Goal: Task Accomplishment & Management: Manage account settings

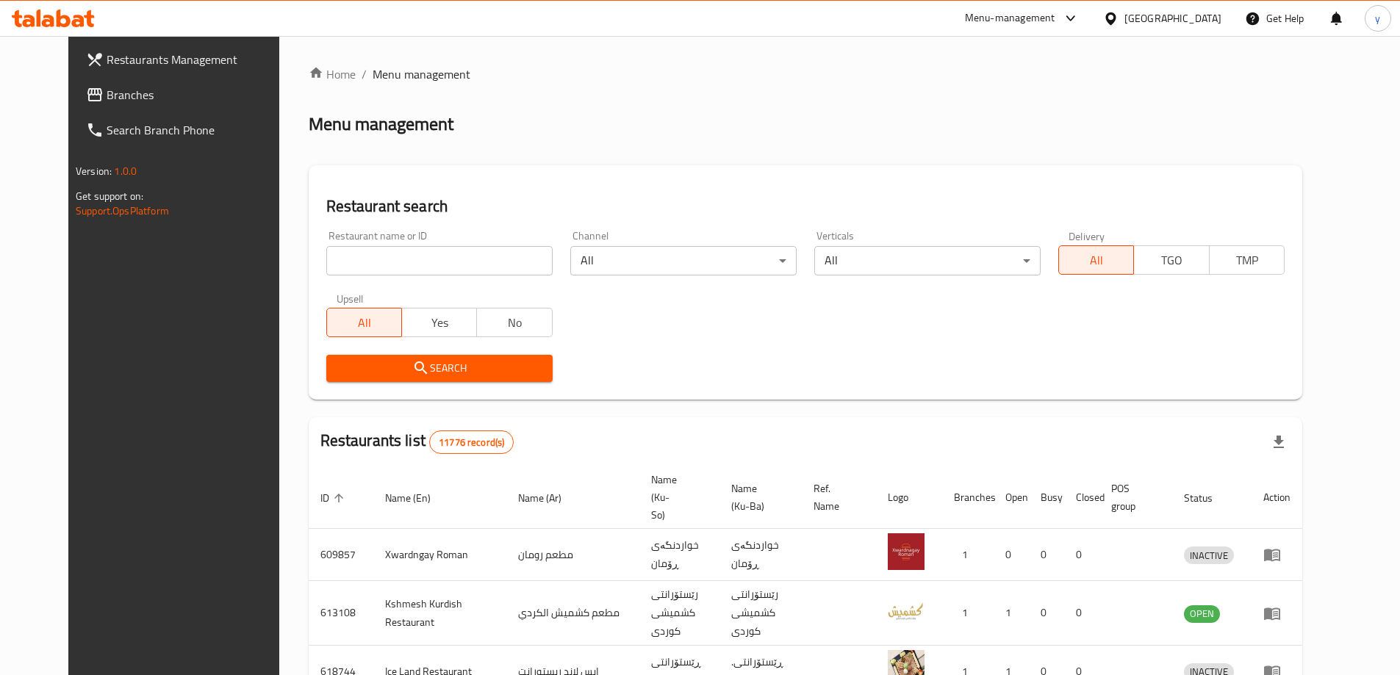
click at [165, 96] on span "Branches" at bounding box center [199, 95] width 184 height 18
click at [451, 253] on input "search" at bounding box center [439, 260] width 226 height 29
paste input "Lux Order"
type input "Lux Order"
click at [412, 377] on icon "submit" at bounding box center [421, 368] width 18 height 18
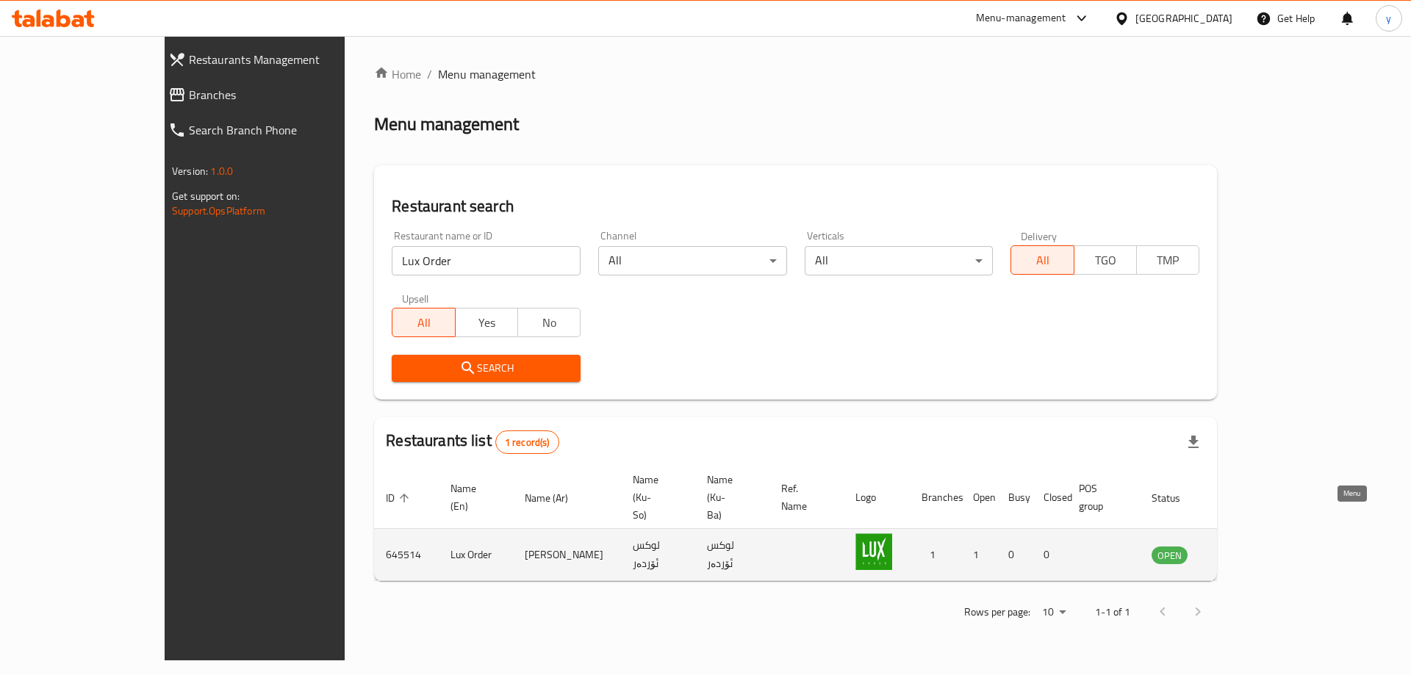
click at [1245, 550] on icon "enhanced table" at bounding box center [1237, 556] width 16 height 12
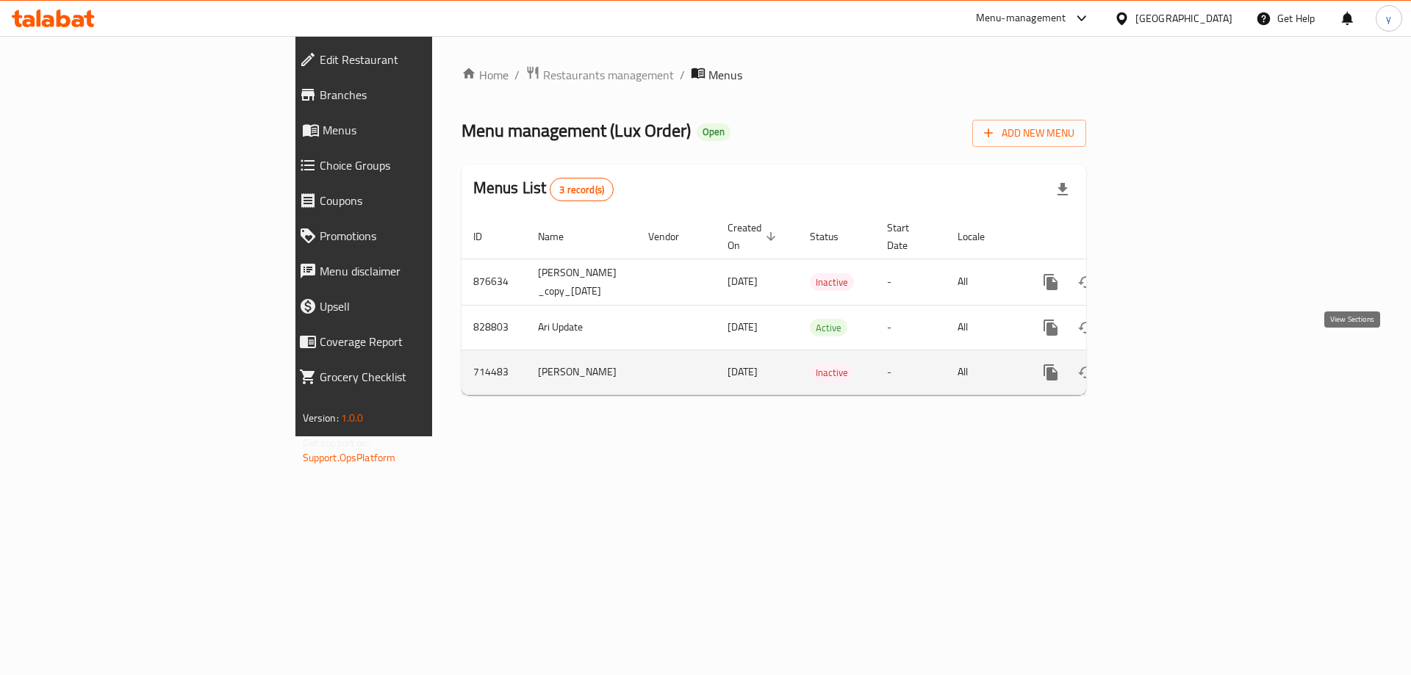
click at [1174, 366] on link "enhanced table" at bounding box center [1156, 372] width 35 height 35
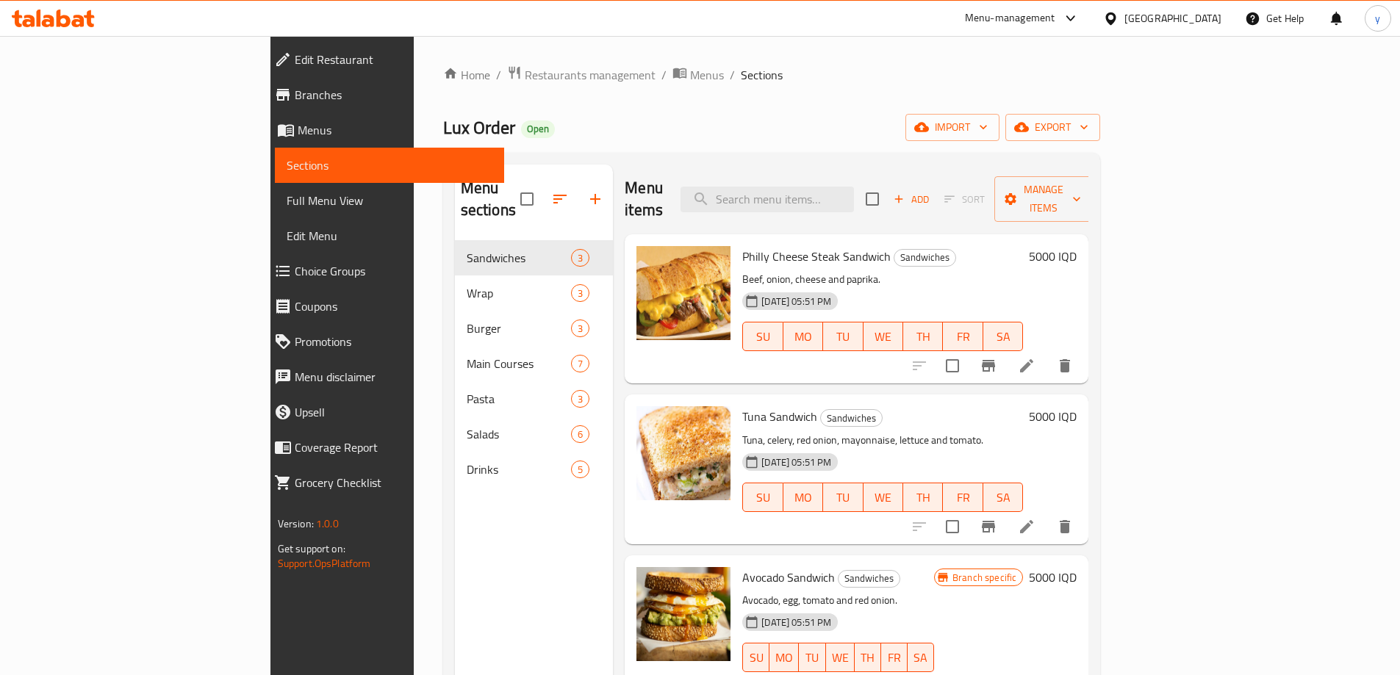
click at [262, 105] on link "Branches" at bounding box center [383, 94] width 242 height 35
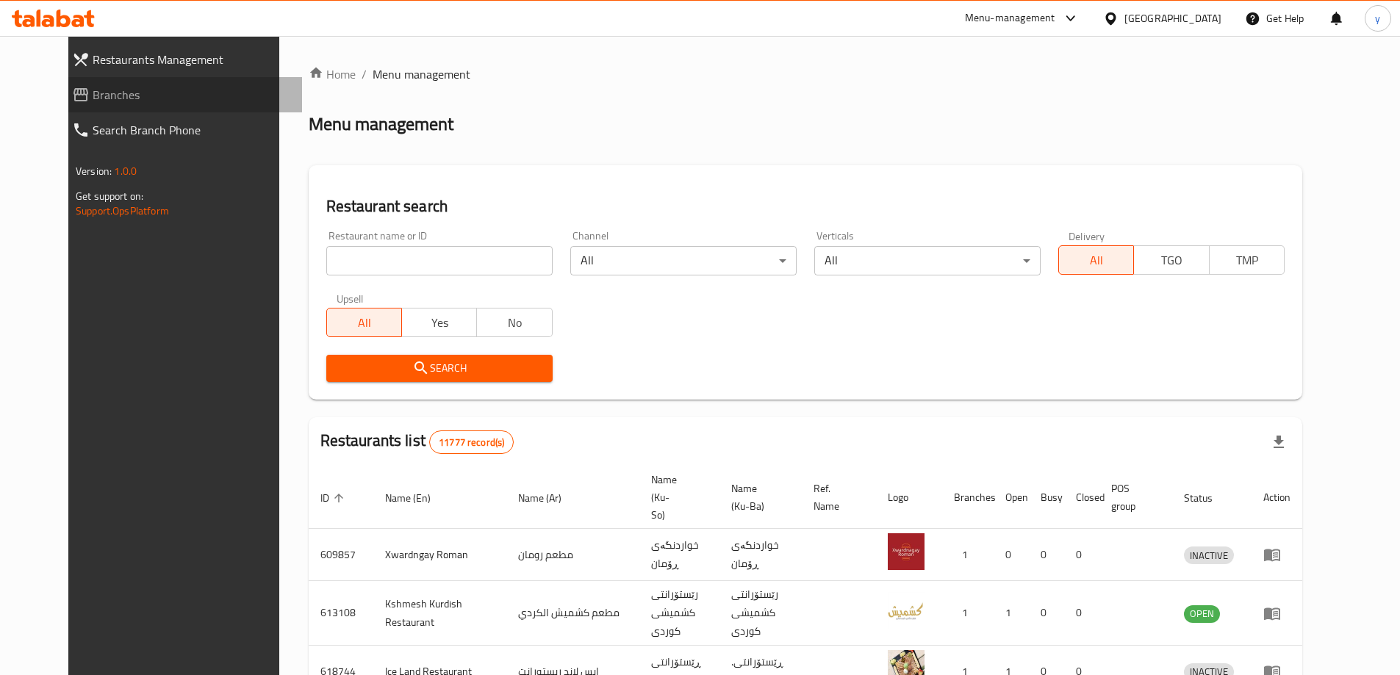
click at [162, 96] on span "Branches" at bounding box center [192, 95] width 198 height 18
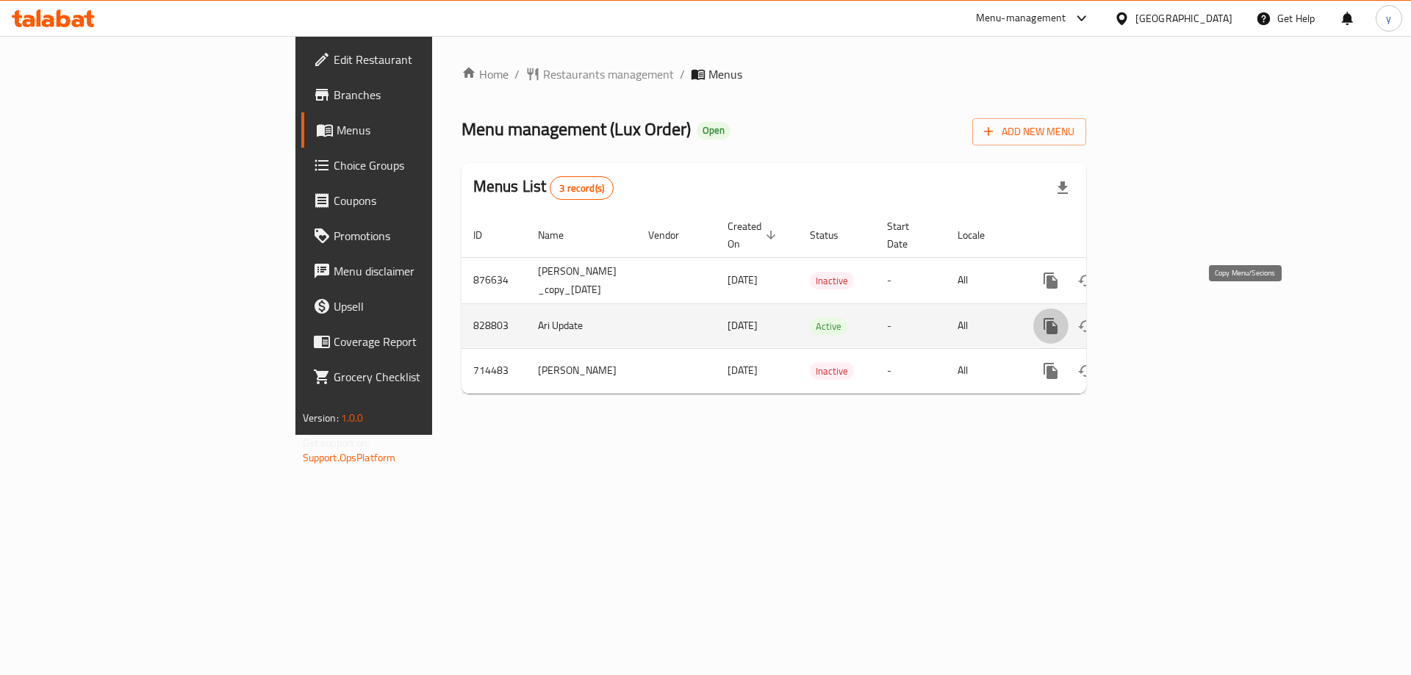
click at [1057, 318] on icon "more" at bounding box center [1050, 326] width 14 height 16
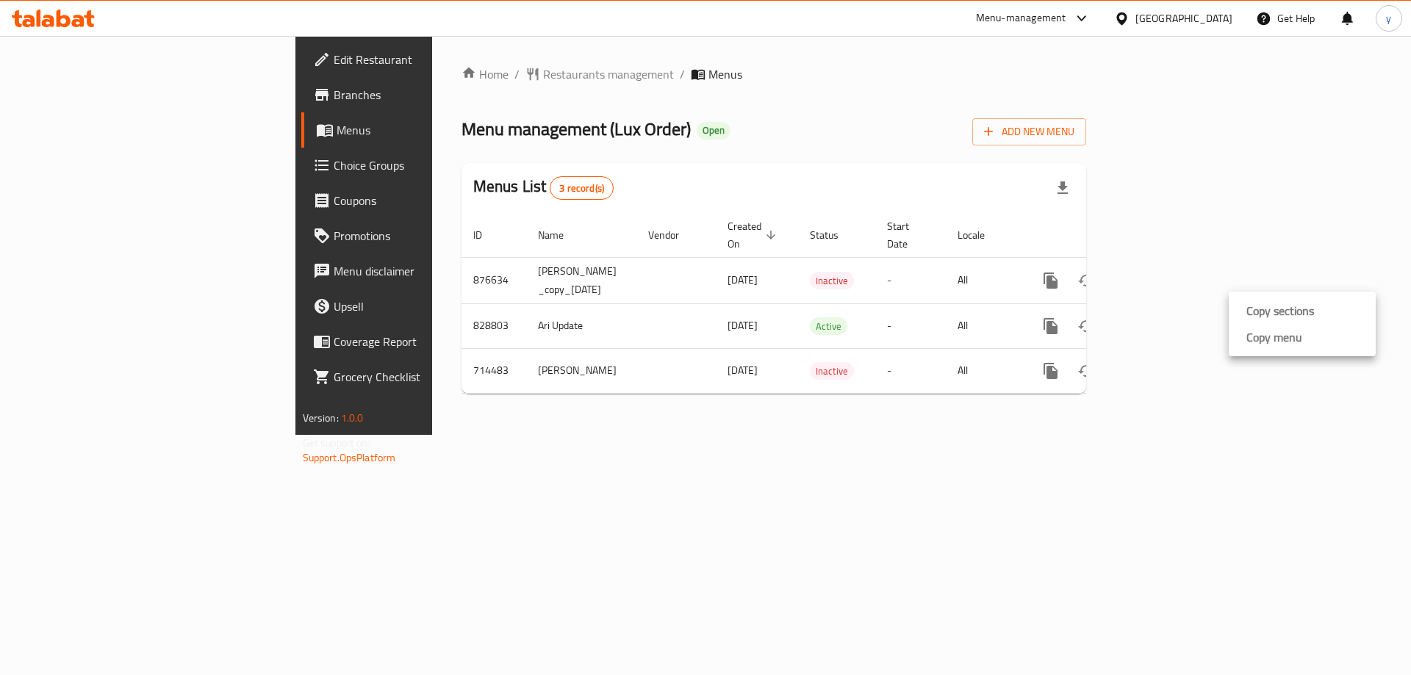
click at [1209, 389] on div at bounding box center [705, 337] width 1411 height 675
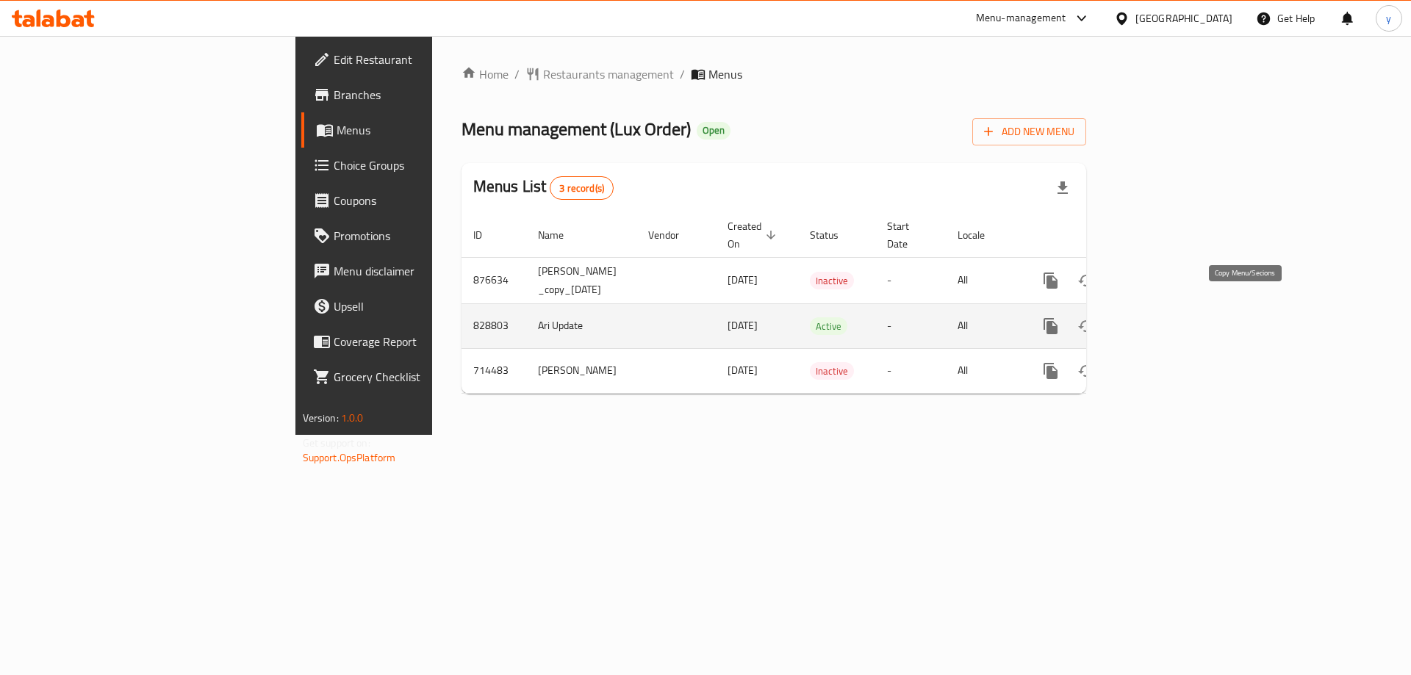
click at [1057, 318] on icon "more" at bounding box center [1050, 326] width 14 height 16
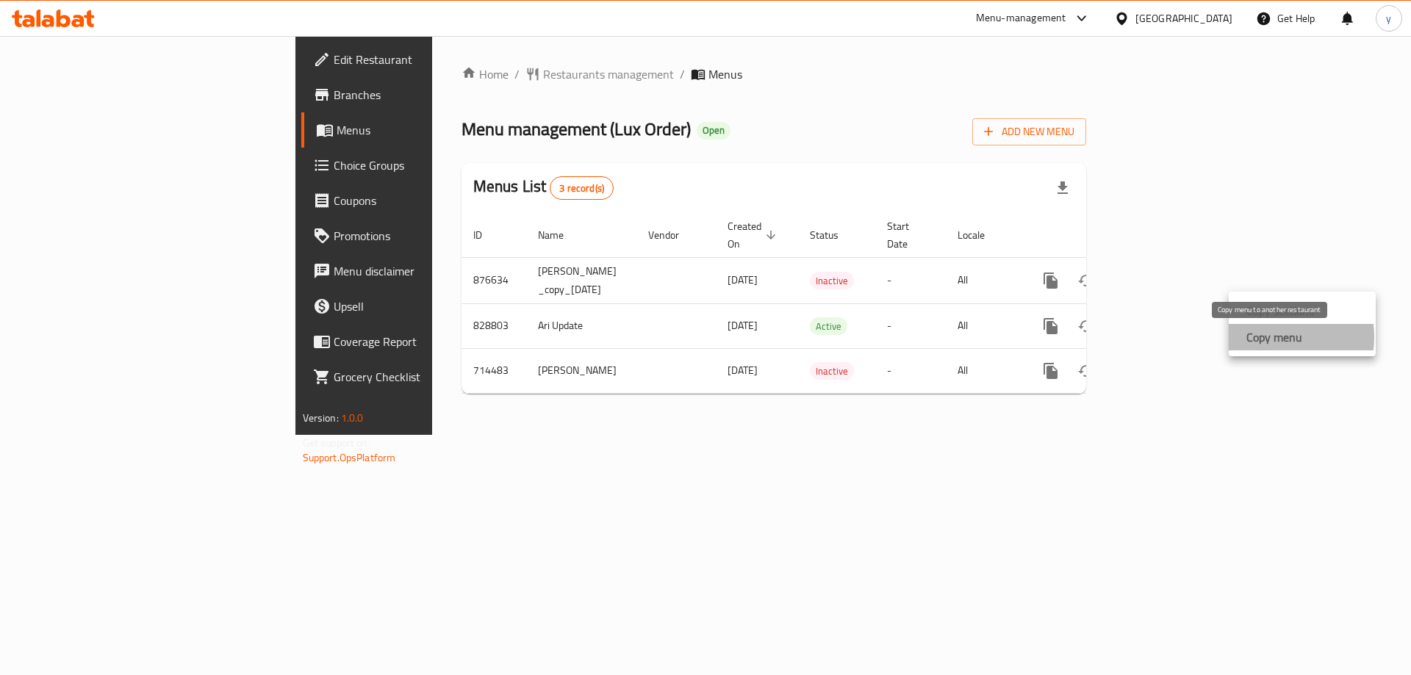
click at [1264, 337] on strong "Copy menu" at bounding box center [1274, 337] width 56 height 18
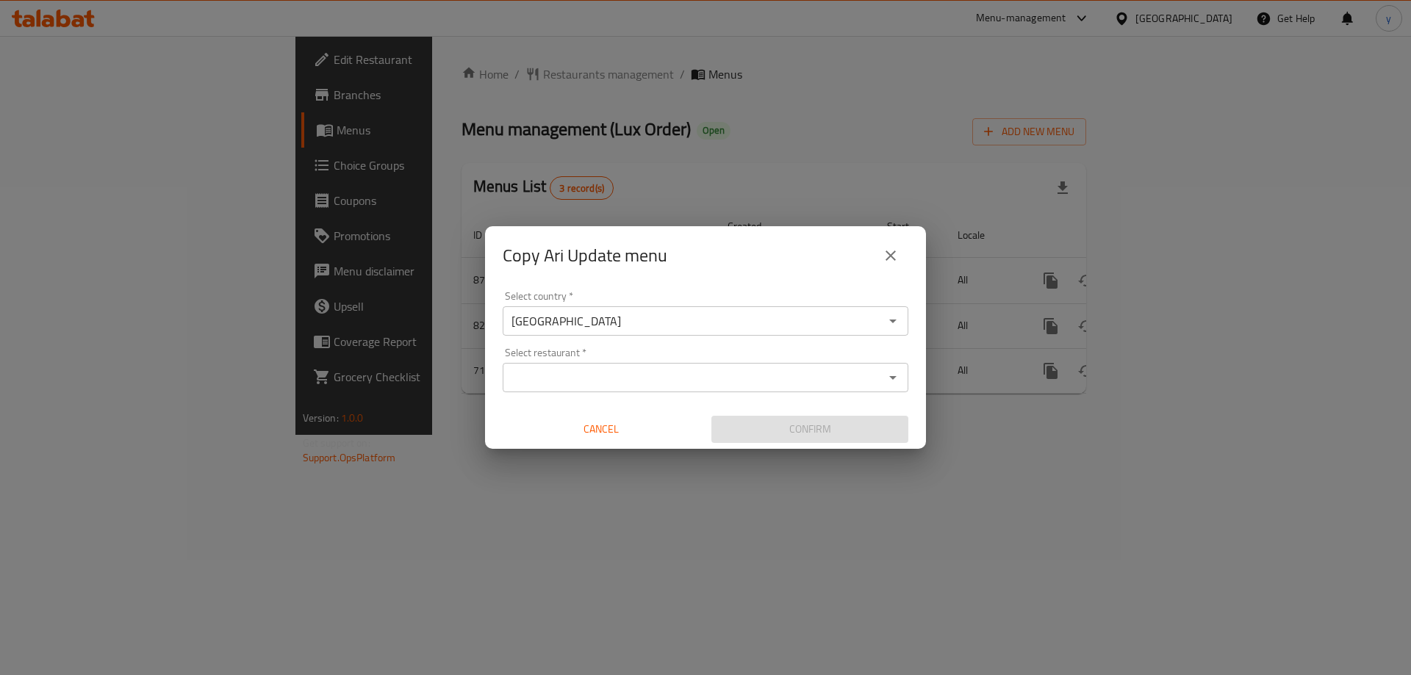
click at [796, 392] on div "Select restaurant *" at bounding box center [705, 377] width 406 height 29
paste input "645514"
type input "645514"
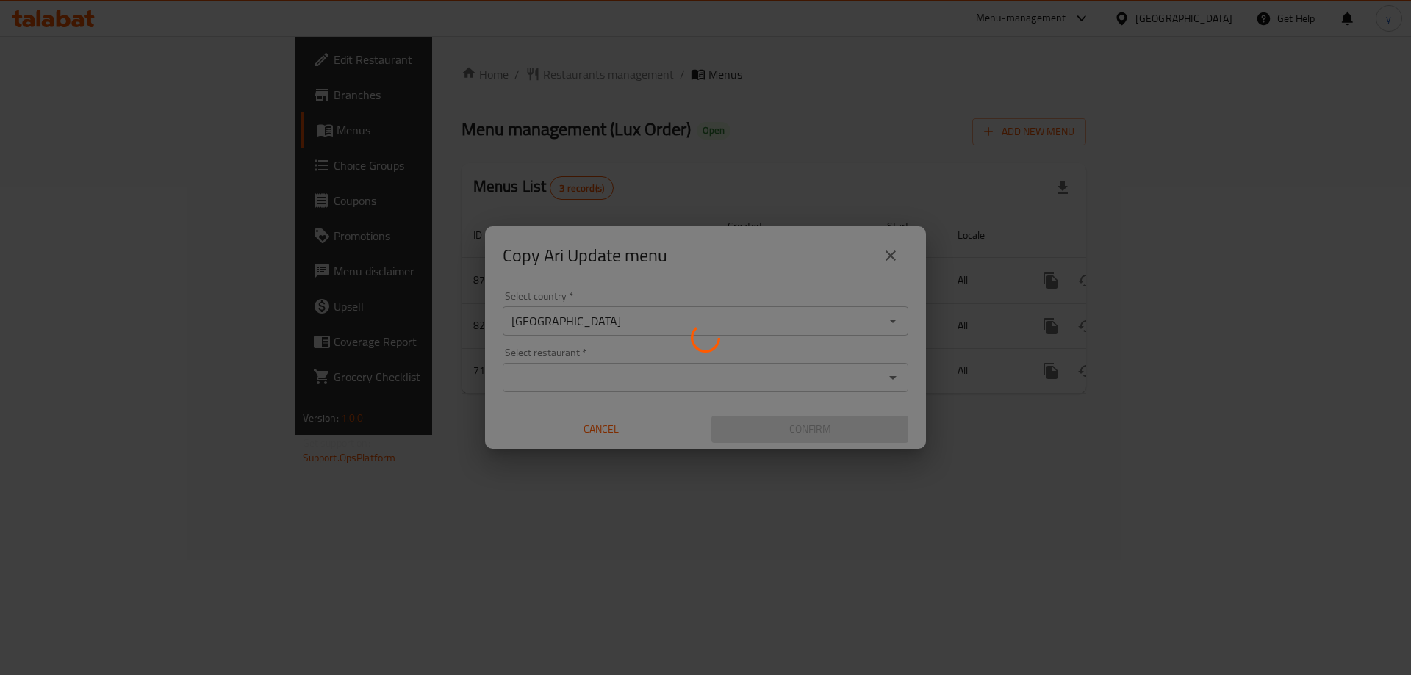
click at [710, 455] on div at bounding box center [705, 337] width 1411 height 675
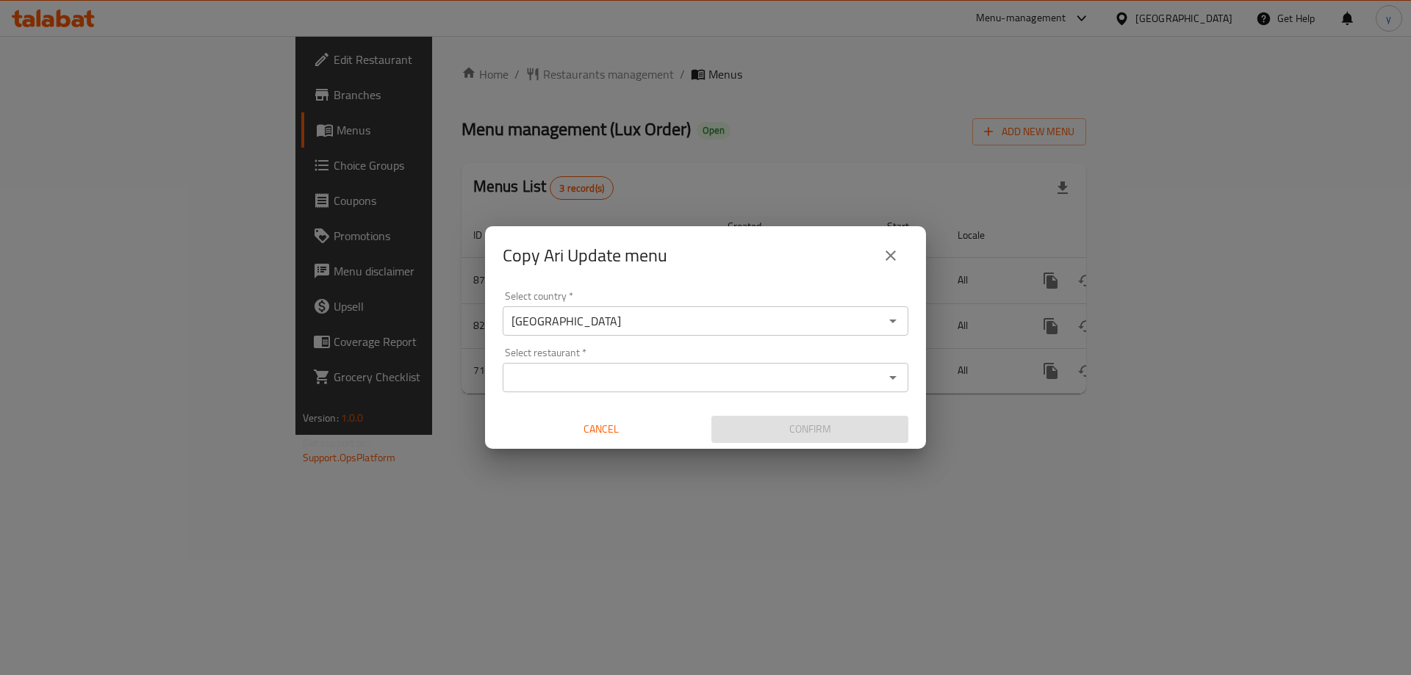
click at [714, 398] on div "Select country   * [GEOGRAPHIC_DATA] Select country * Select restaurant   * Sel…" at bounding box center [705, 367] width 441 height 164
click at [730, 378] on input "Select restaurant   *" at bounding box center [693, 377] width 372 height 21
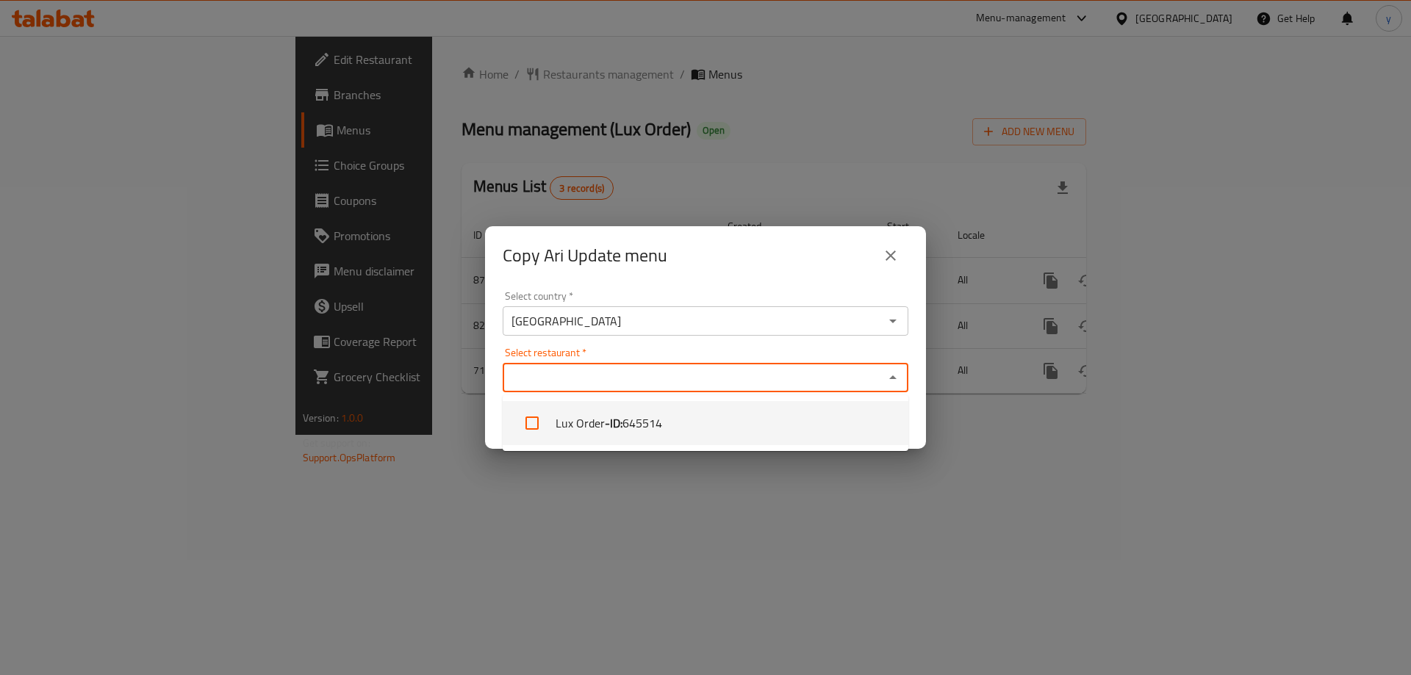
click at [707, 417] on li "Lux Order - ID: 645514" at bounding box center [705, 423] width 406 height 44
checkbox input "true"
click at [702, 458] on div "Copy Ari Update menu Select country   * [GEOGRAPHIC_DATA] Select country * Sele…" at bounding box center [705, 337] width 1411 height 675
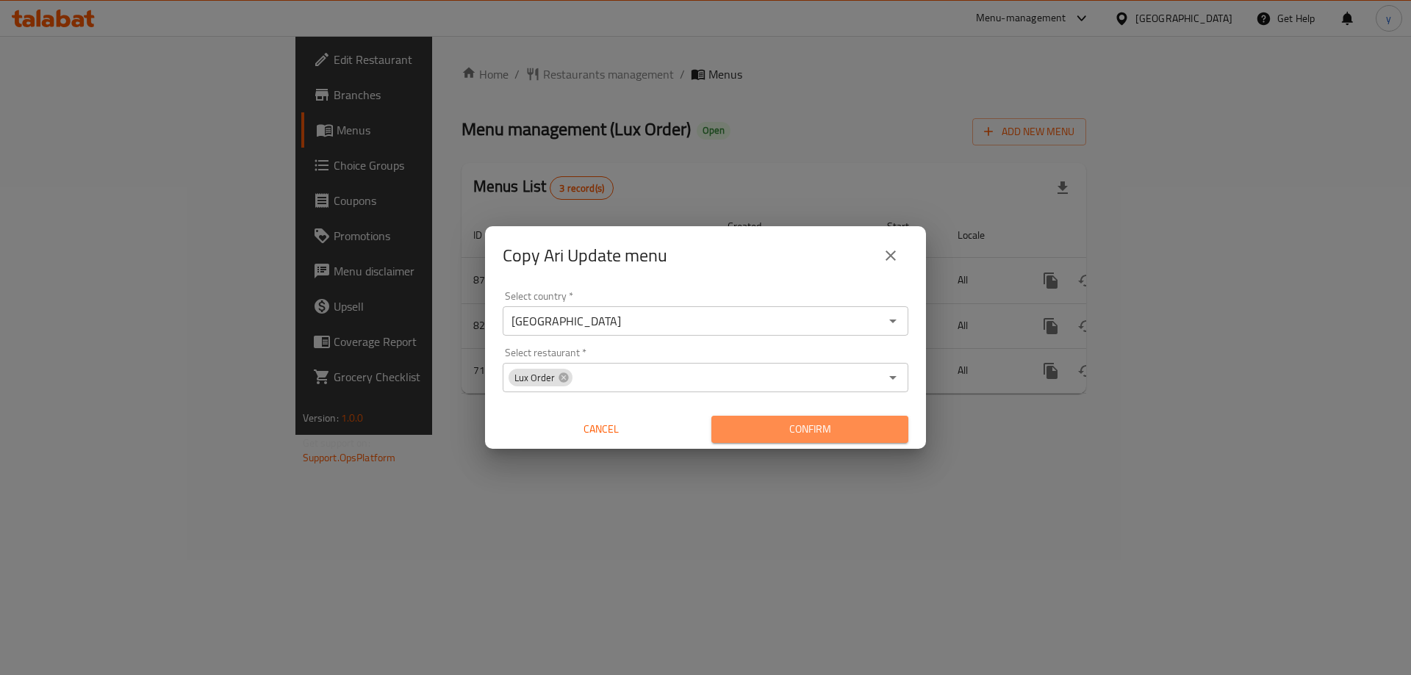
click at [720, 440] on button "Confirm" at bounding box center [809, 429] width 197 height 27
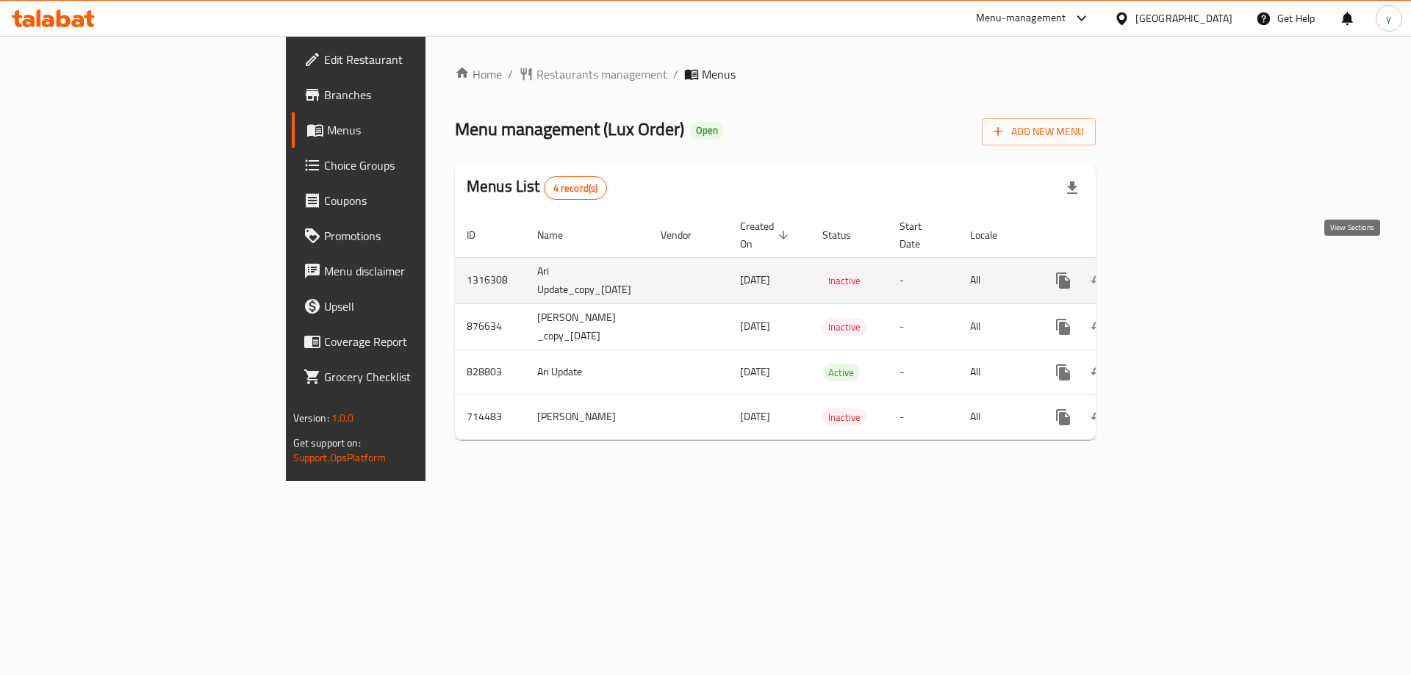
click at [1186, 264] on link "enhanced table" at bounding box center [1168, 280] width 35 height 35
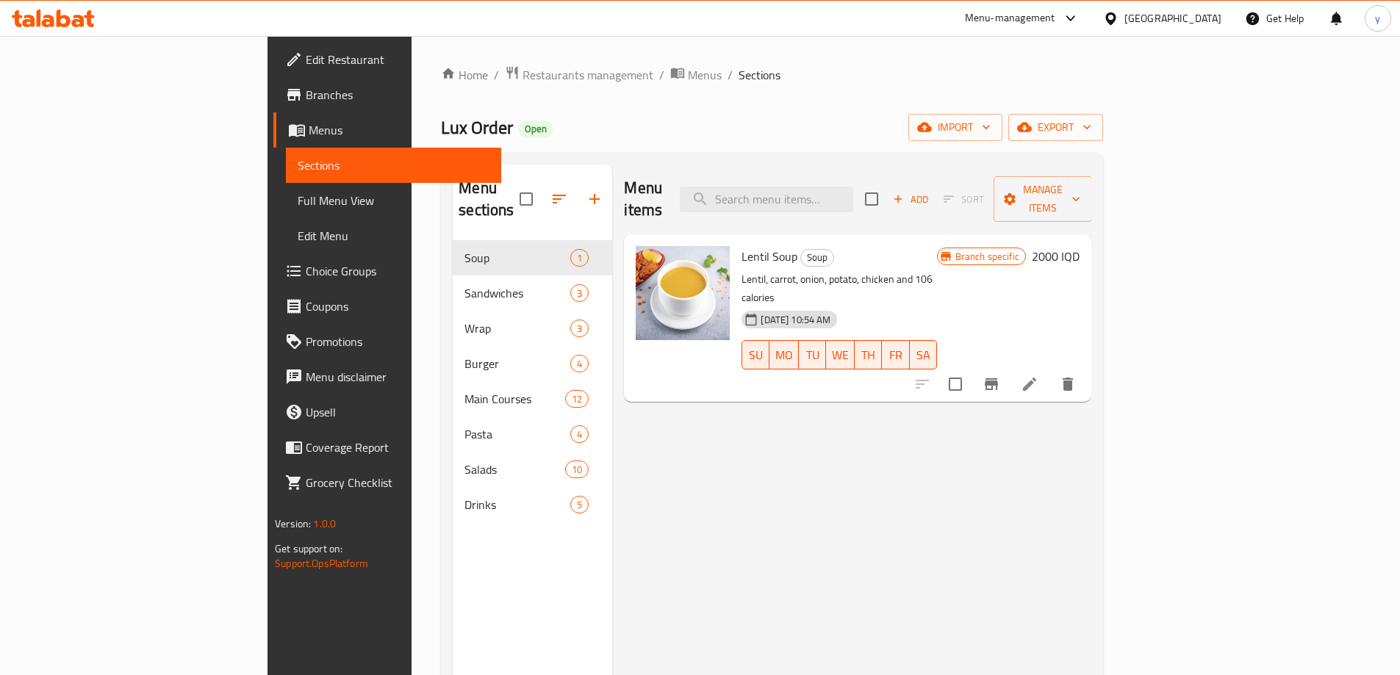
drag, startPoint x: 843, startPoint y: 253, endPoint x: 718, endPoint y: 237, distance: 125.9
click at [799, 270] on p "Lentil, carrot, onion, potato, chicken and 106 calories" at bounding box center [838, 288] width 195 height 37
click at [688, 82] on span "Menus" at bounding box center [705, 75] width 34 height 18
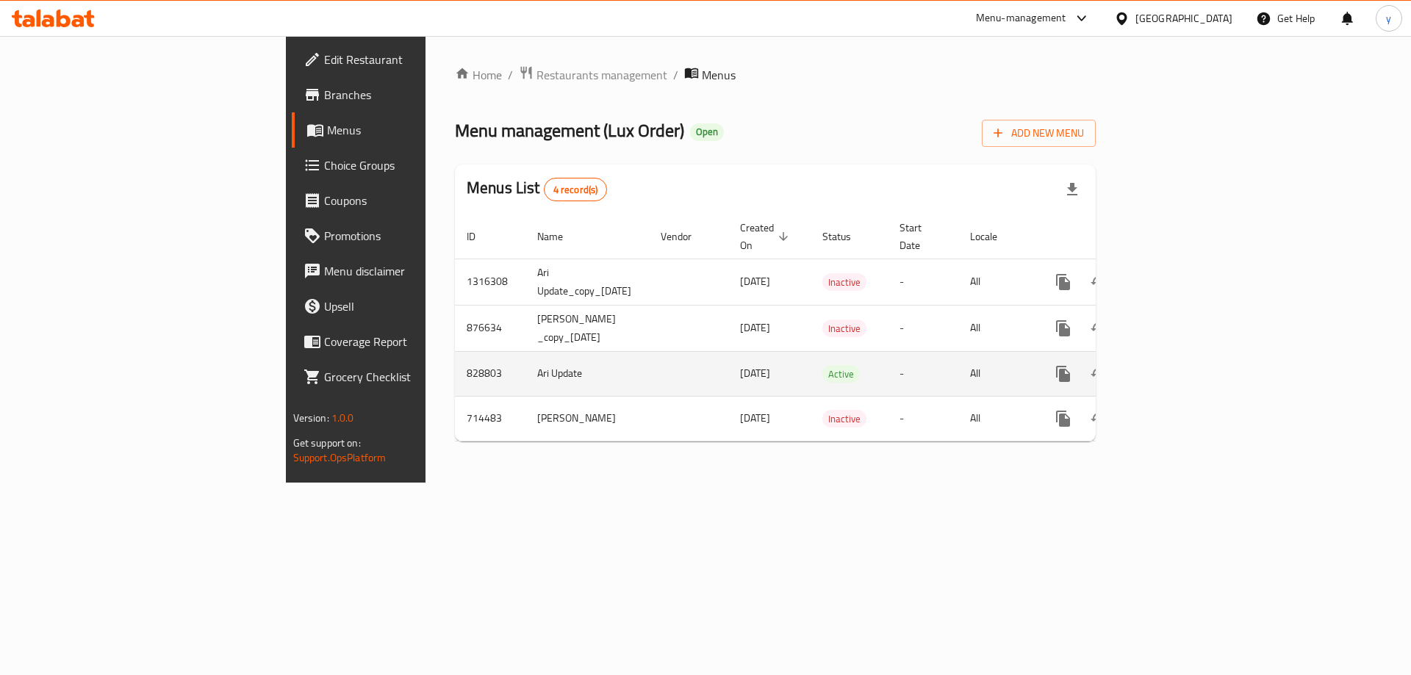
click at [1186, 356] on link "enhanced table" at bounding box center [1168, 373] width 35 height 35
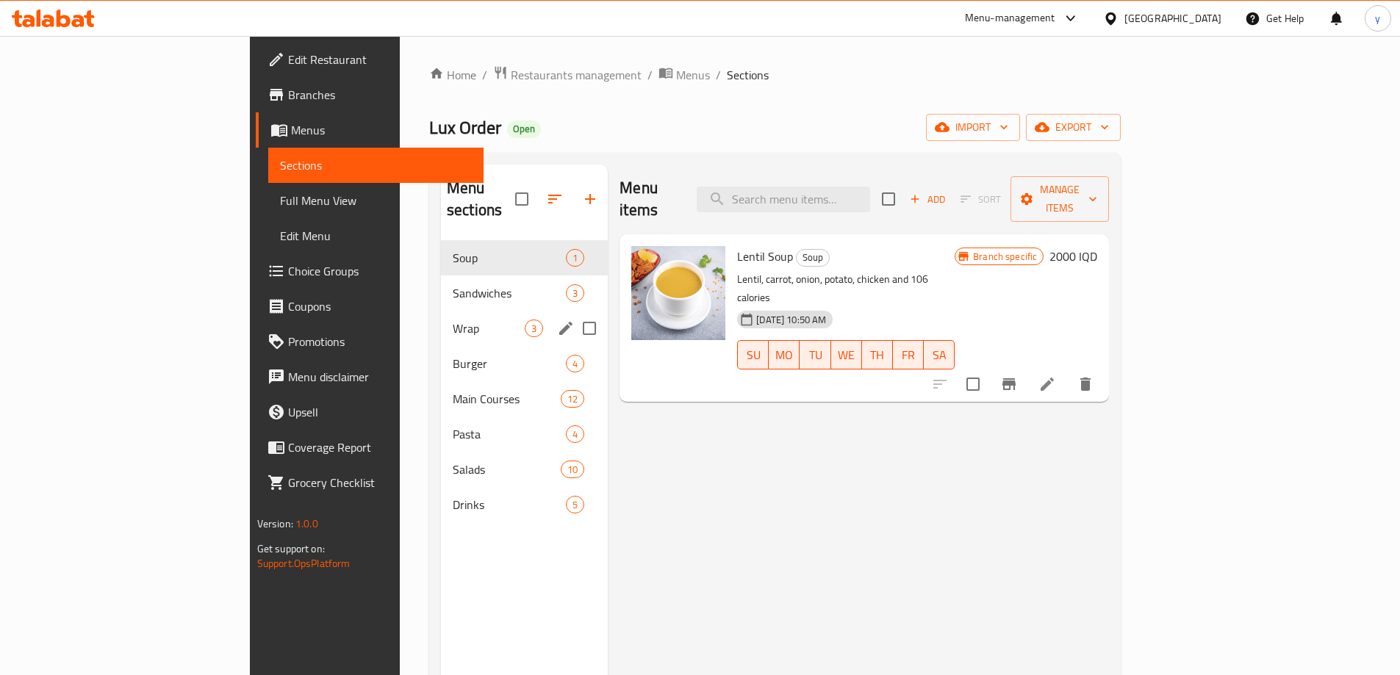
click at [441, 322] on div "Wrap 3" at bounding box center [524, 328] width 167 height 35
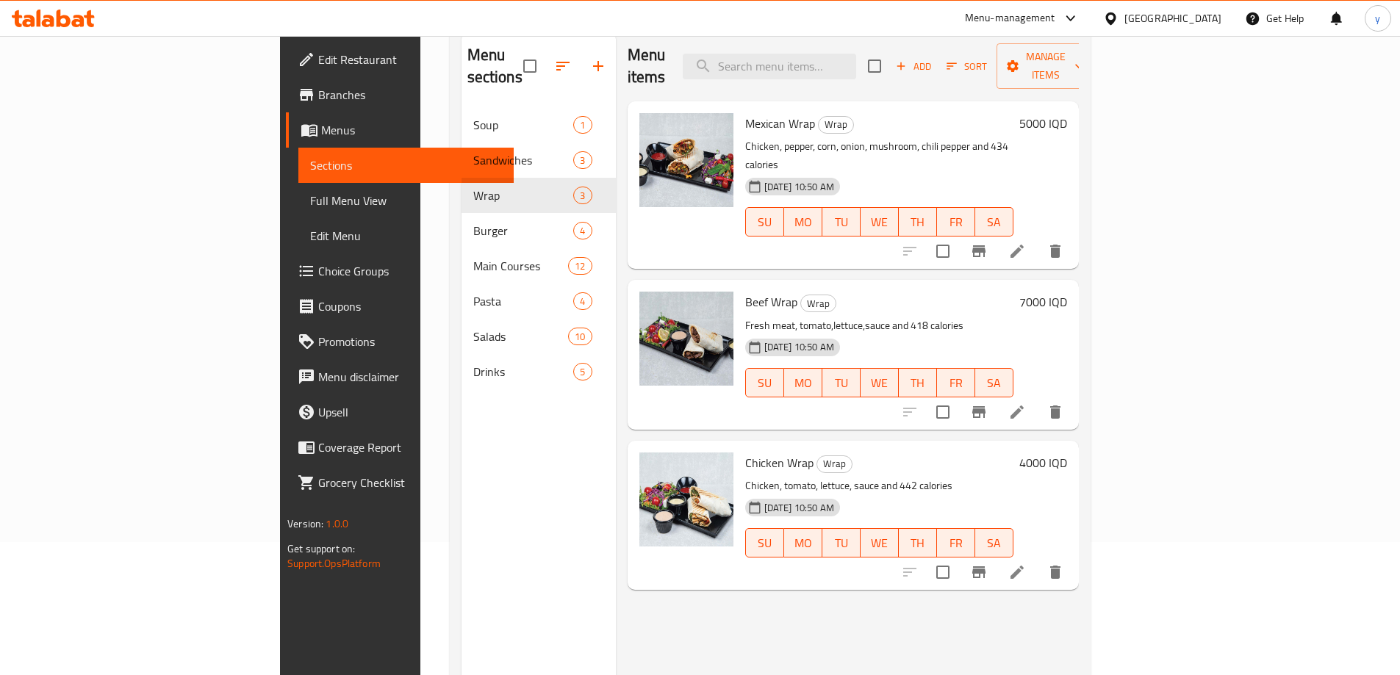
scroll to position [206, 0]
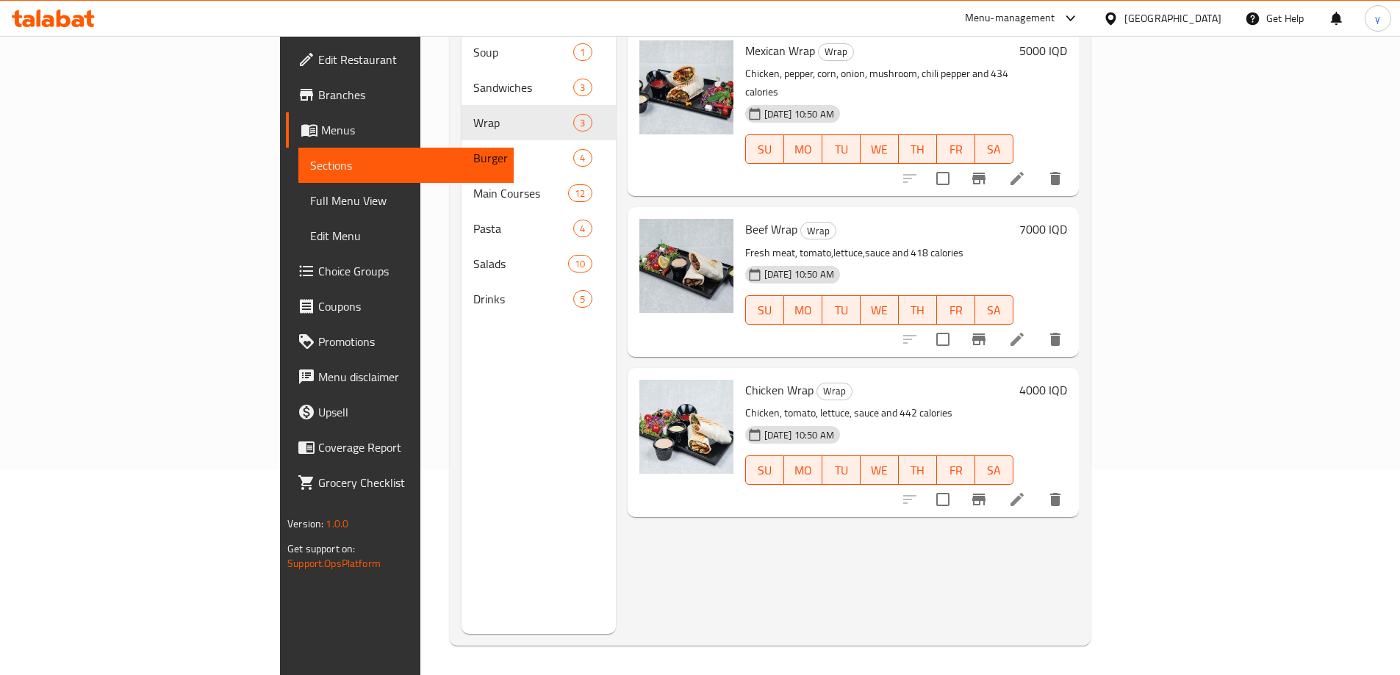
click at [1067, 380] on div "4000 IQD" at bounding box center [1040, 390] width 54 height 21
click at [1067, 380] on h6 "4000 IQD" at bounding box center [1043, 390] width 48 height 21
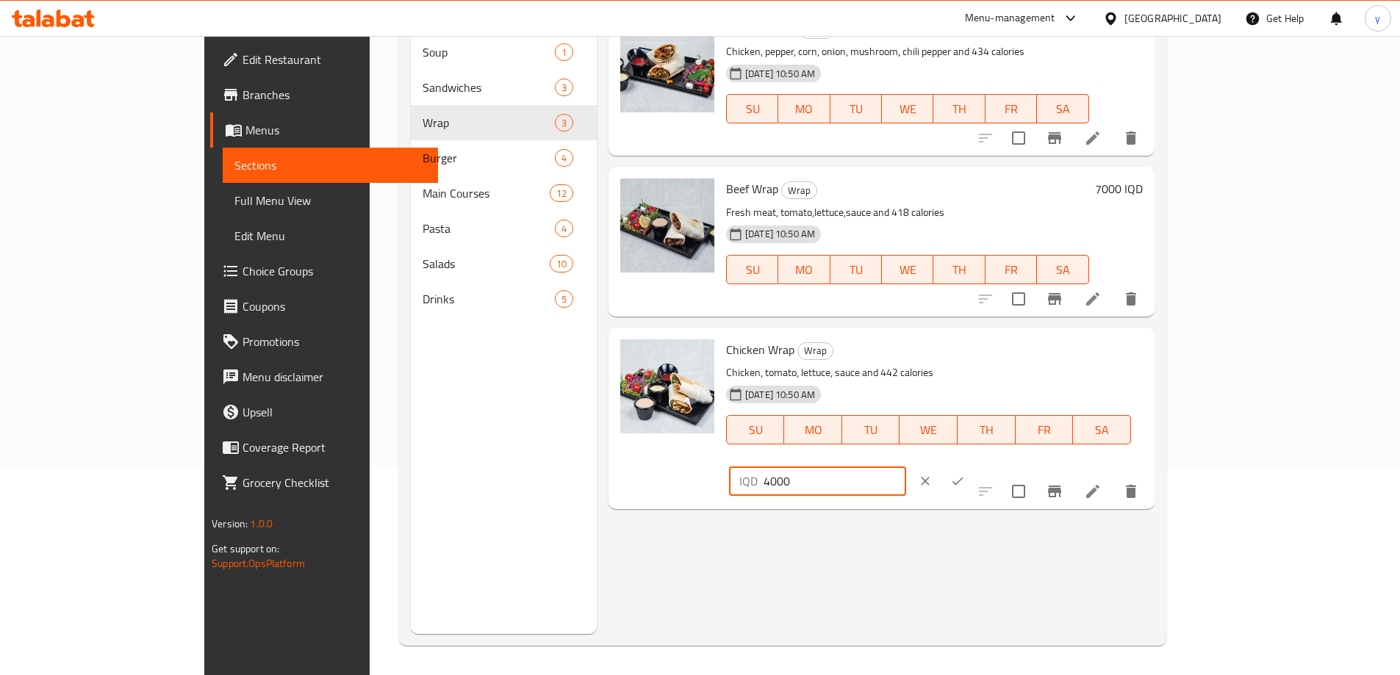
click at [906, 467] on input "4000" at bounding box center [834, 481] width 143 height 29
type input "5000"
click at [973, 465] on button "ok" at bounding box center [957, 481] width 32 height 32
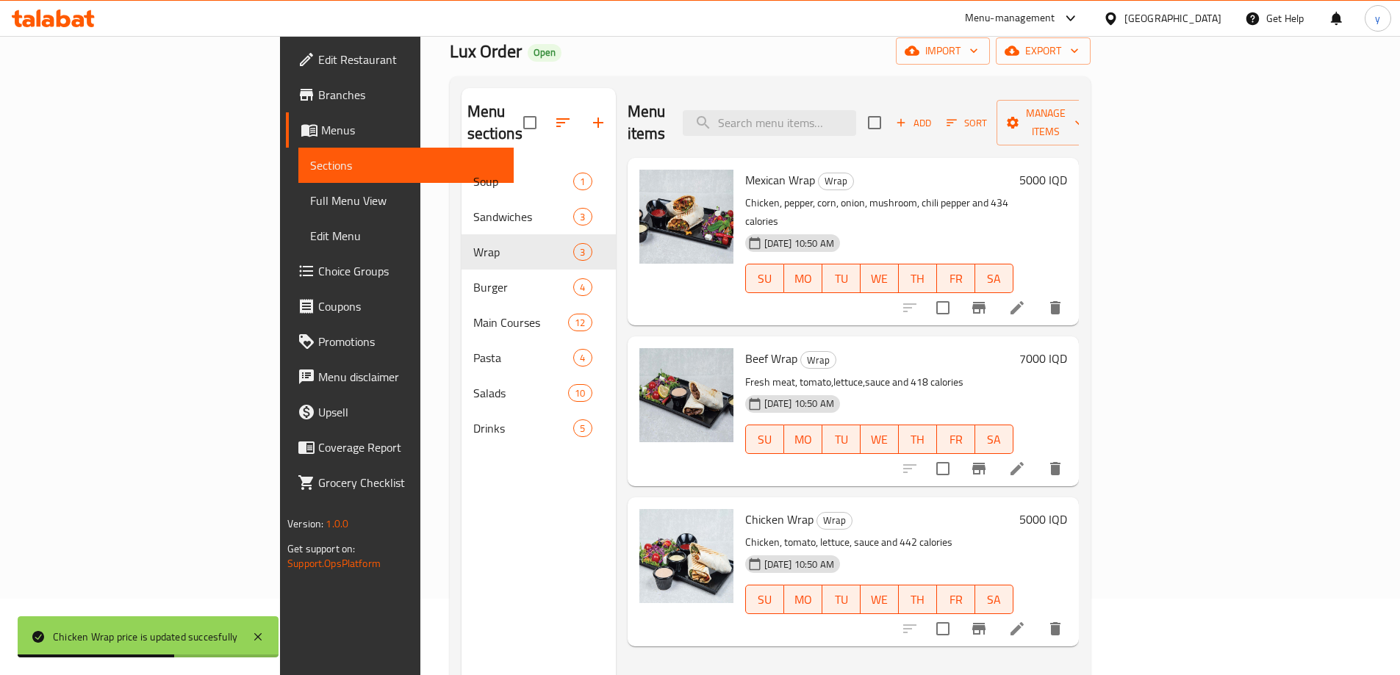
scroll to position [59, 0]
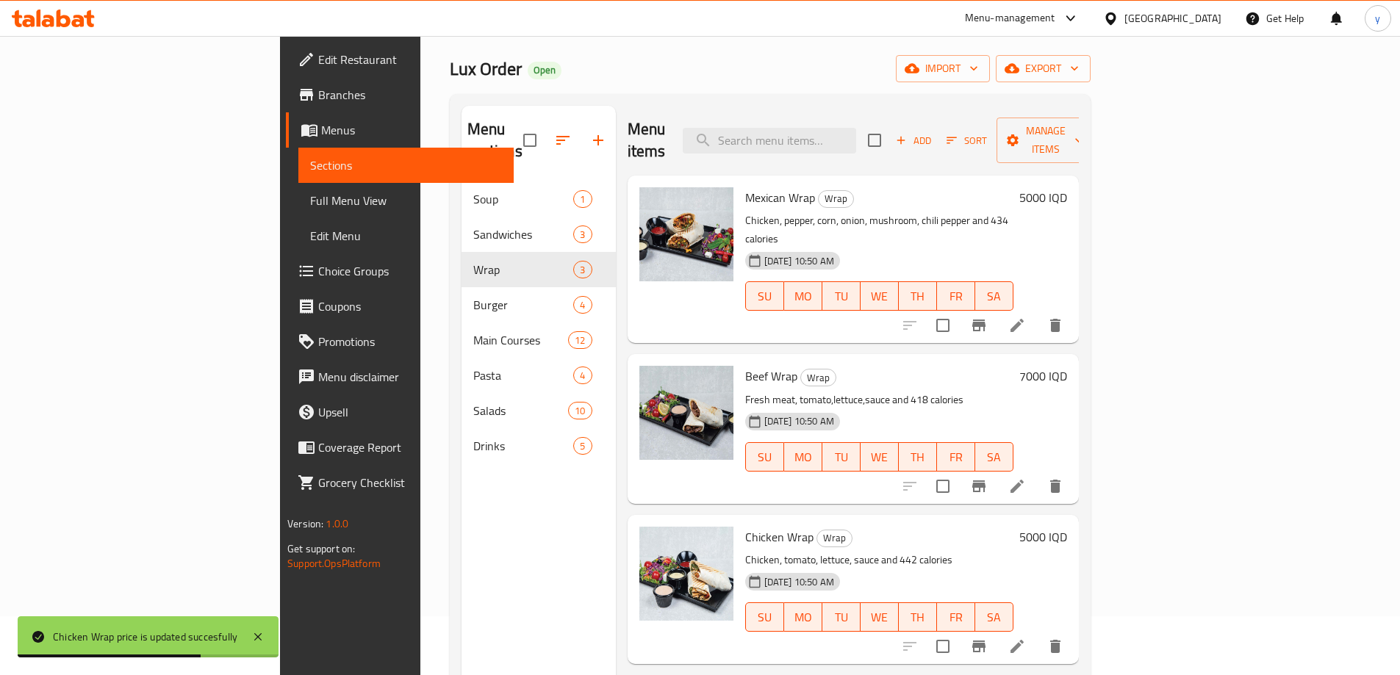
click at [1067, 187] on h6 "5000 IQD" at bounding box center [1043, 197] width 48 height 21
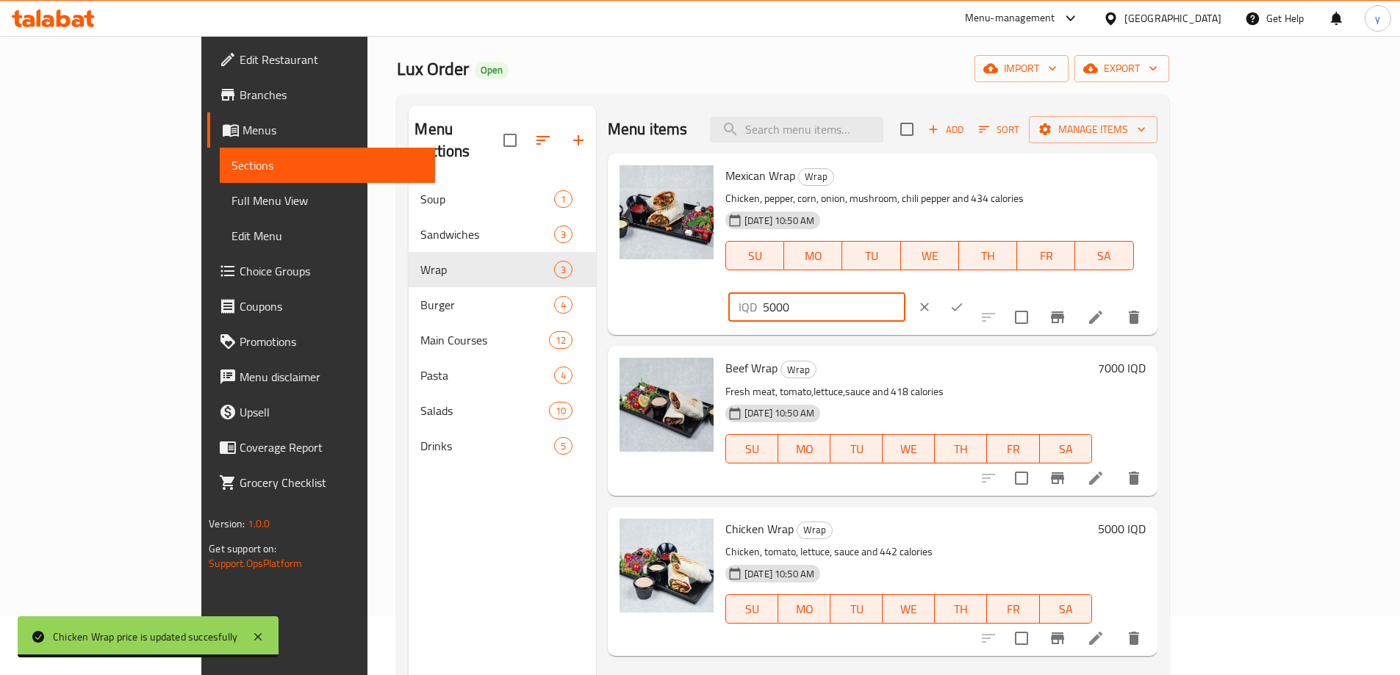
drag, startPoint x: 1150, startPoint y: 185, endPoint x: 1137, endPoint y: 189, distance: 13.7
click at [905, 292] on div "IQD 5000 ​" at bounding box center [816, 306] width 177 height 29
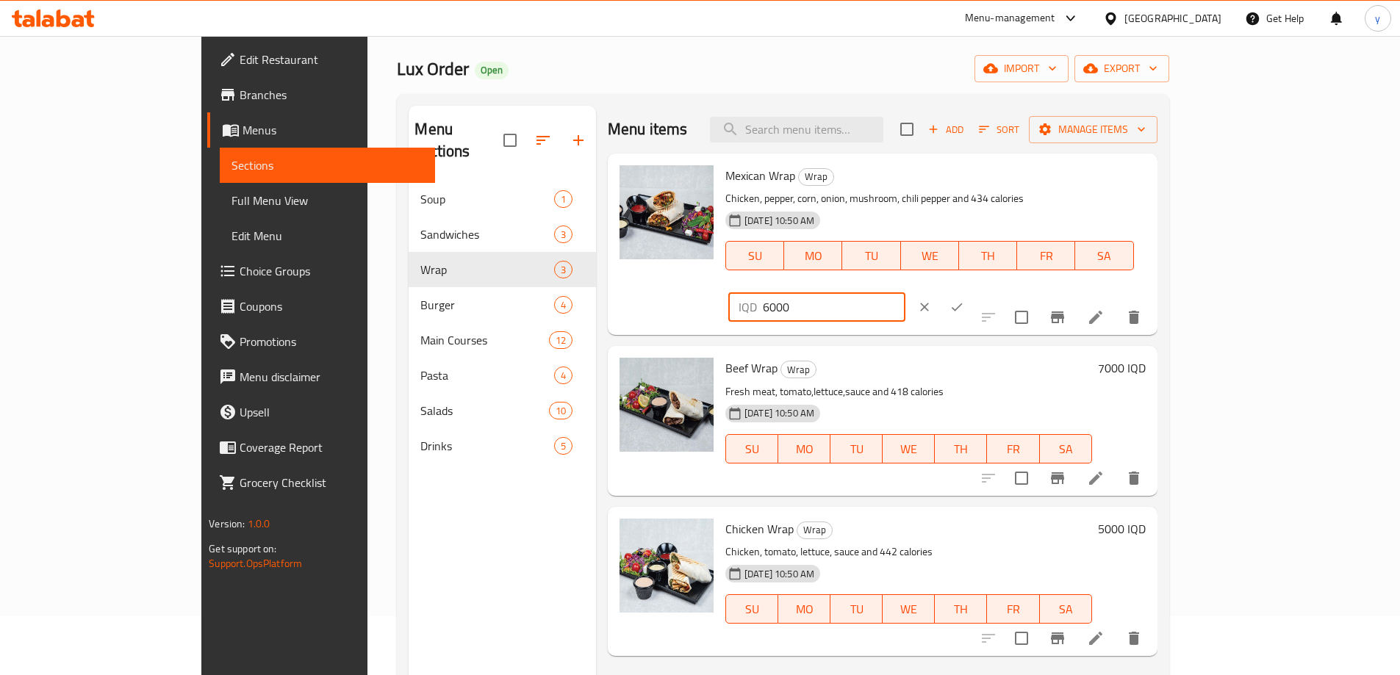
type input "6000"
click at [964, 300] on icon "ok" at bounding box center [956, 307] width 15 height 15
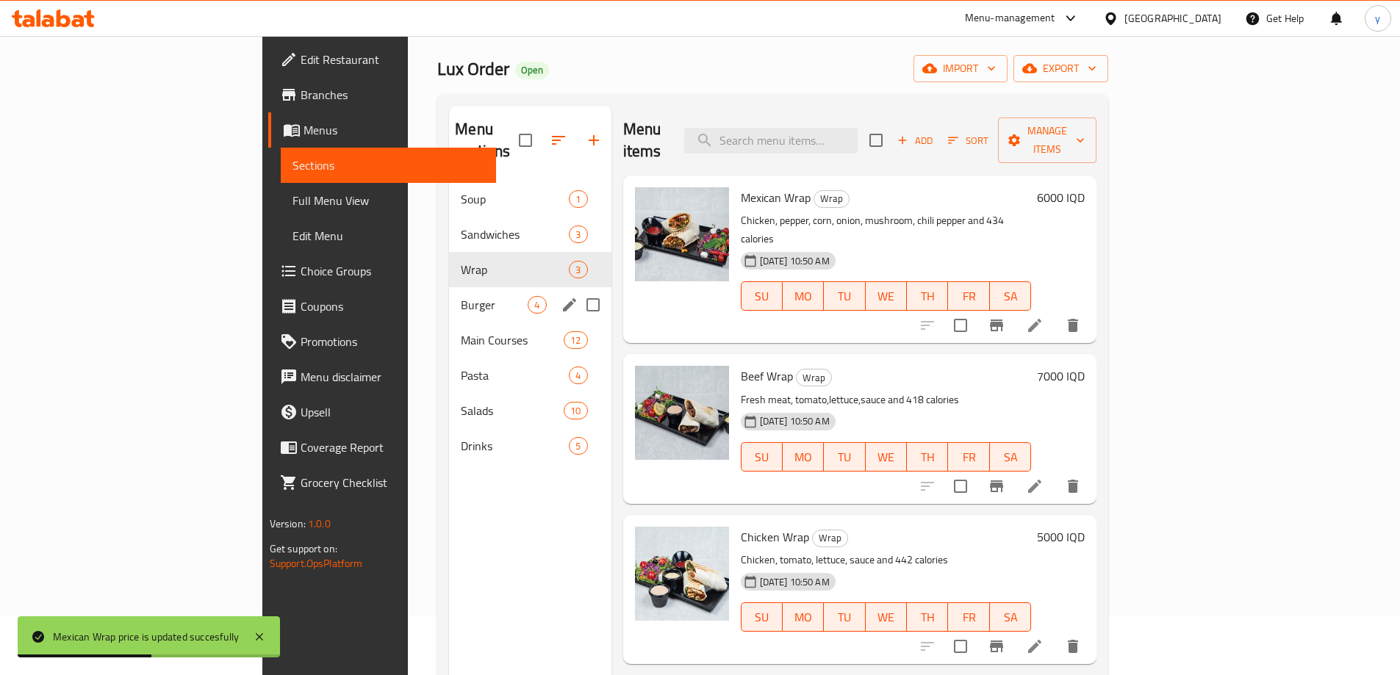
click at [449, 287] on div "Burger 4" at bounding box center [530, 304] width 162 height 35
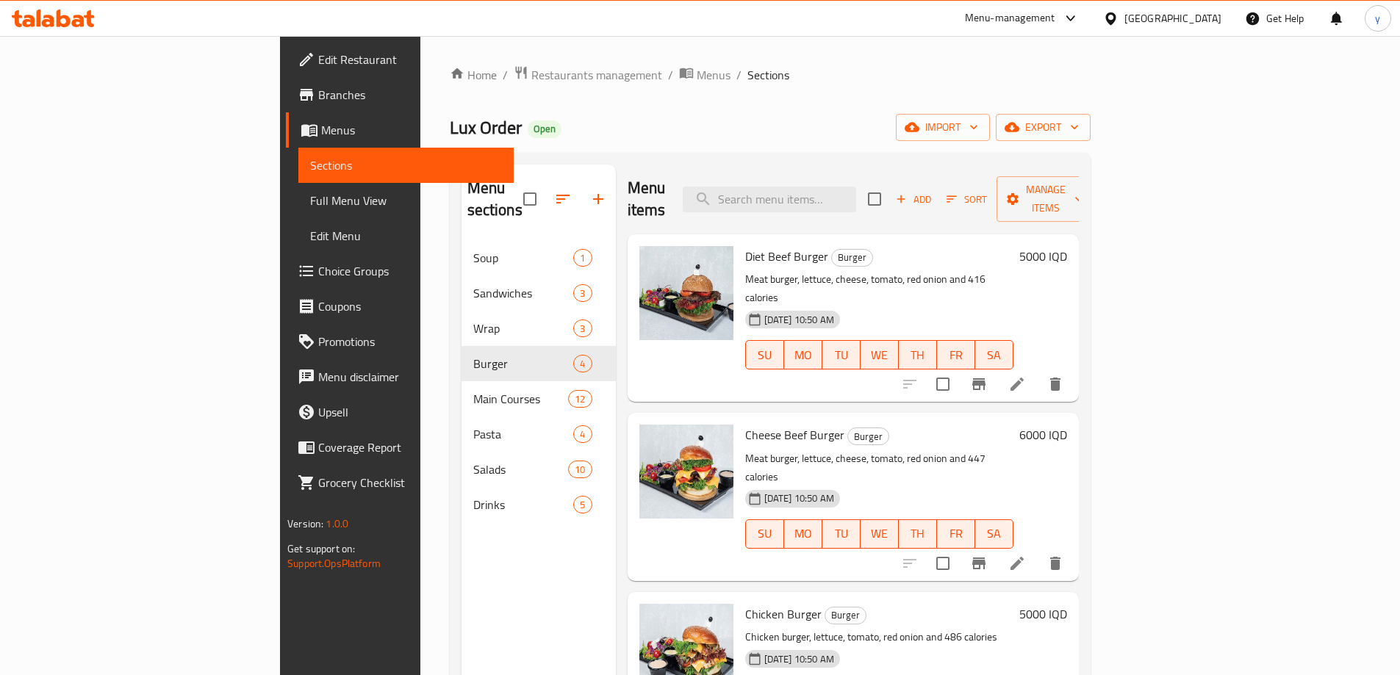
click at [745, 245] on span "Diet Beef Burger" at bounding box center [786, 256] width 83 height 22
copy span "Diet"
click at [824, 192] on input "search" at bounding box center [768, 200] width 173 height 26
paste input "Diet"
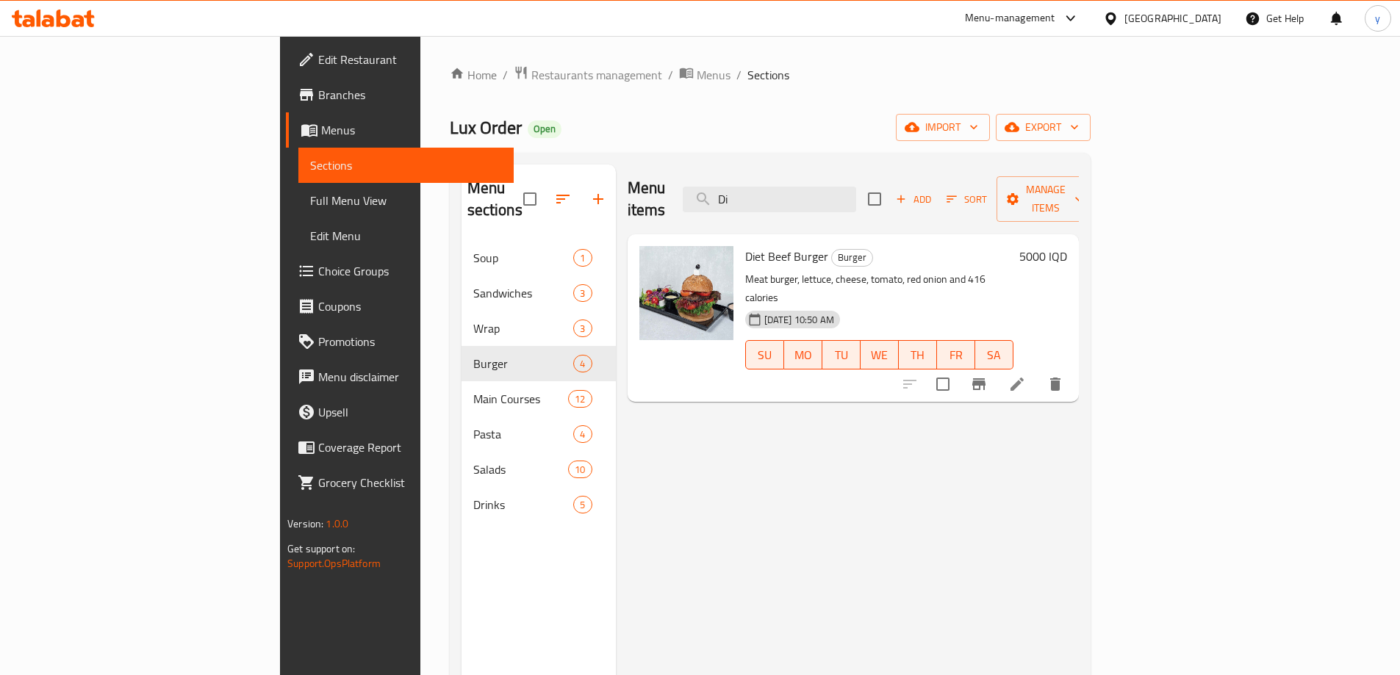
type input "D"
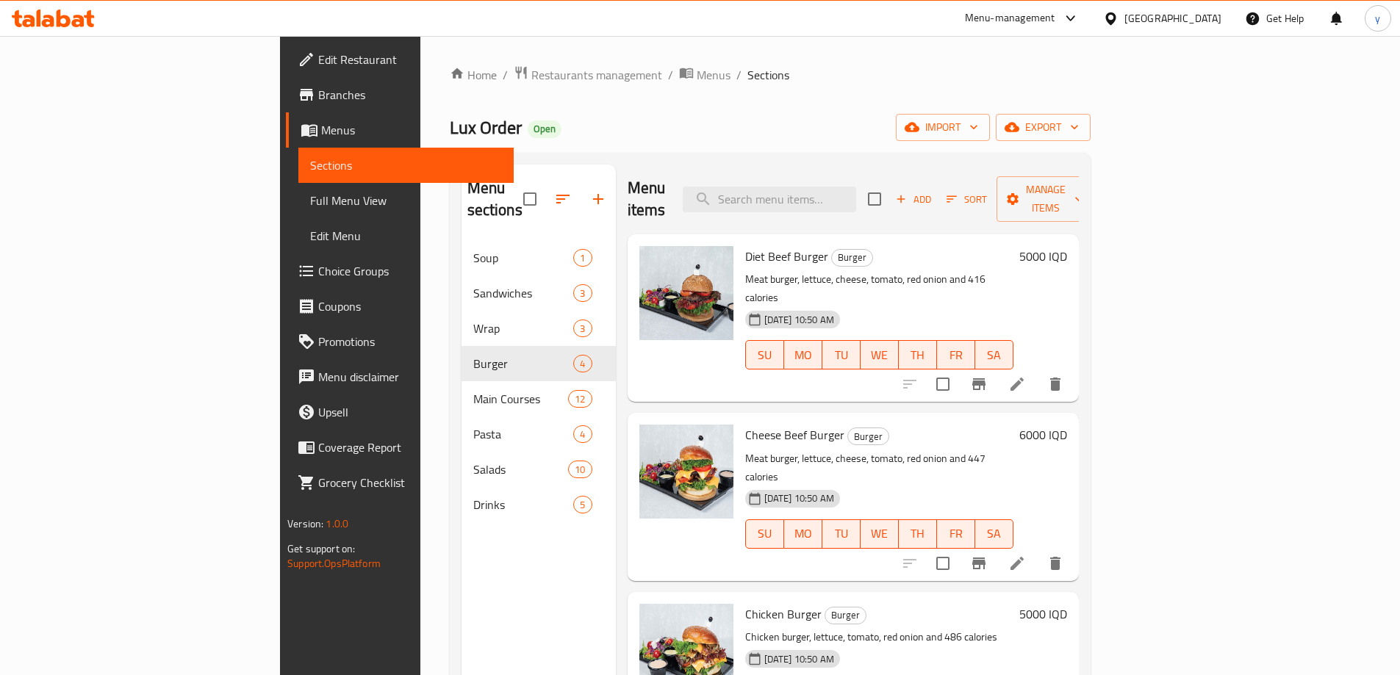
click at [1067, 246] on h6 "5000 IQD" at bounding box center [1043, 256] width 48 height 21
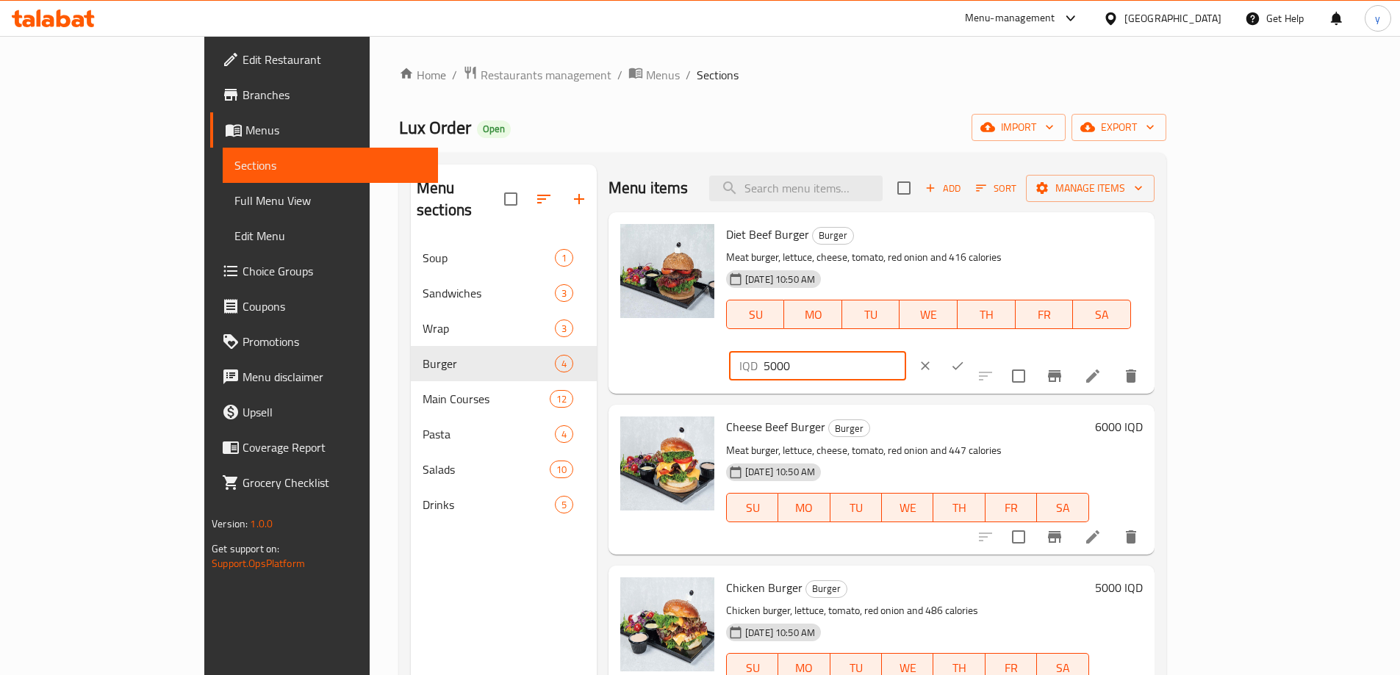
drag, startPoint x: 1139, startPoint y: 239, endPoint x: 1113, endPoint y: 250, distance: 27.7
click at [906, 351] on div "IQD 5000 ​" at bounding box center [817, 365] width 177 height 29
type input "6000"
click at [965, 359] on icon "ok" at bounding box center [957, 366] width 15 height 15
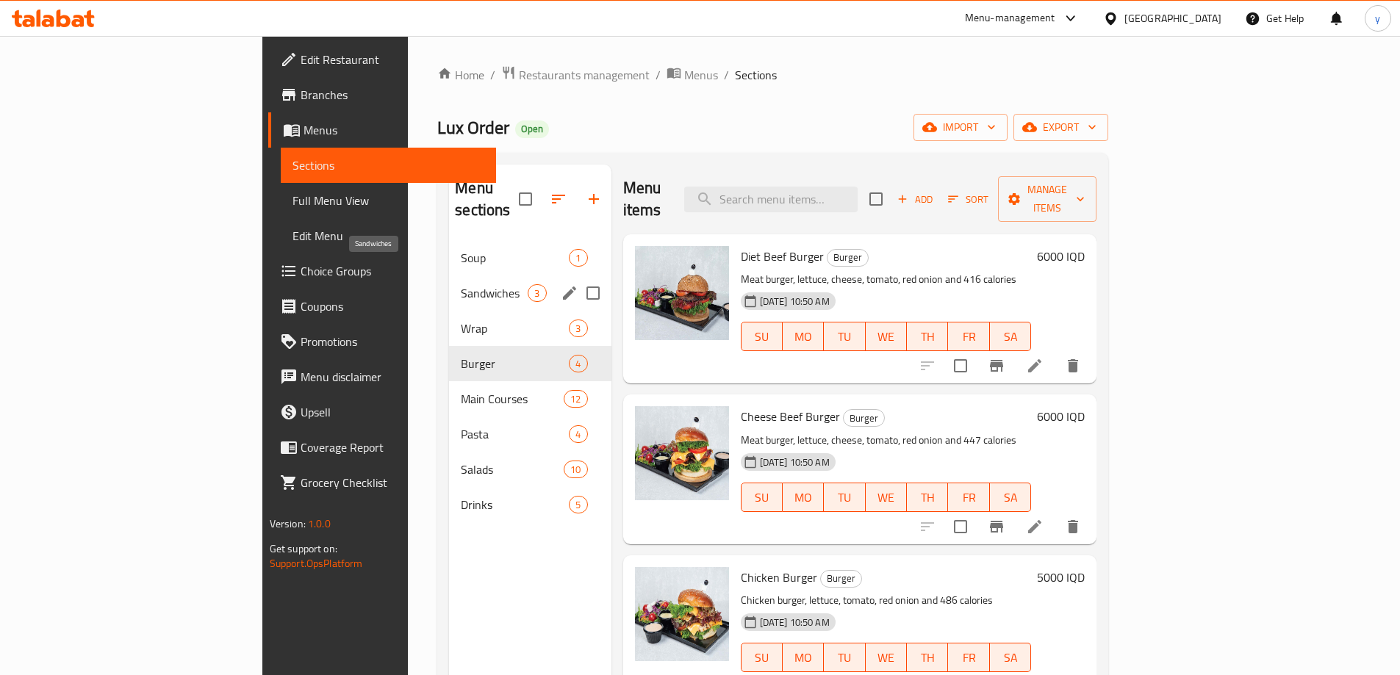
click at [461, 284] on span "Sandwiches" at bounding box center [494, 293] width 67 height 18
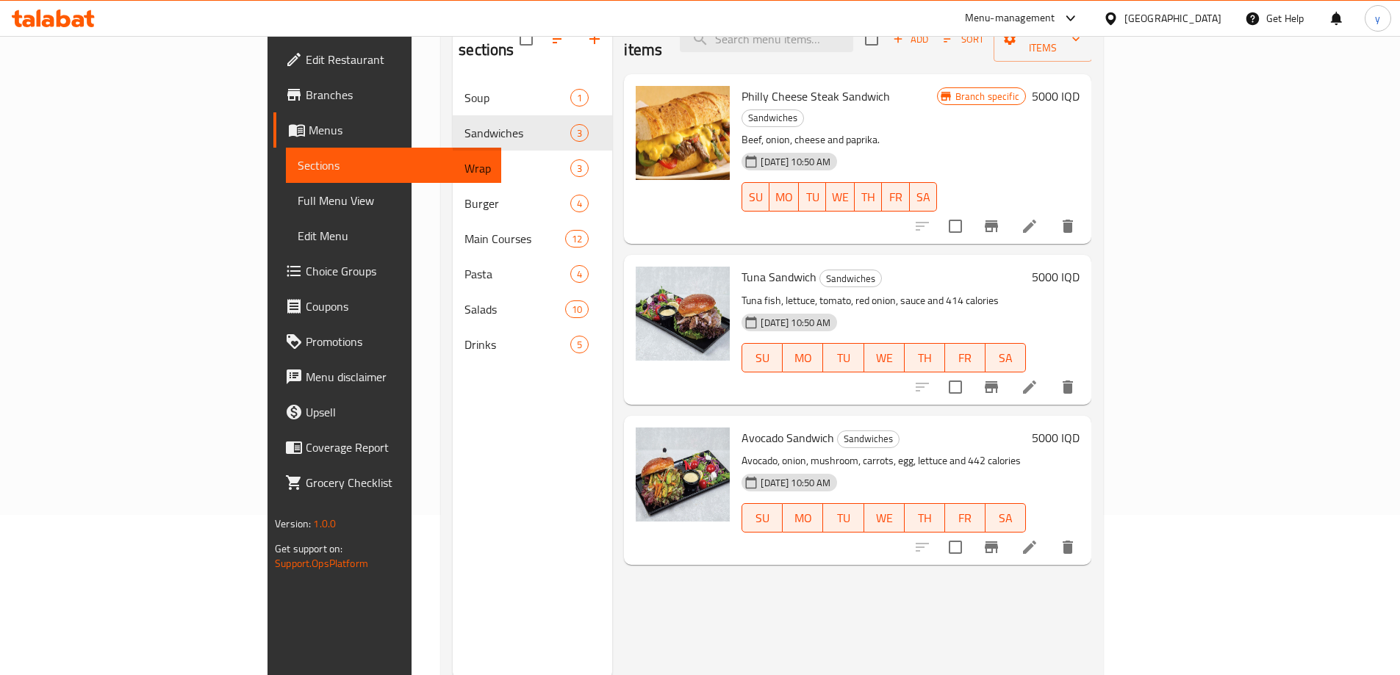
scroll to position [59, 0]
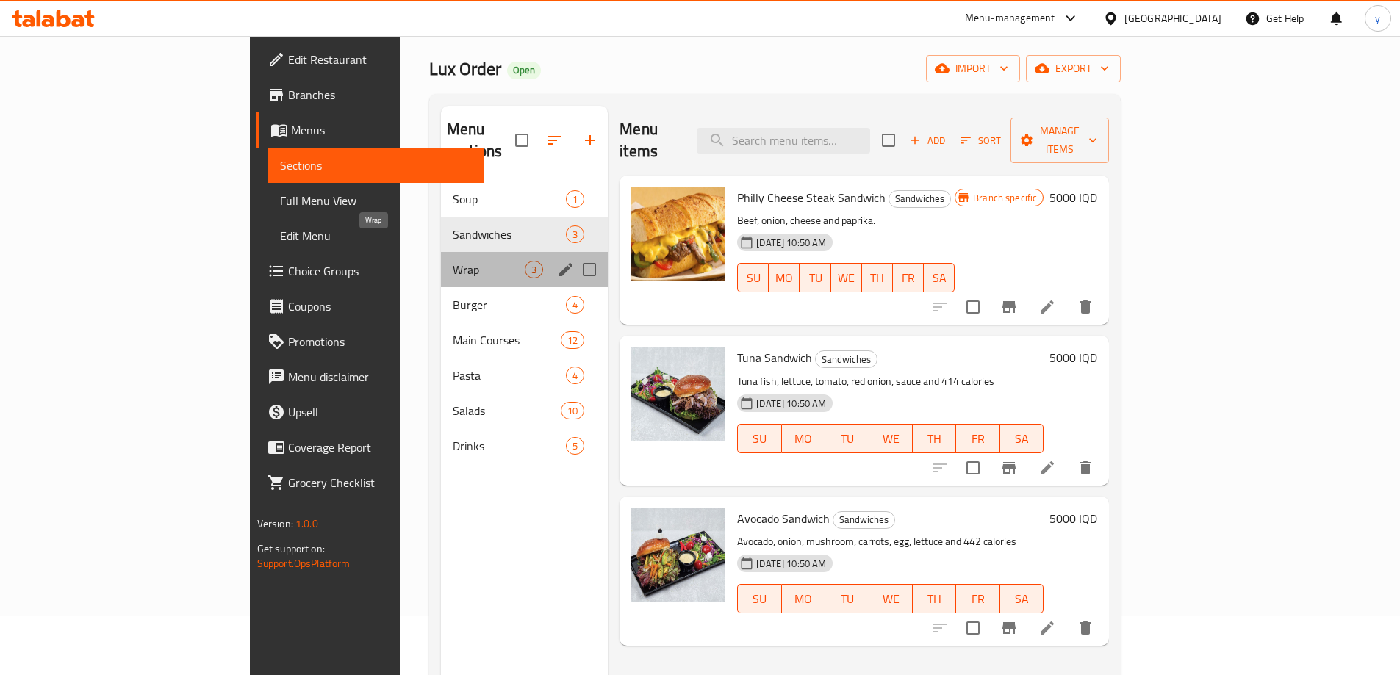
click at [453, 261] on span "Wrap" at bounding box center [489, 270] width 72 height 18
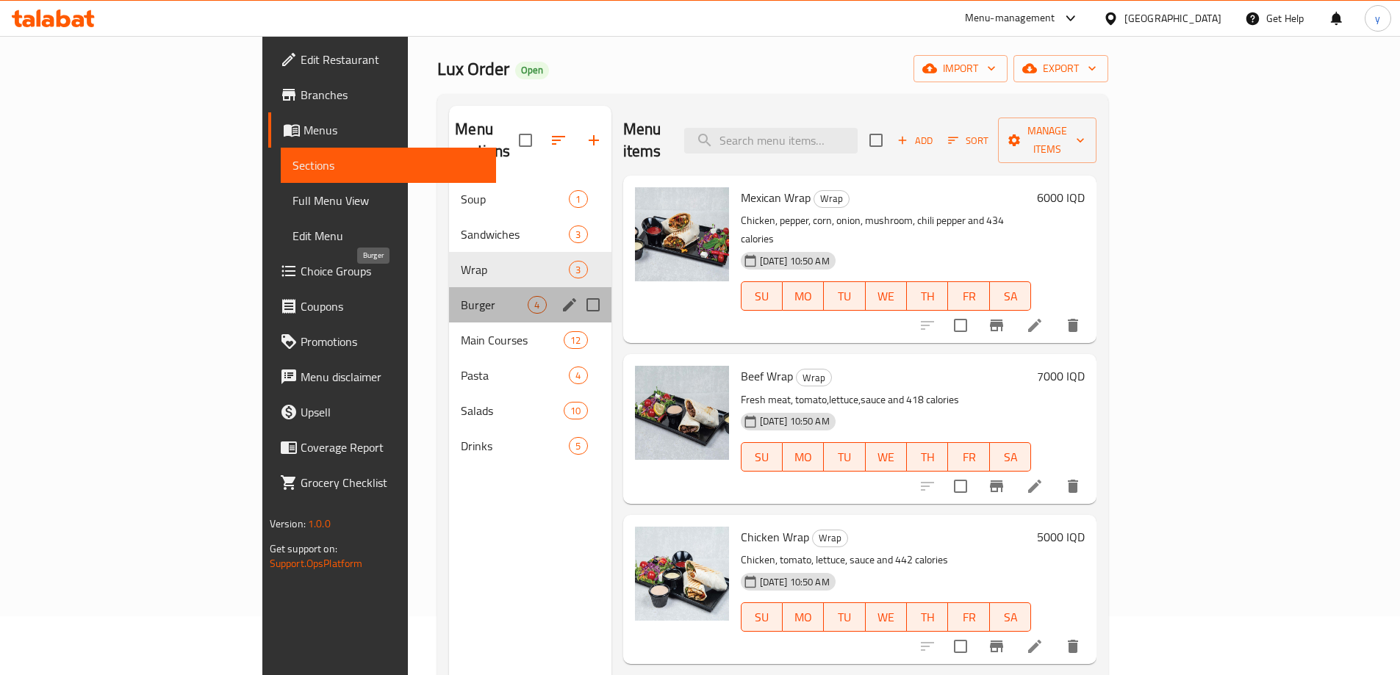
click at [461, 296] on span "Burger" at bounding box center [494, 305] width 67 height 18
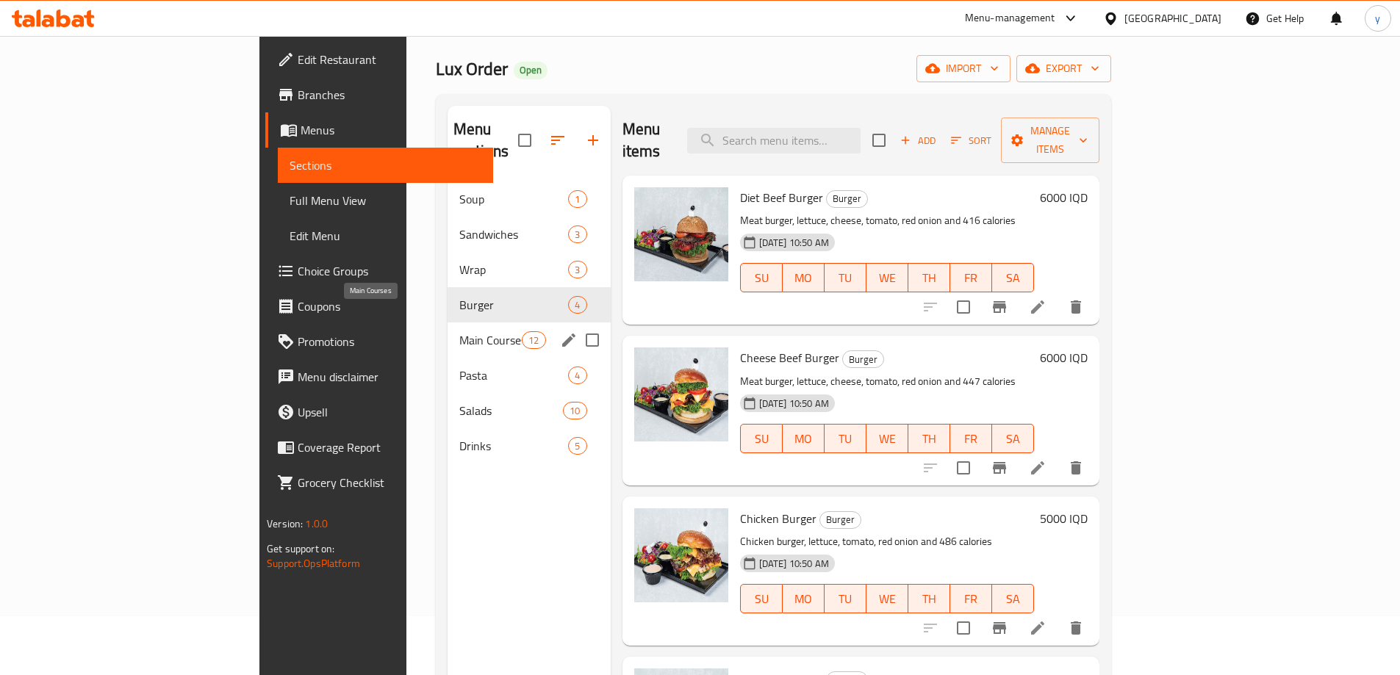
click at [459, 331] on span "Main Courses" at bounding box center [490, 340] width 62 height 18
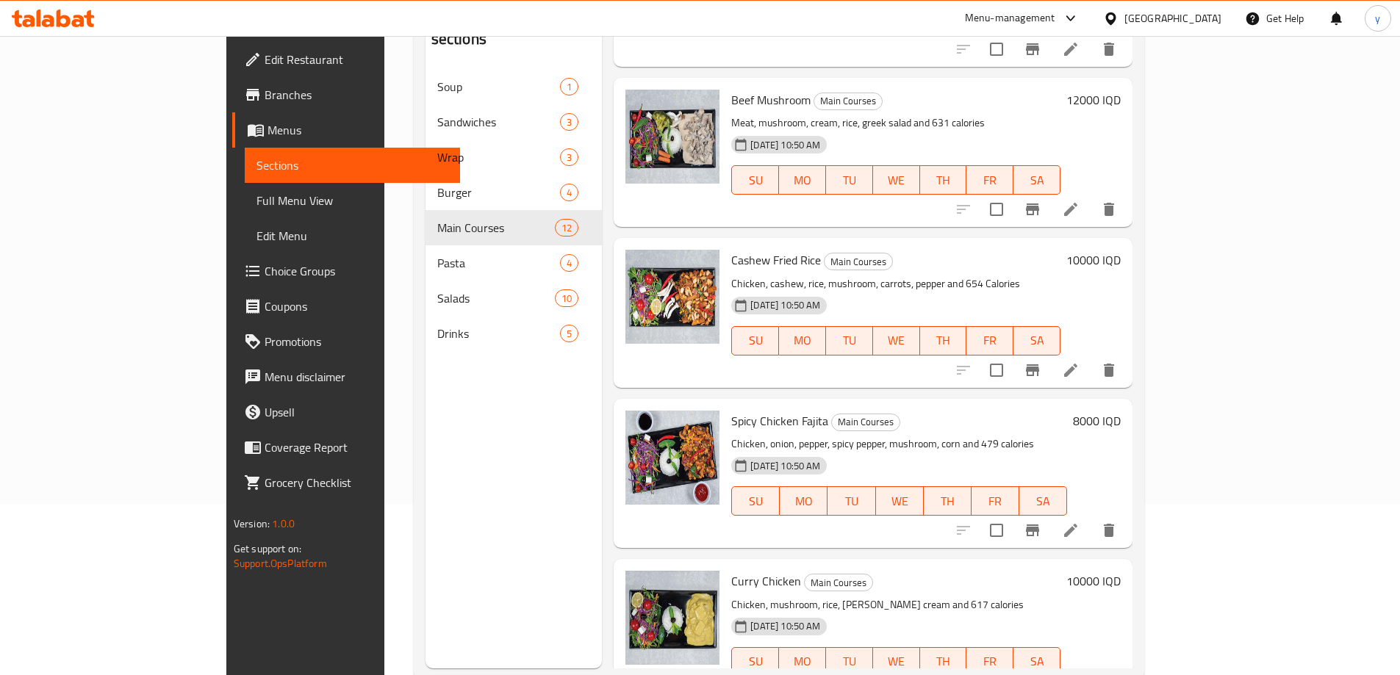
scroll to position [206, 0]
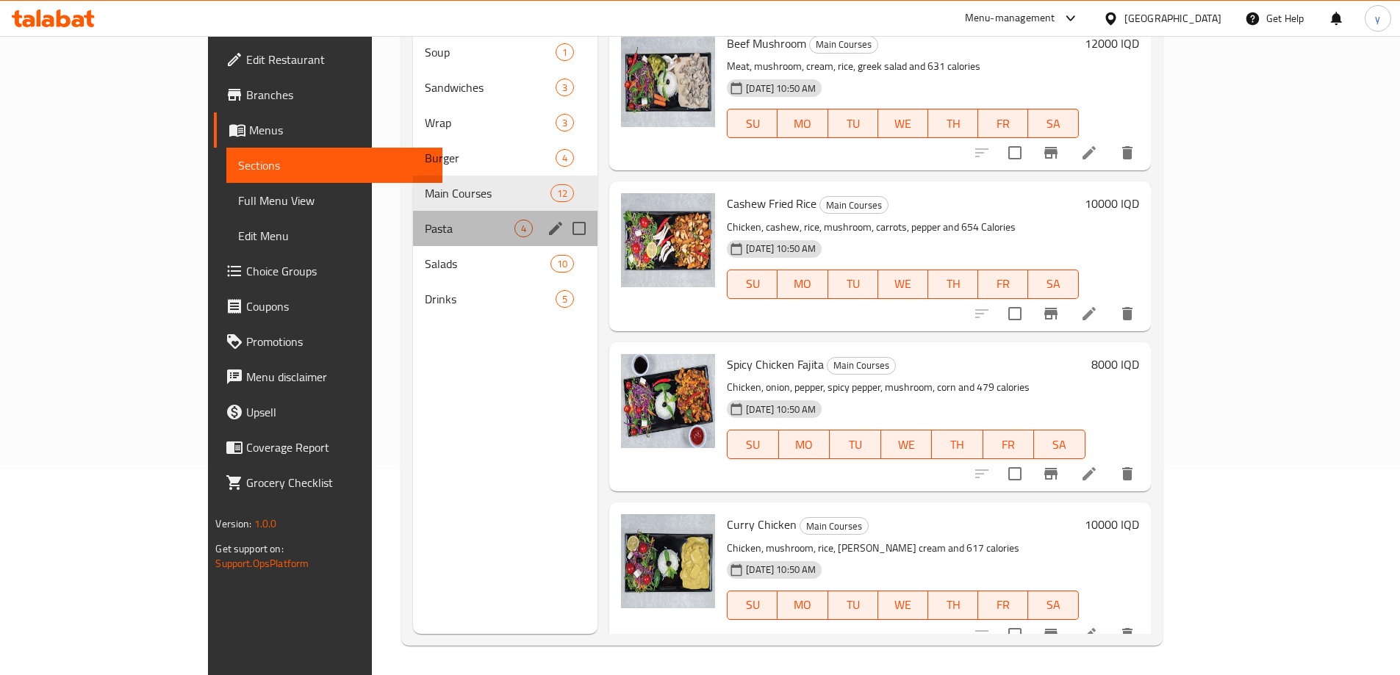
click at [413, 217] on div "Pasta 4" at bounding box center [505, 228] width 184 height 35
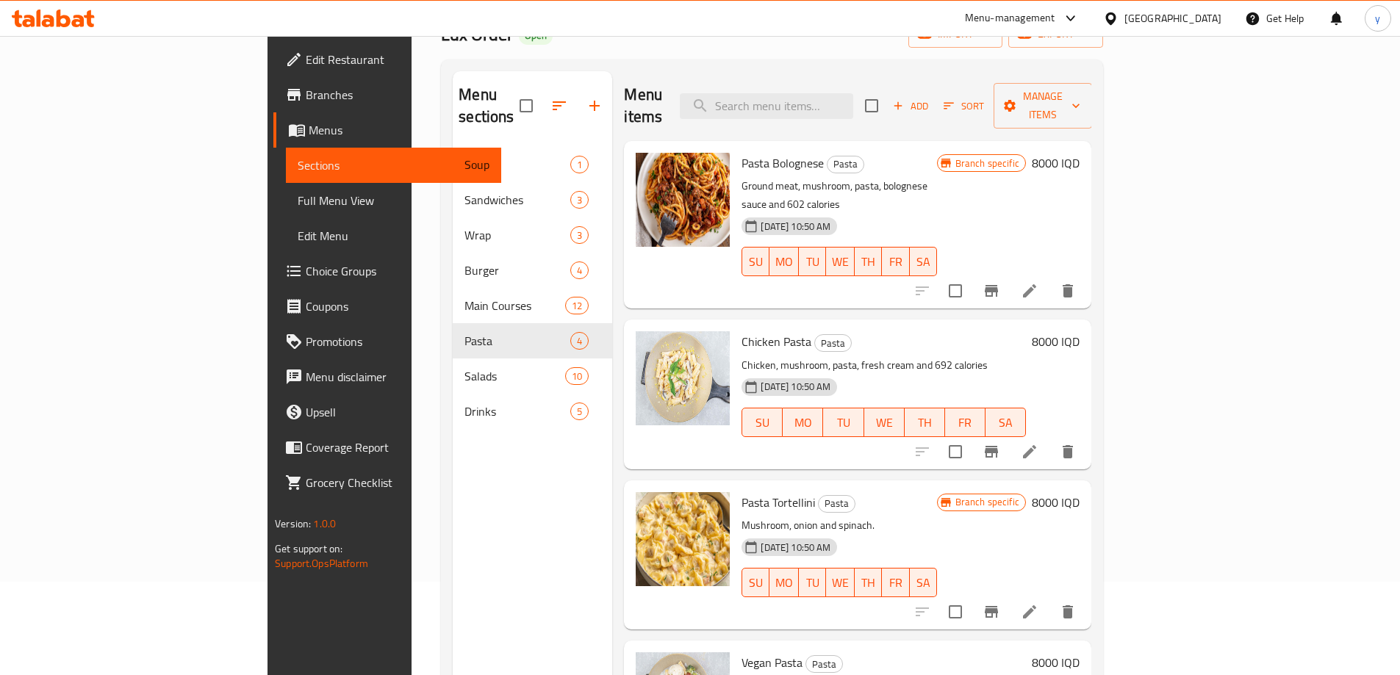
scroll to position [59, 0]
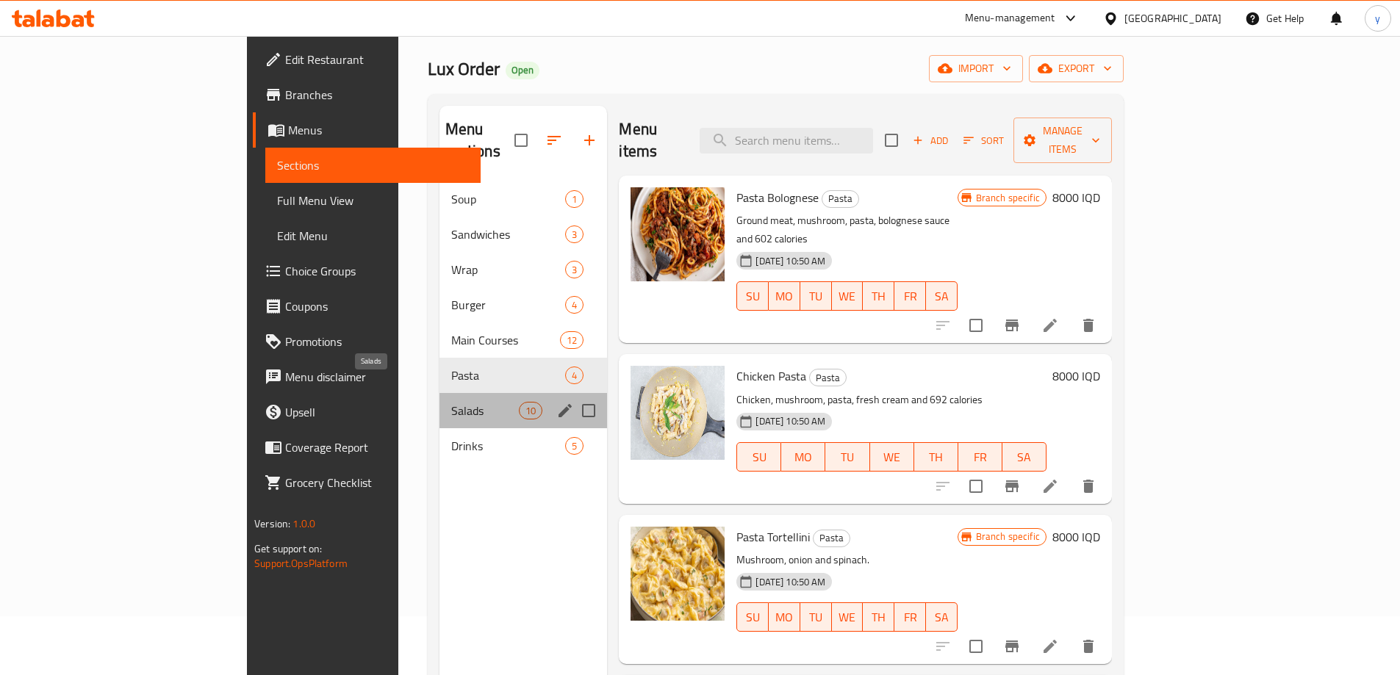
click at [451, 402] on span "Salads" at bounding box center [485, 411] width 68 height 18
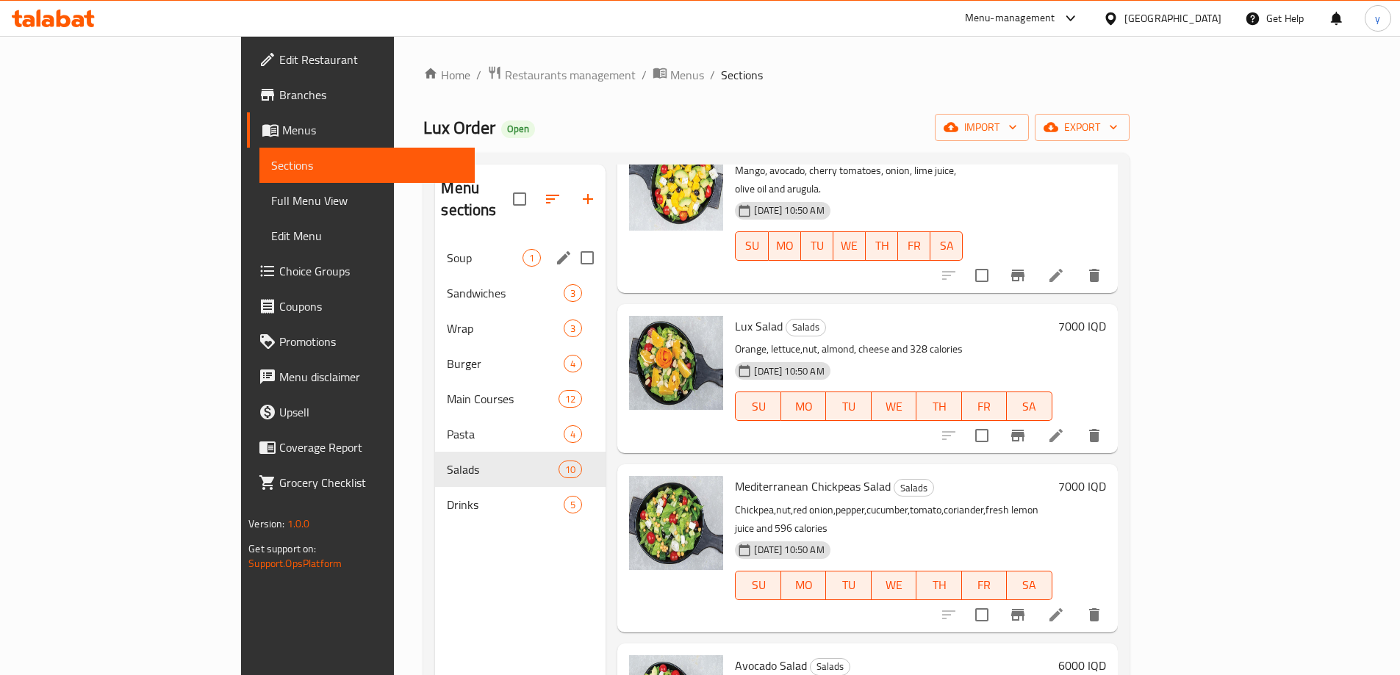
click at [435, 251] on div "Soup 1" at bounding box center [520, 257] width 170 height 35
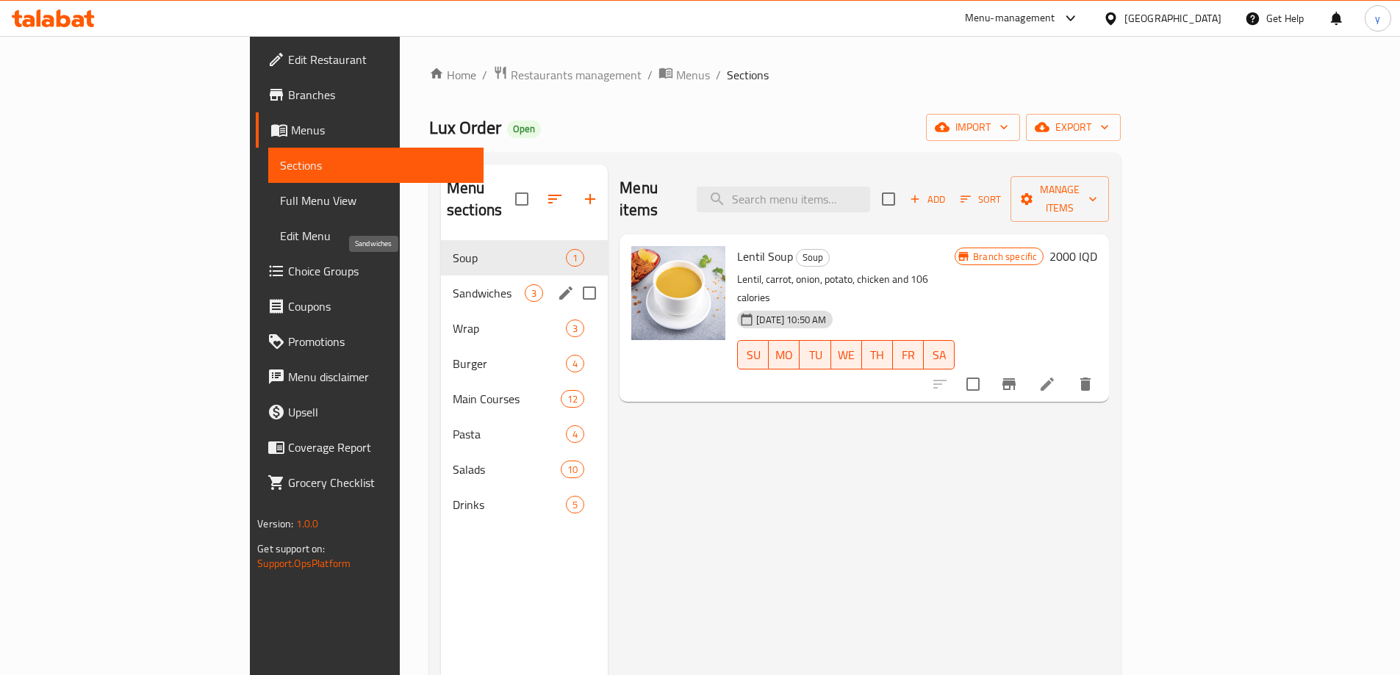
click at [453, 284] on span "Sandwiches" at bounding box center [489, 293] width 72 height 18
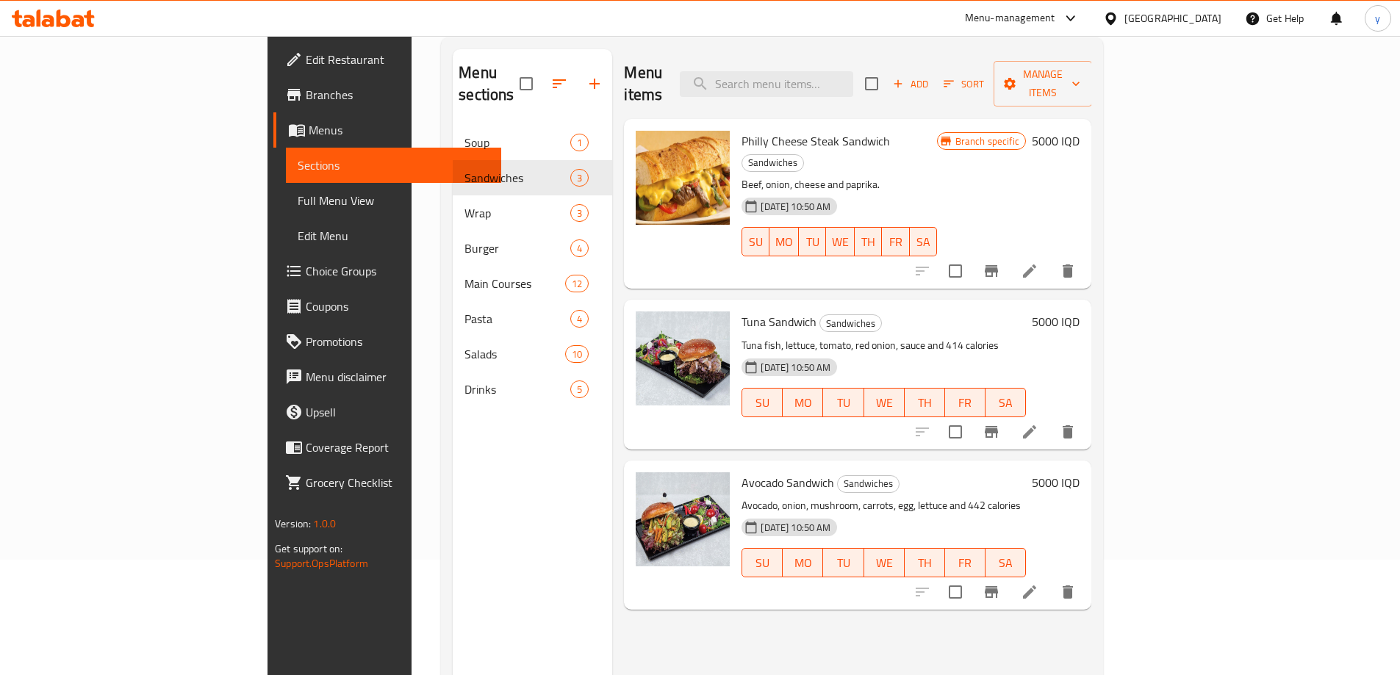
scroll to position [59, 0]
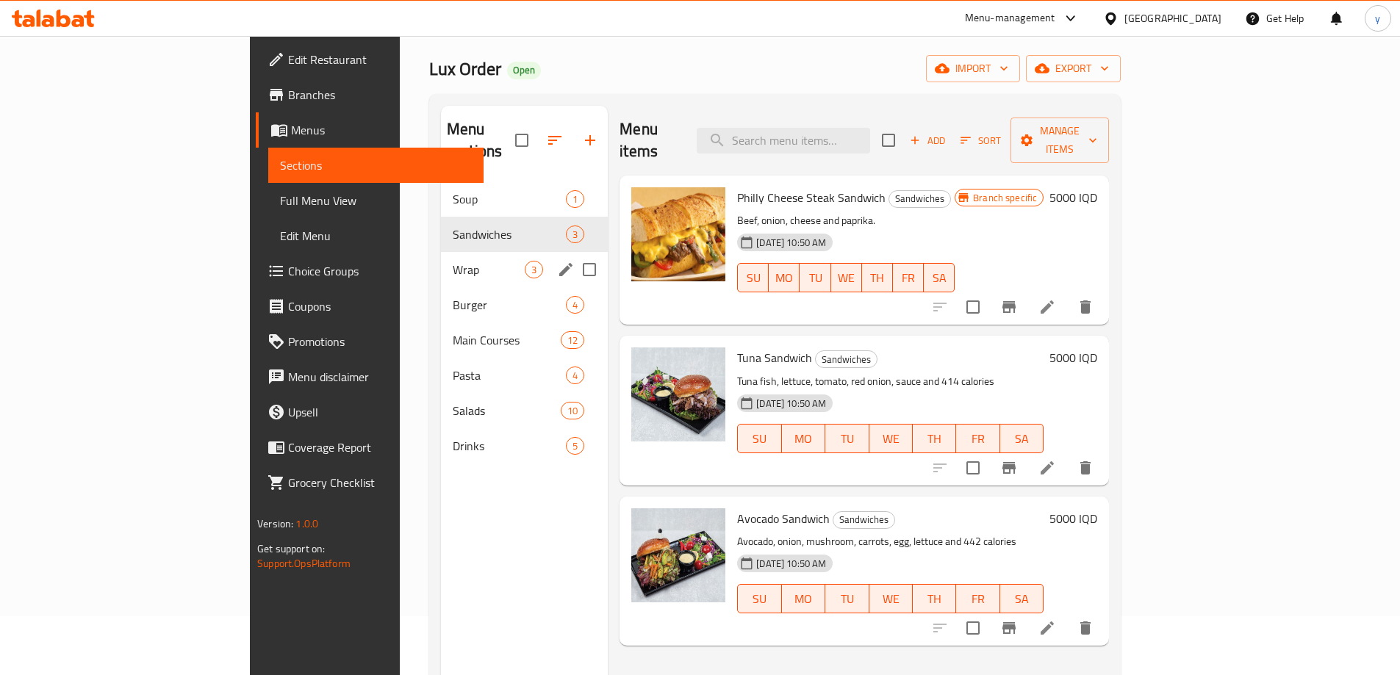
click at [441, 252] on div "Wrap 3" at bounding box center [524, 269] width 167 height 35
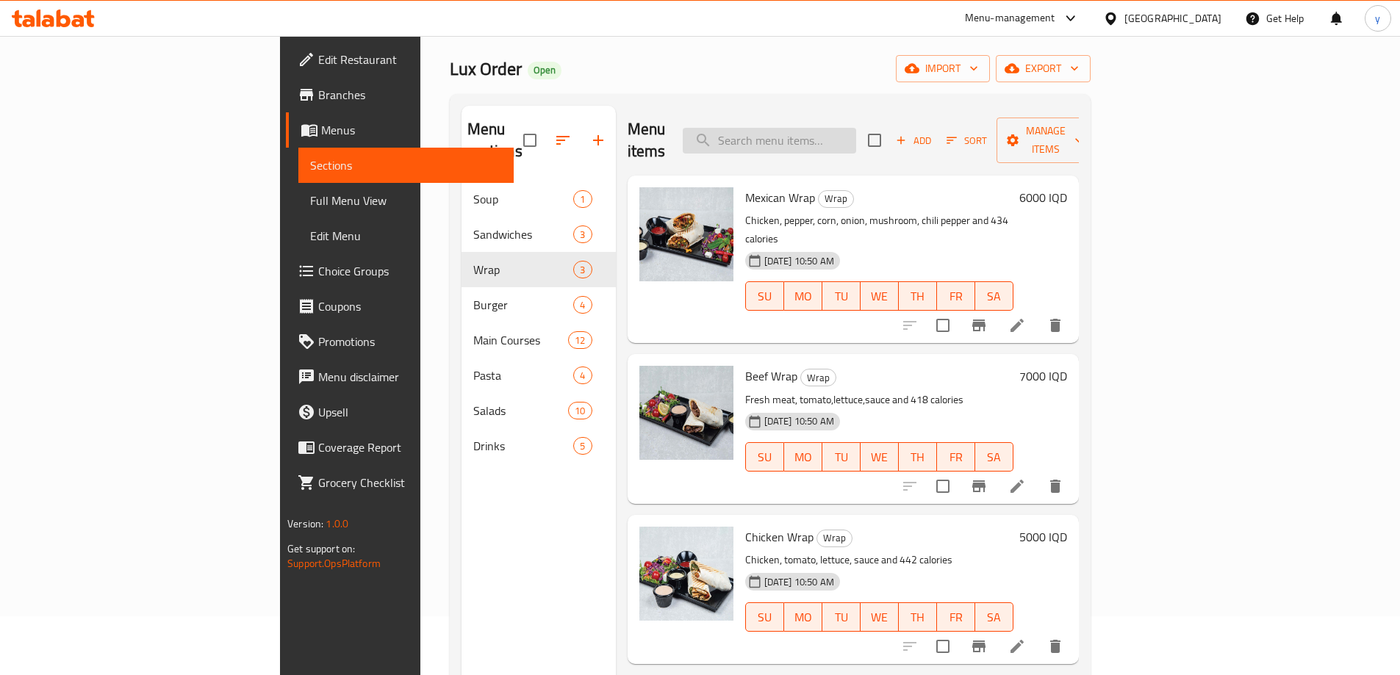
click at [856, 128] on input "search" at bounding box center [768, 141] width 173 height 26
paste input "fajita"
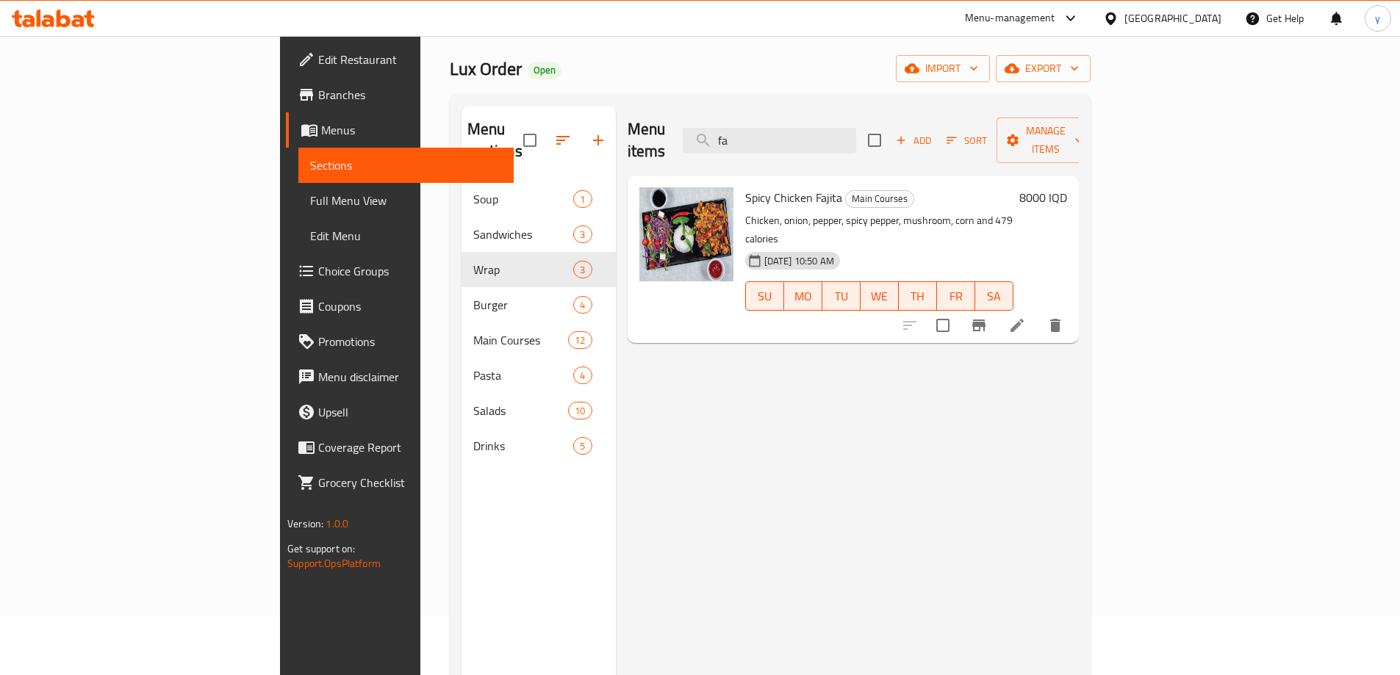
type input "f"
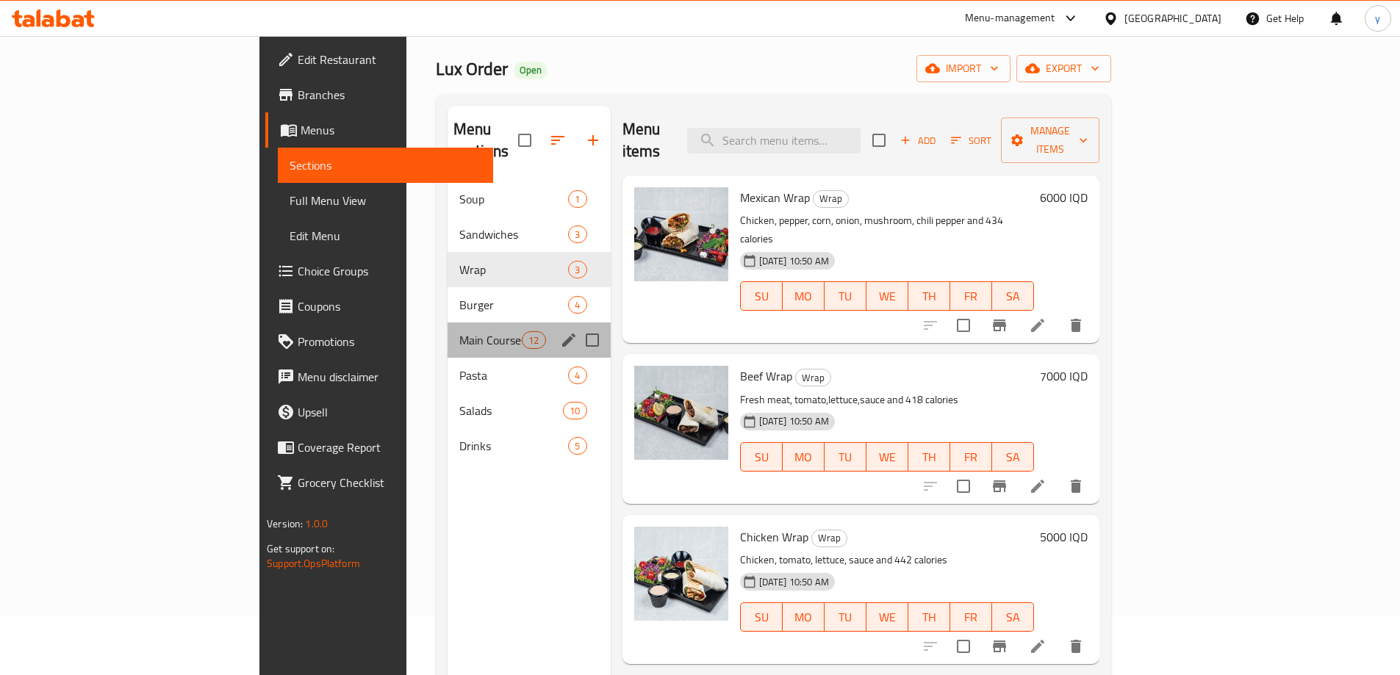
click at [447, 323] on div "Main Courses 12" at bounding box center [528, 340] width 163 height 35
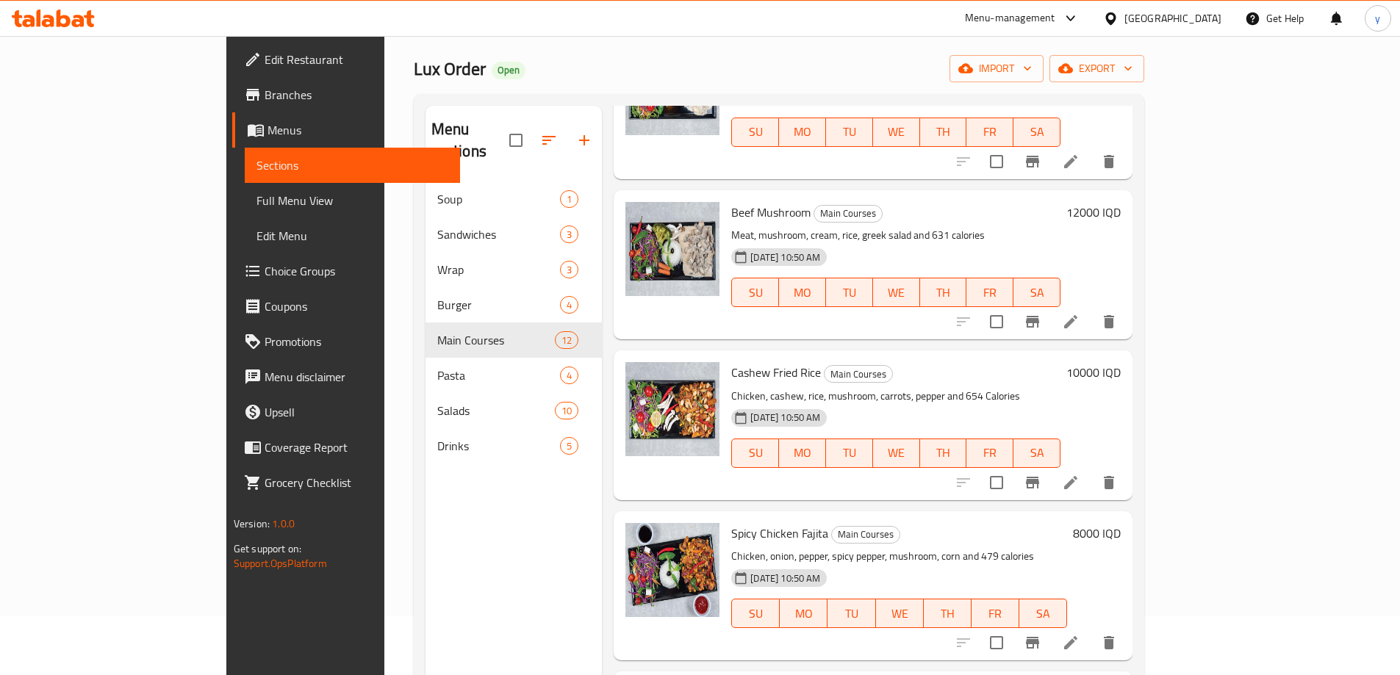
scroll to position [206, 0]
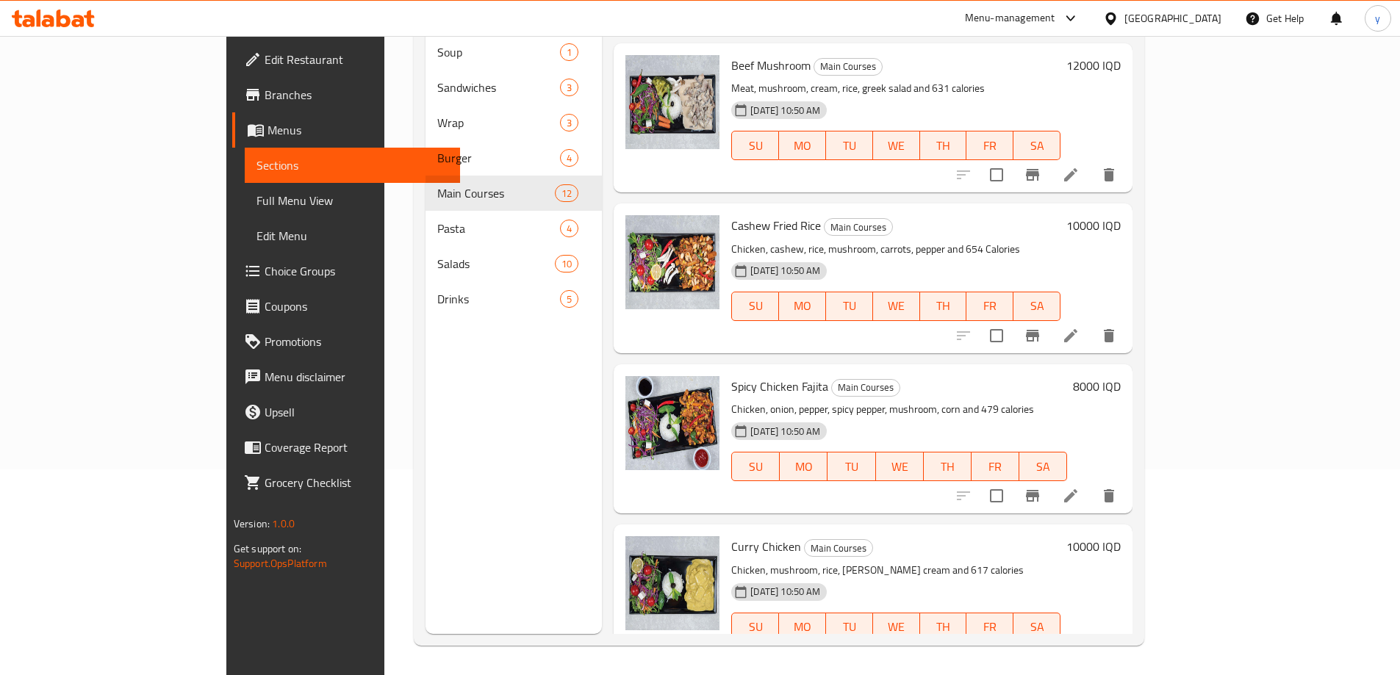
click at [1120, 376] on h6 "8000 IQD" at bounding box center [1097, 386] width 48 height 21
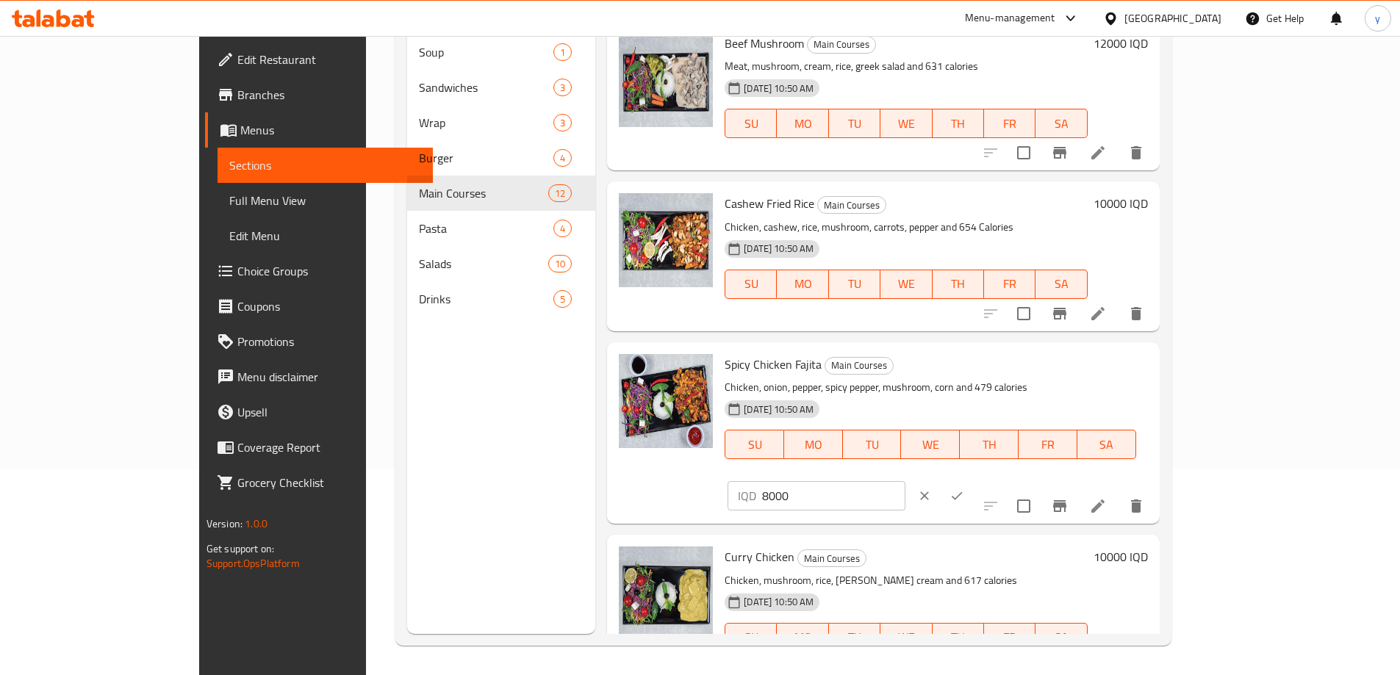
click at [904, 481] on input "8000" at bounding box center [833, 495] width 143 height 29
paste input "9"
type input "9000"
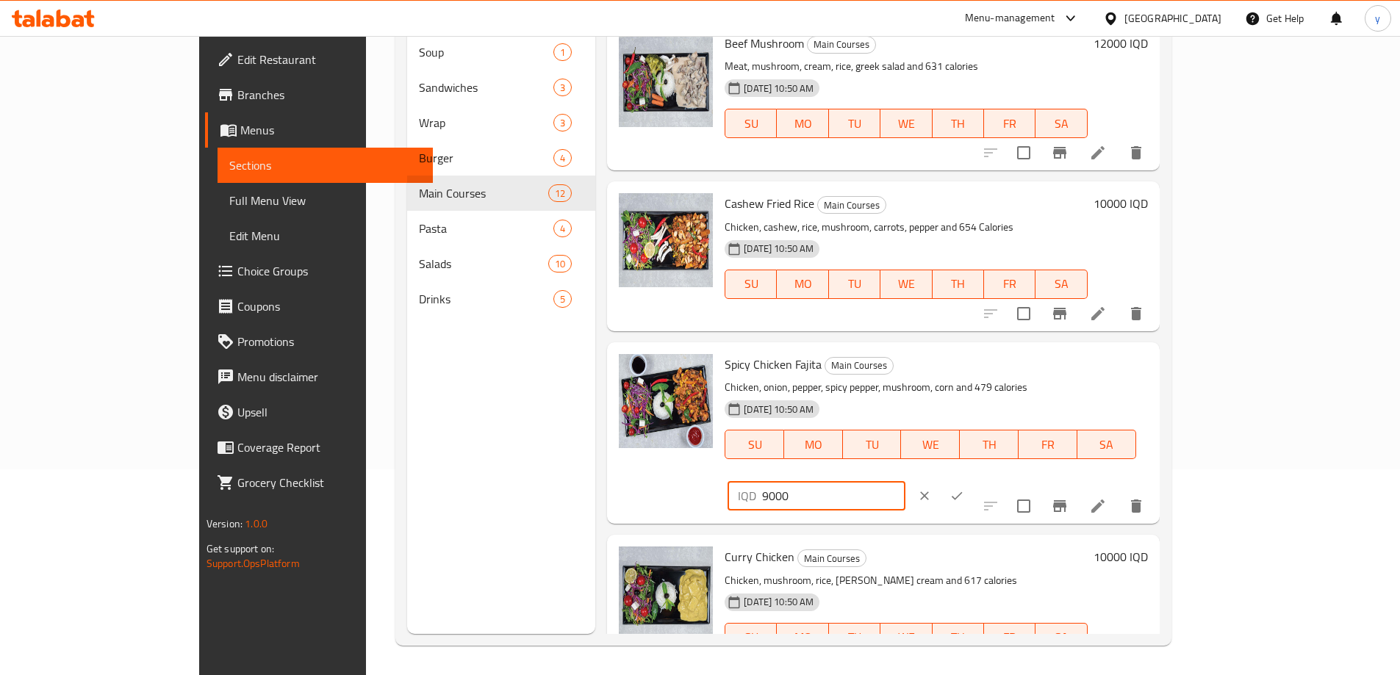
click at [964, 489] on icon "ok" at bounding box center [956, 496] width 15 height 15
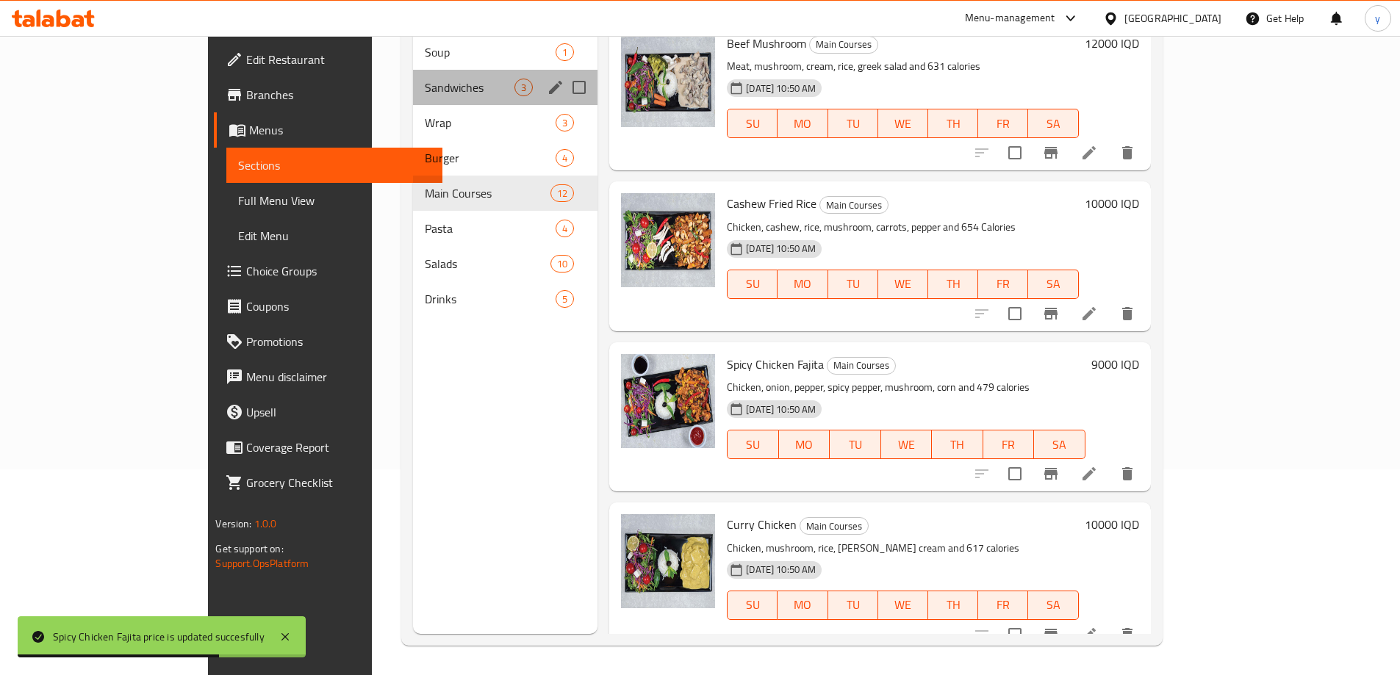
click at [413, 75] on div "Sandwiches 3" at bounding box center [505, 87] width 184 height 35
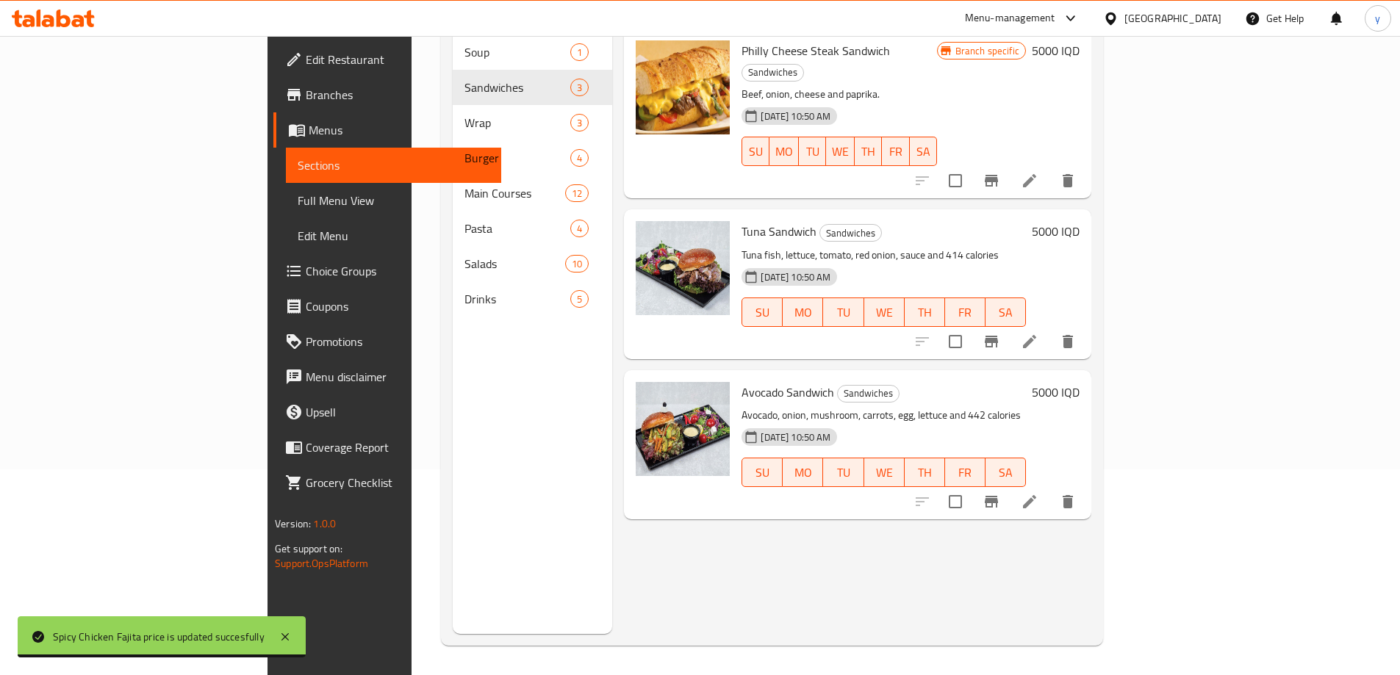
click at [1079, 221] on h6 "5000 IQD" at bounding box center [1055, 231] width 48 height 21
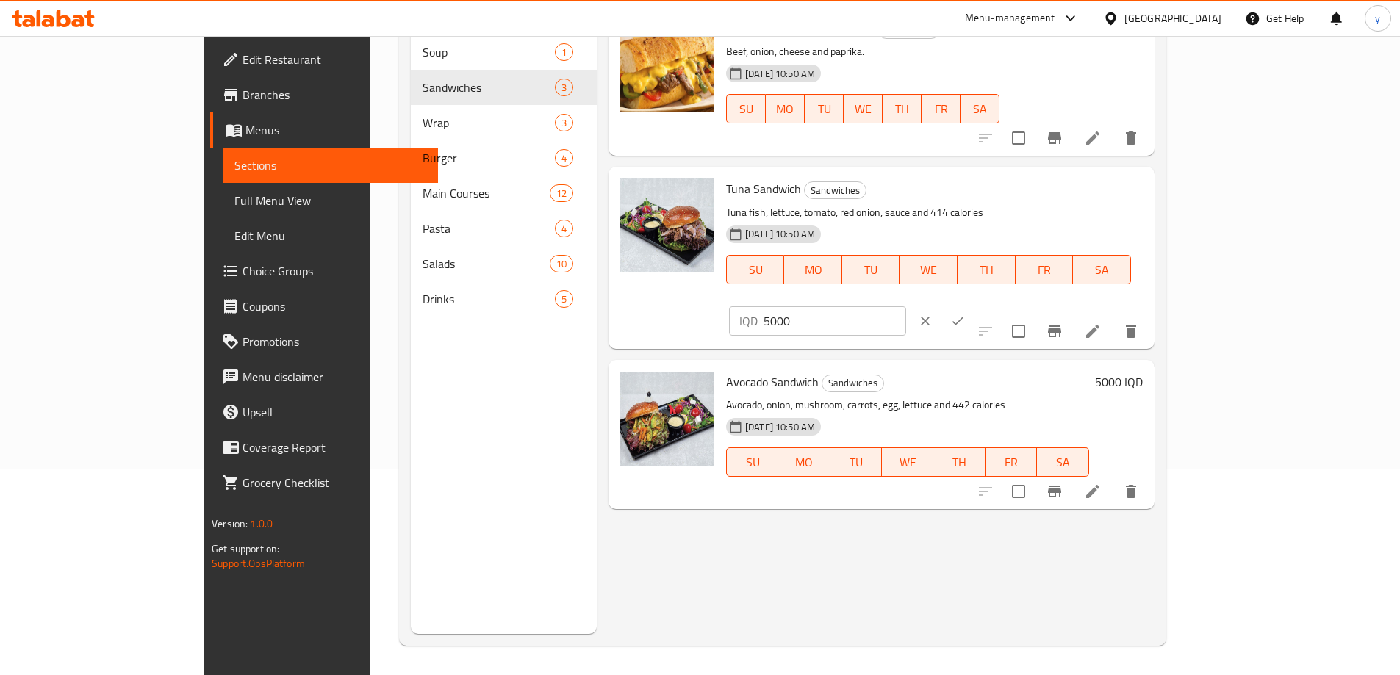
click at [906, 306] on input "5000" at bounding box center [834, 320] width 143 height 29
paste input "6"
type input "6000"
click at [973, 305] on button "ok" at bounding box center [957, 321] width 32 height 32
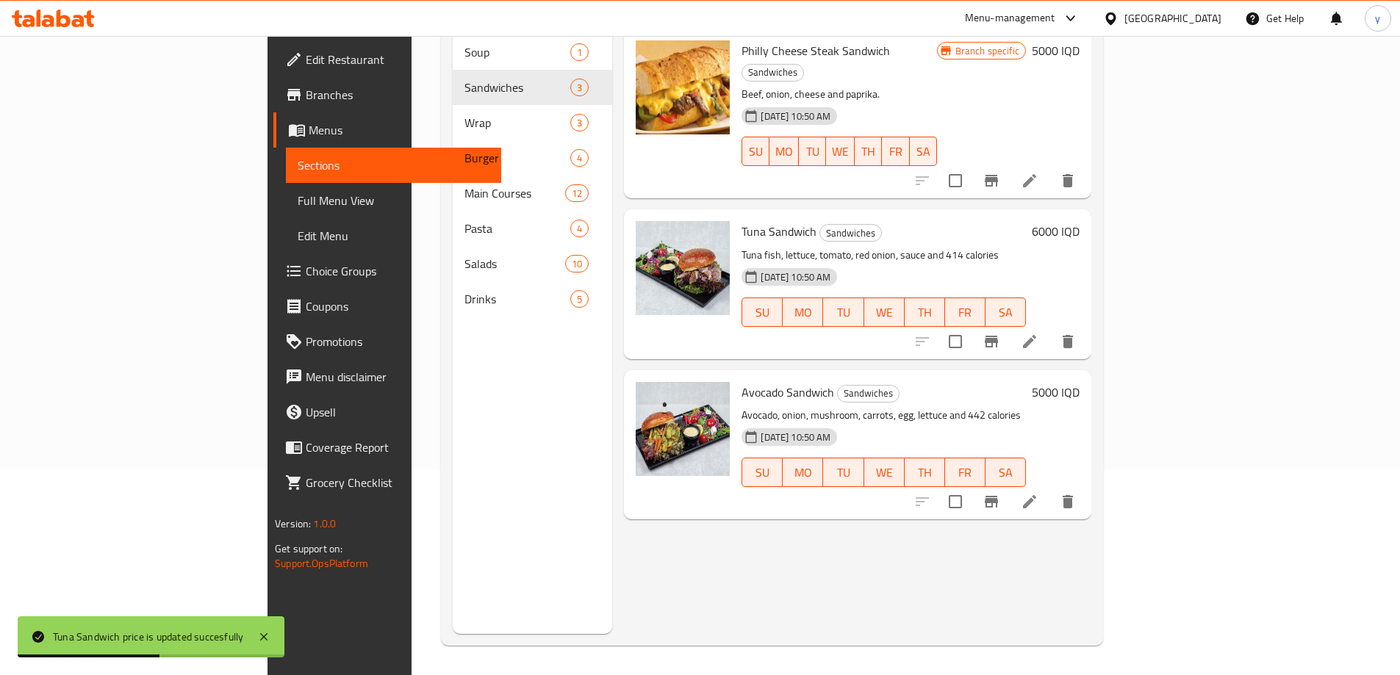
scroll to position [59, 0]
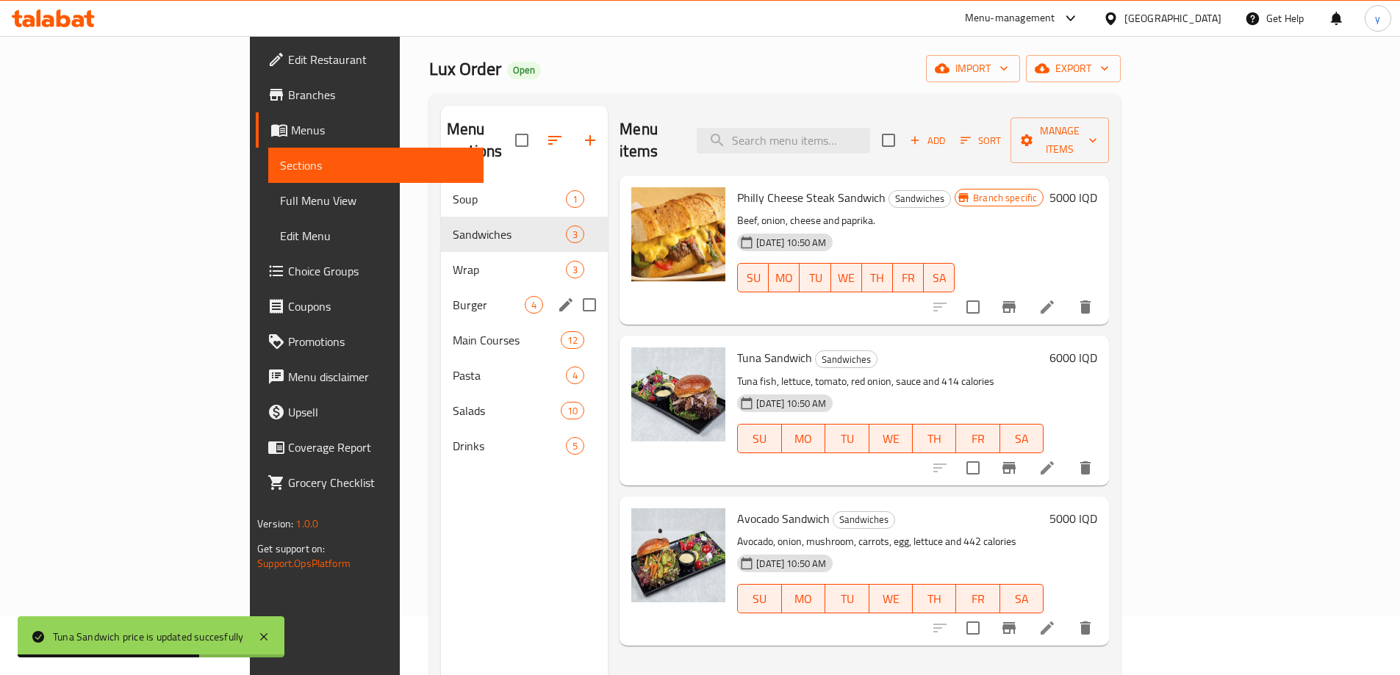
click at [441, 287] on div "Burger 4" at bounding box center [524, 304] width 167 height 35
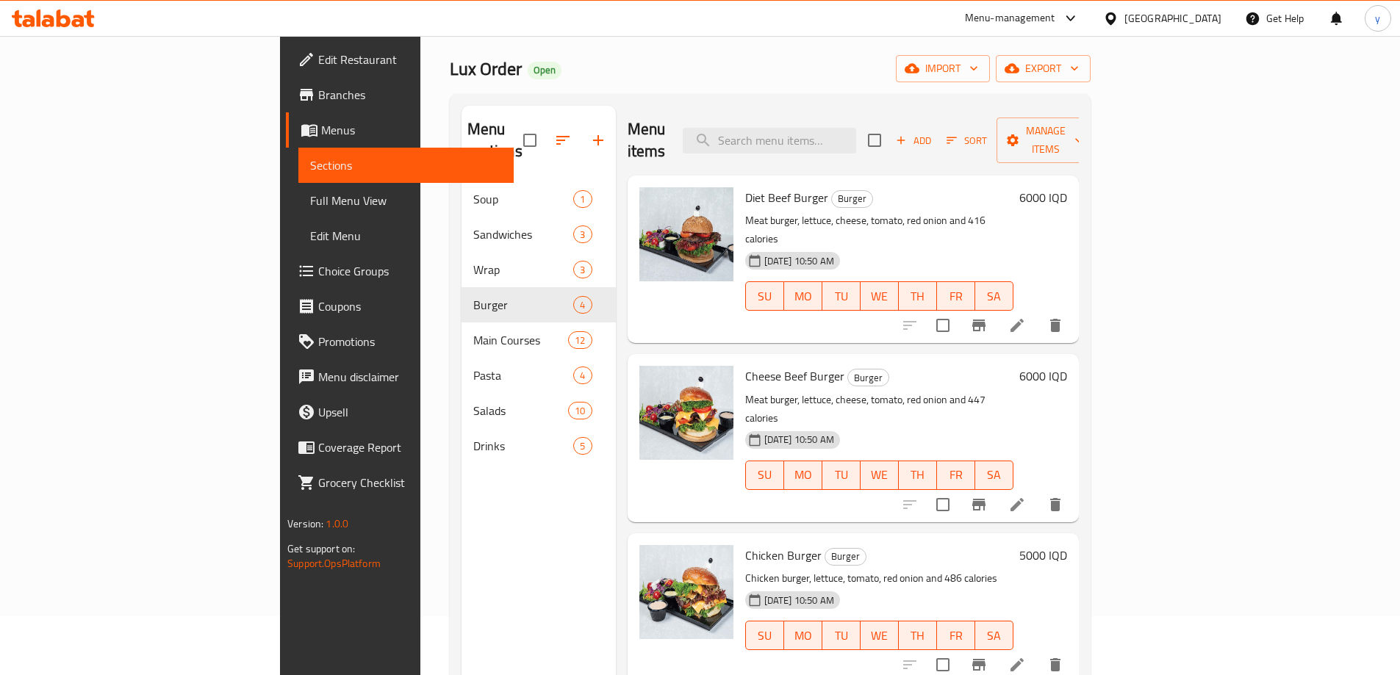
click at [1067, 366] on h6 "6000 IQD" at bounding box center [1043, 376] width 48 height 21
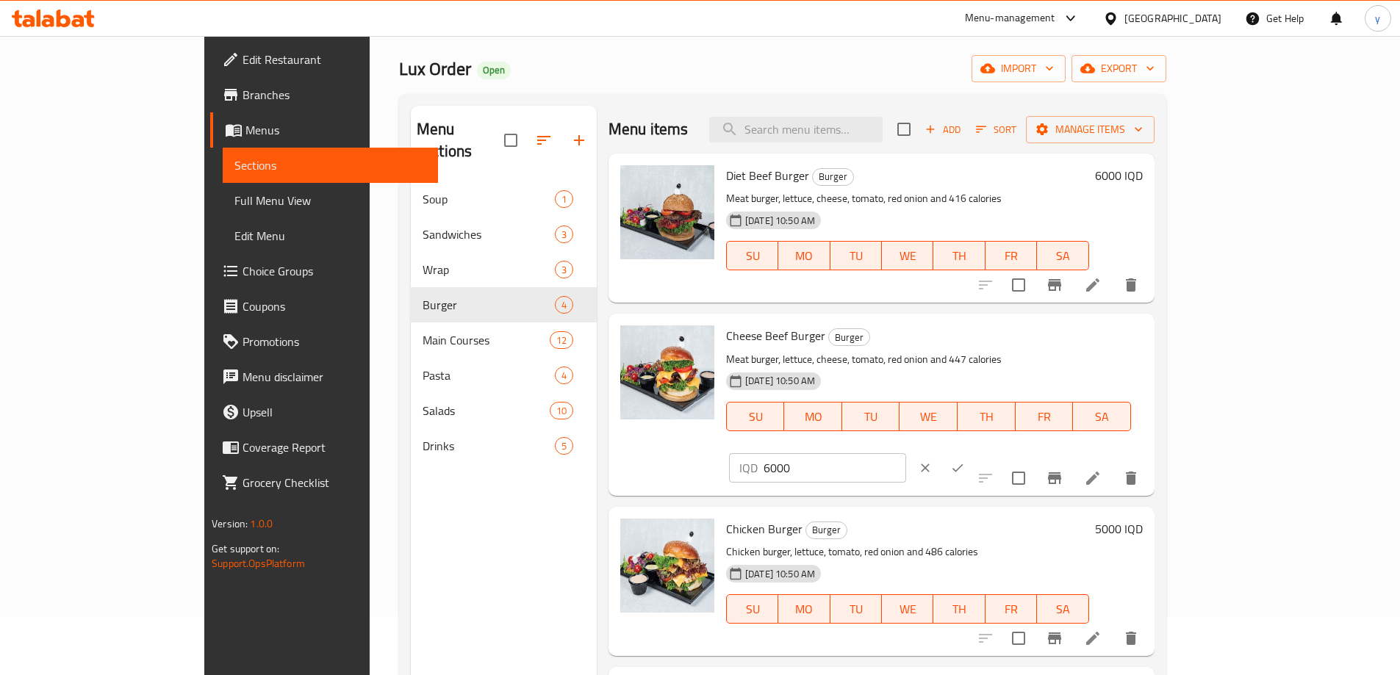
click at [906, 453] on input "6000" at bounding box center [834, 467] width 143 height 29
paste input "7"
type input "7000"
click at [963, 464] on icon "ok" at bounding box center [957, 468] width 11 height 8
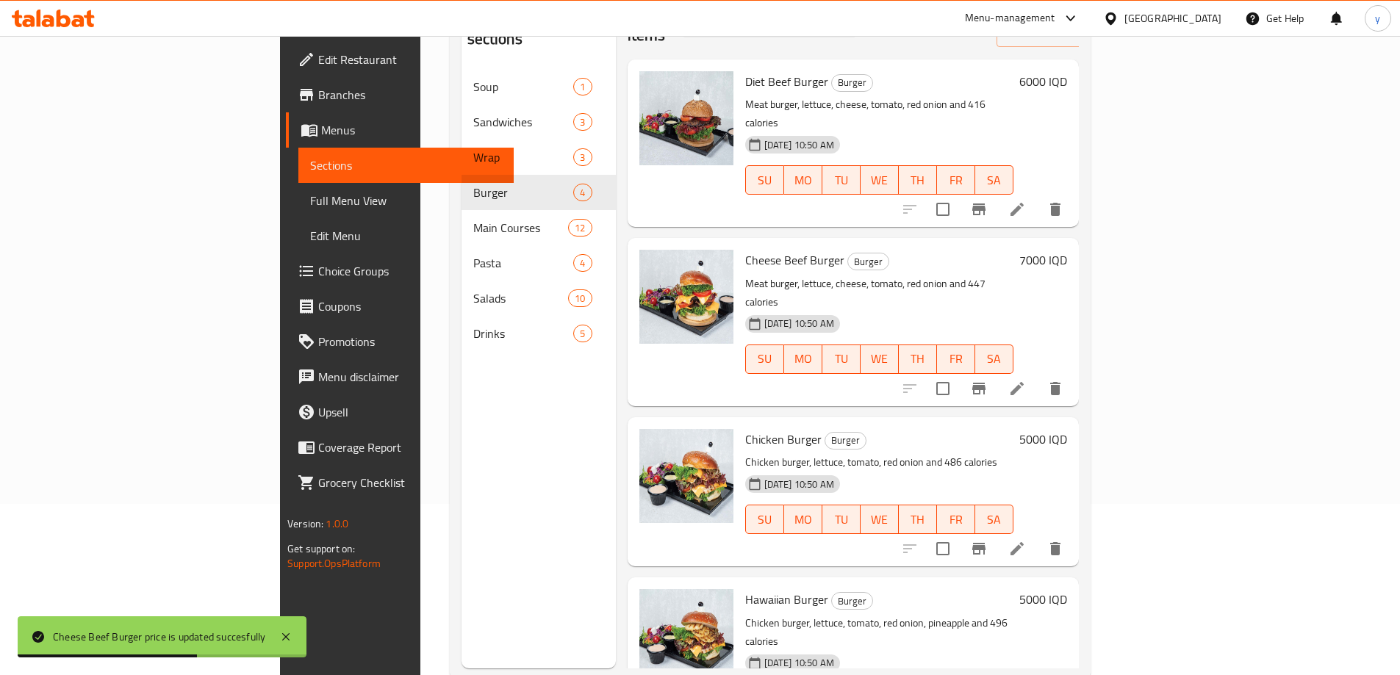
scroll to position [206, 0]
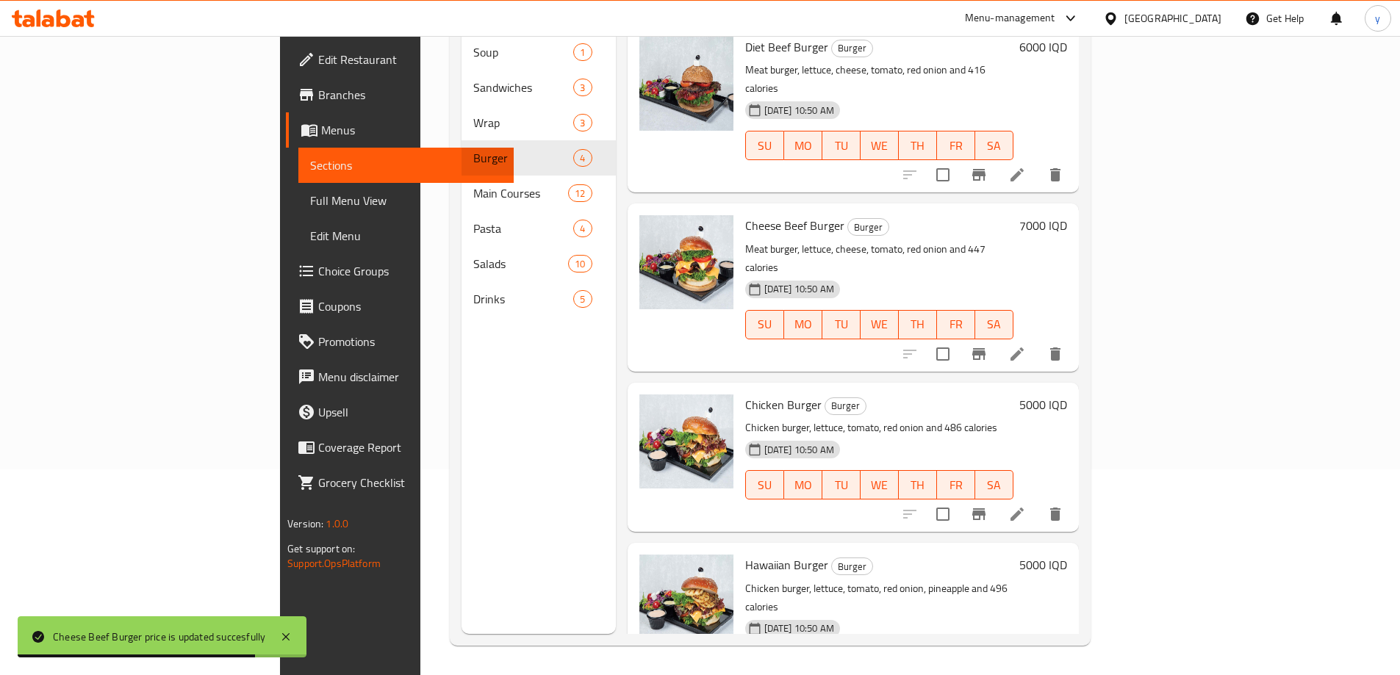
click at [1067, 555] on h6 "5000 IQD" at bounding box center [1043, 565] width 48 height 21
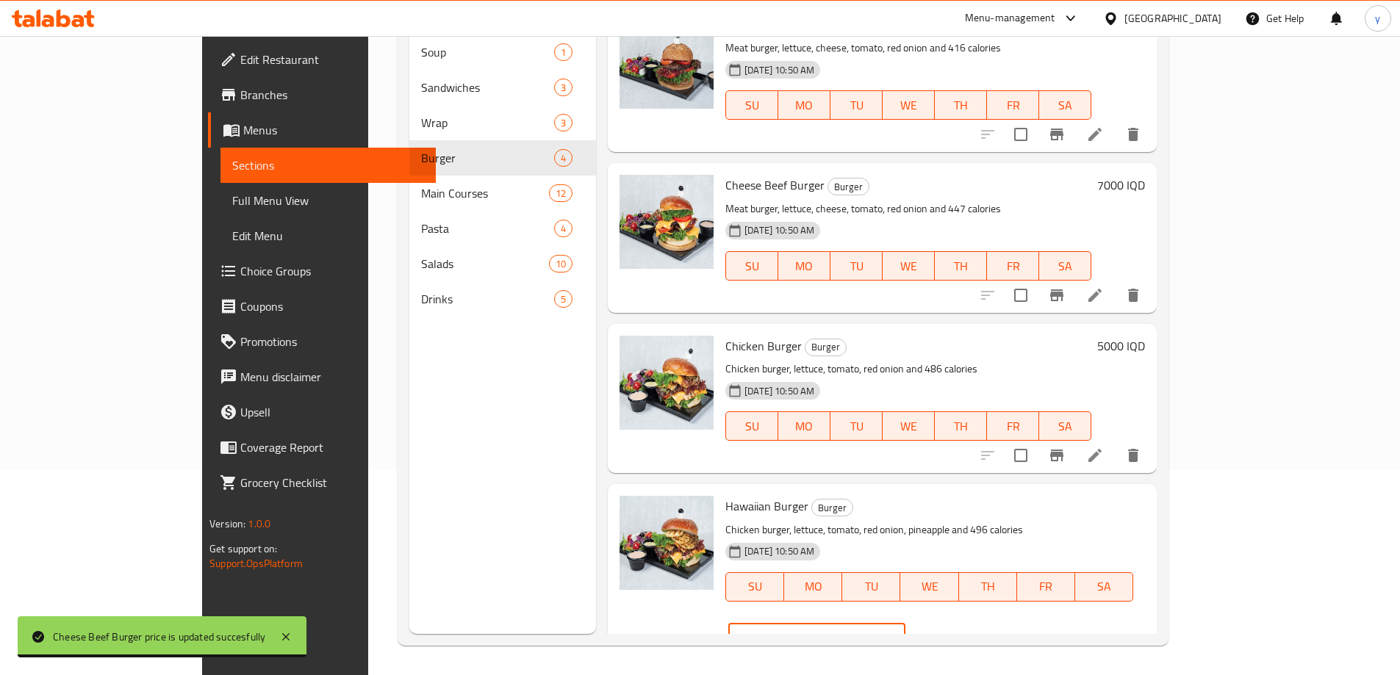
click at [905, 624] on input "5000" at bounding box center [834, 638] width 143 height 29
paste input "6"
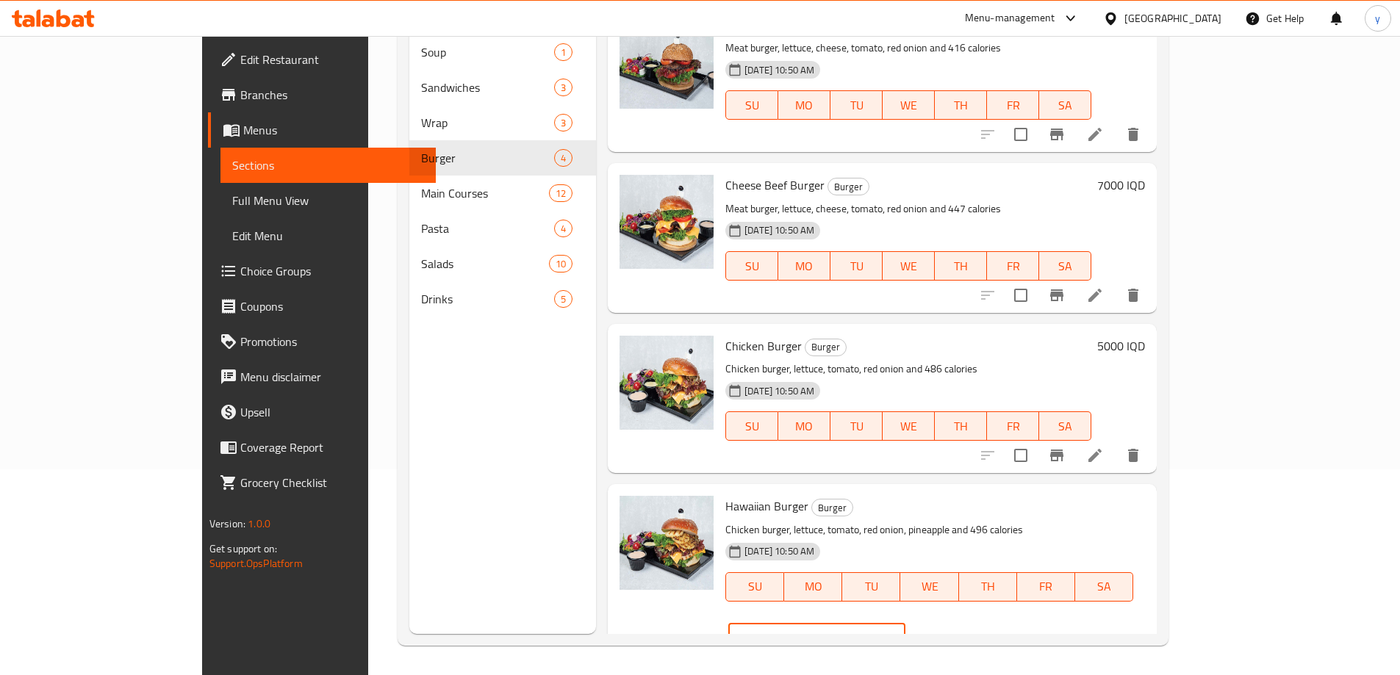
type input "6000"
click at [973, 622] on button "ok" at bounding box center [956, 638] width 32 height 32
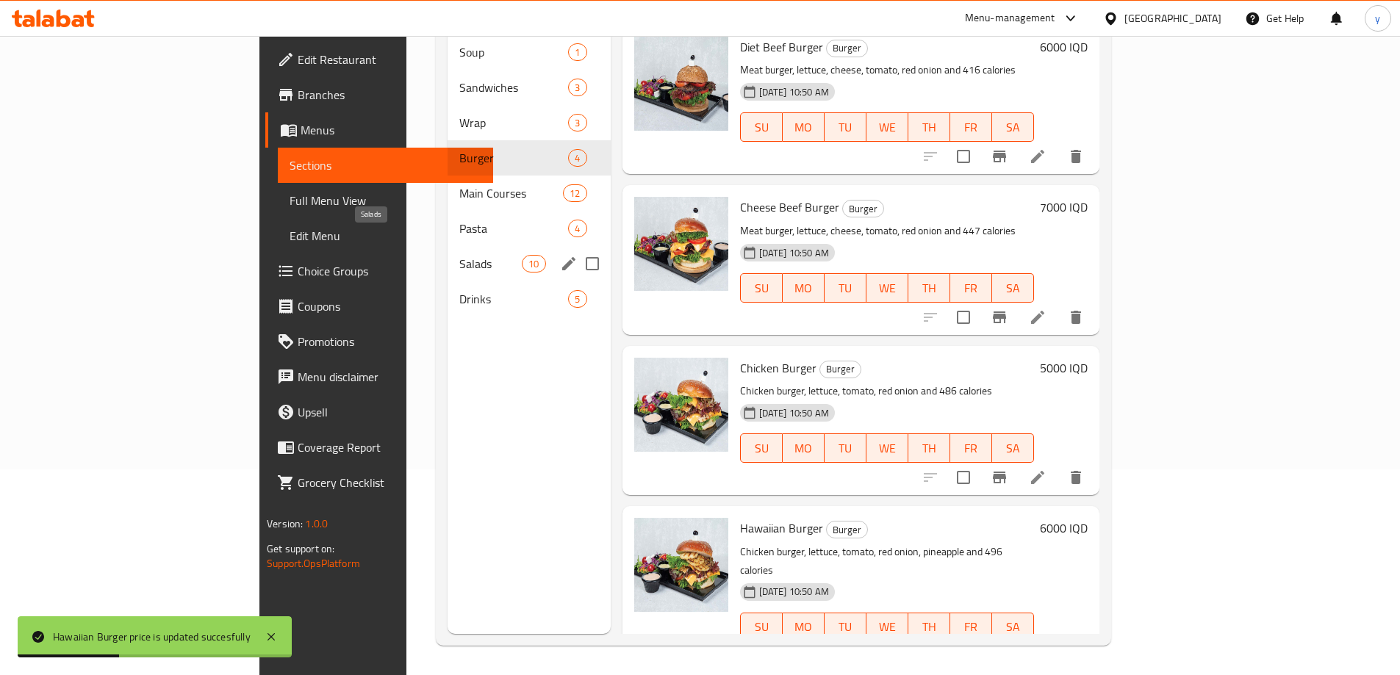
click at [459, 255] on span "Salads" at bounding box center [490, 264] width 62 height 18
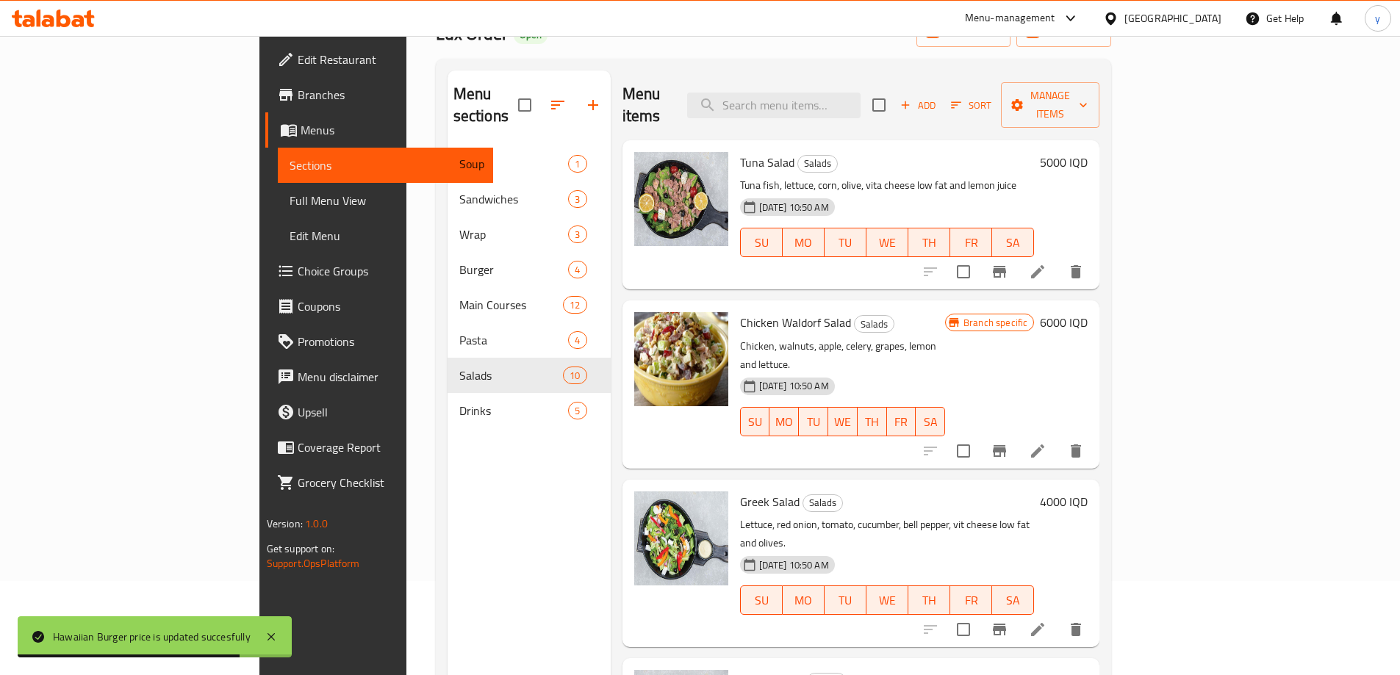
scroll to position [59, 0]
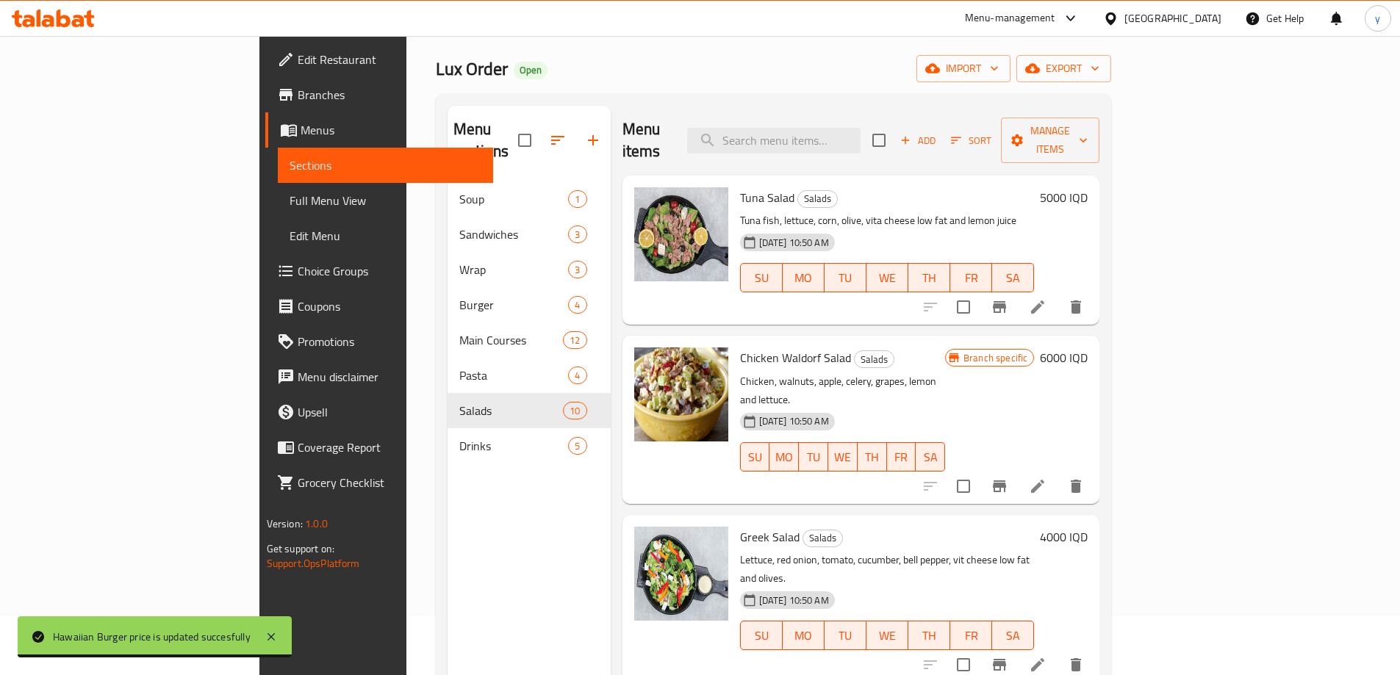
click at [1087, 187] on h6 "5000 IQD" at bounding box center [1064, 197] width 48 height 21
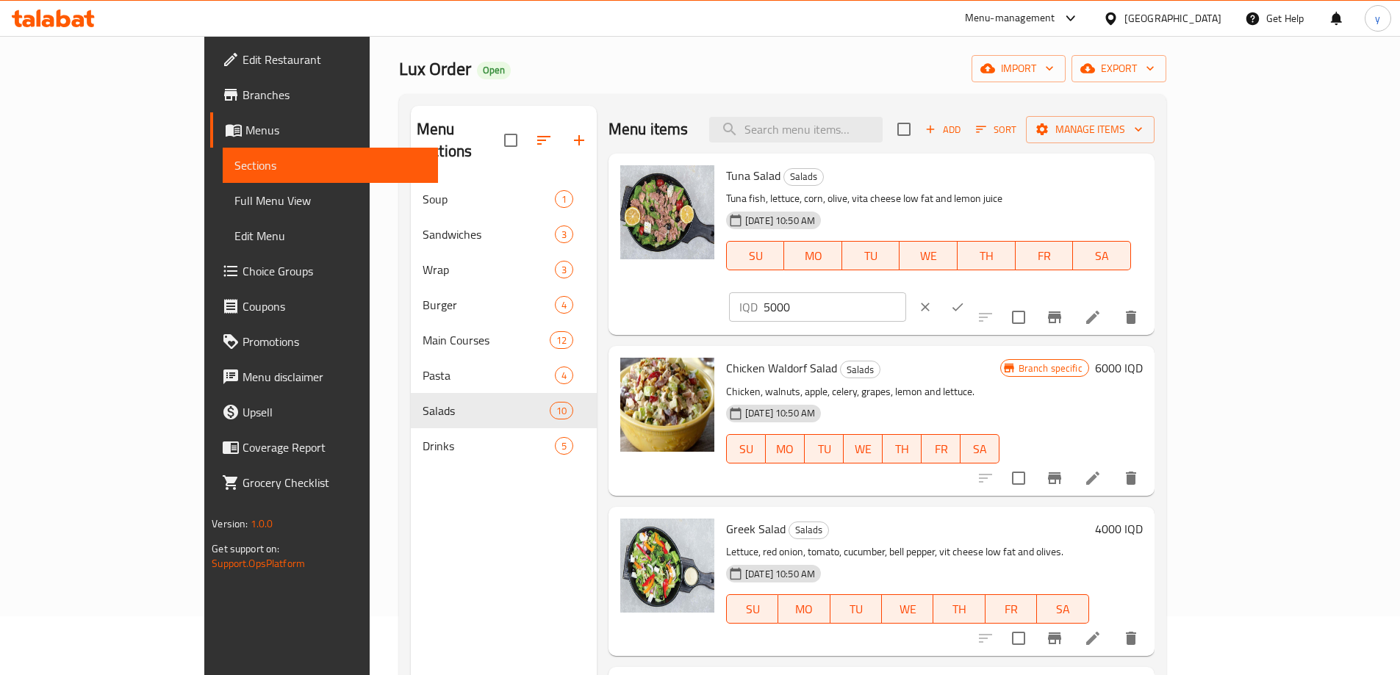
click at [906, 292] on input "5000" at bounding box center [834, 306] width 143 height 29
paste input "6"
type input "6000"
click at [965, 300] on icon "ok" at bounding box center [957, 307] width 15 height 15
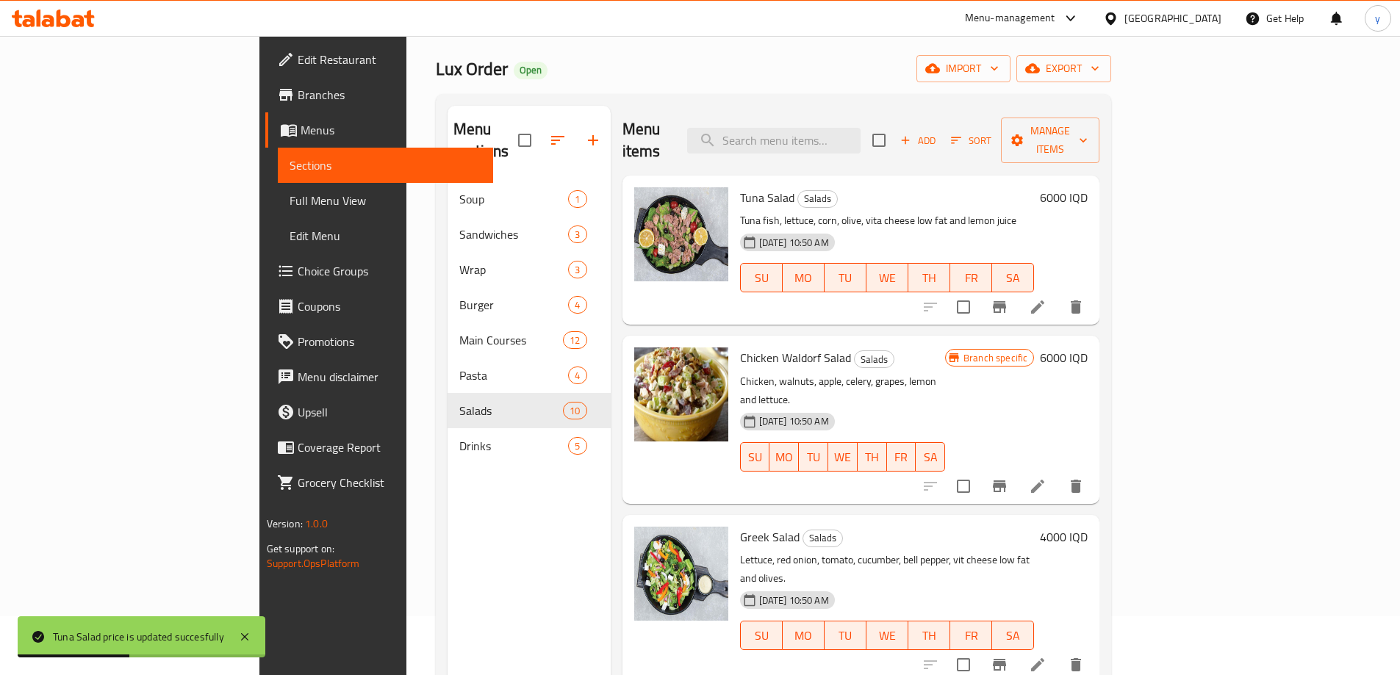
click at [1087, 527] on div "4000 IQD" at bounding box center [1061, 537] width 54 height 21
click at [1087, 527] on h6 "4000 IQD" at bounding box center [1064, 537] width 48 height 21
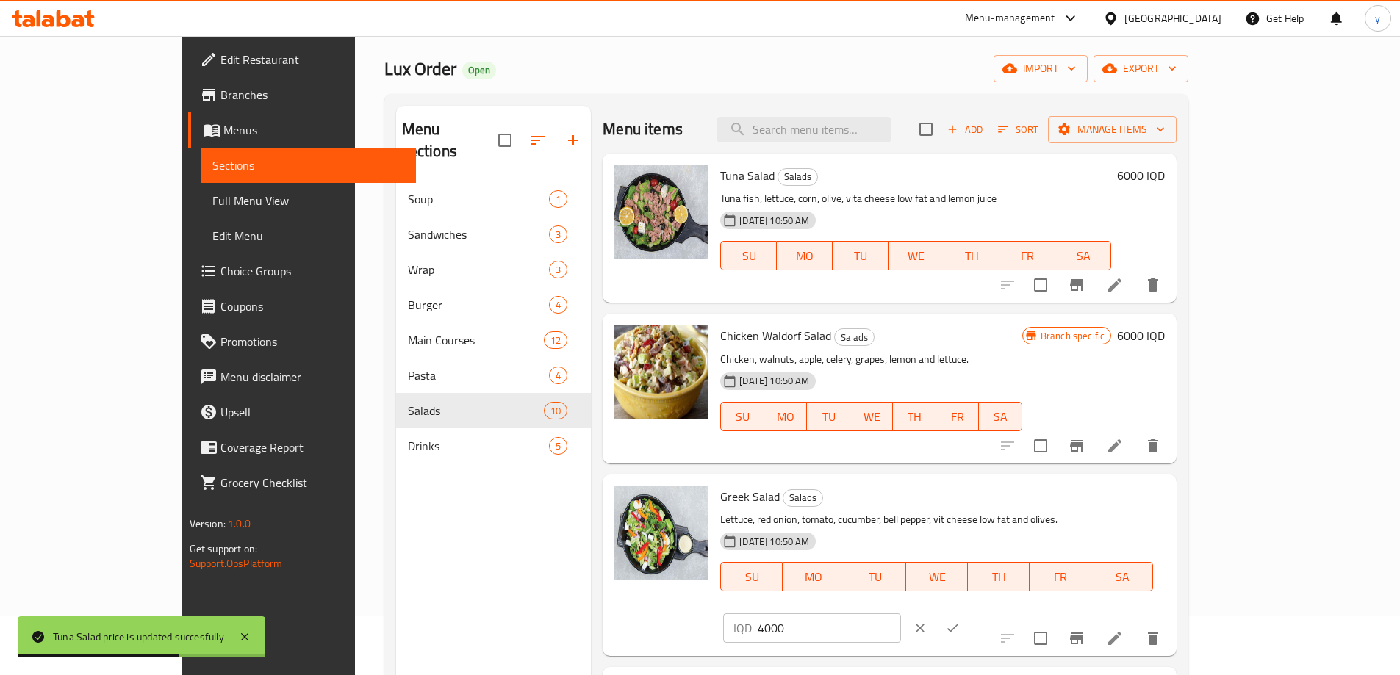
click at [900, 613] on input "4000" at bounding box center [828, 627] width 143 height 29
paste input "5"
type input "5000"
click at [968, 612] on button "ok" at bounding box center [952, 628] width 32 height 32
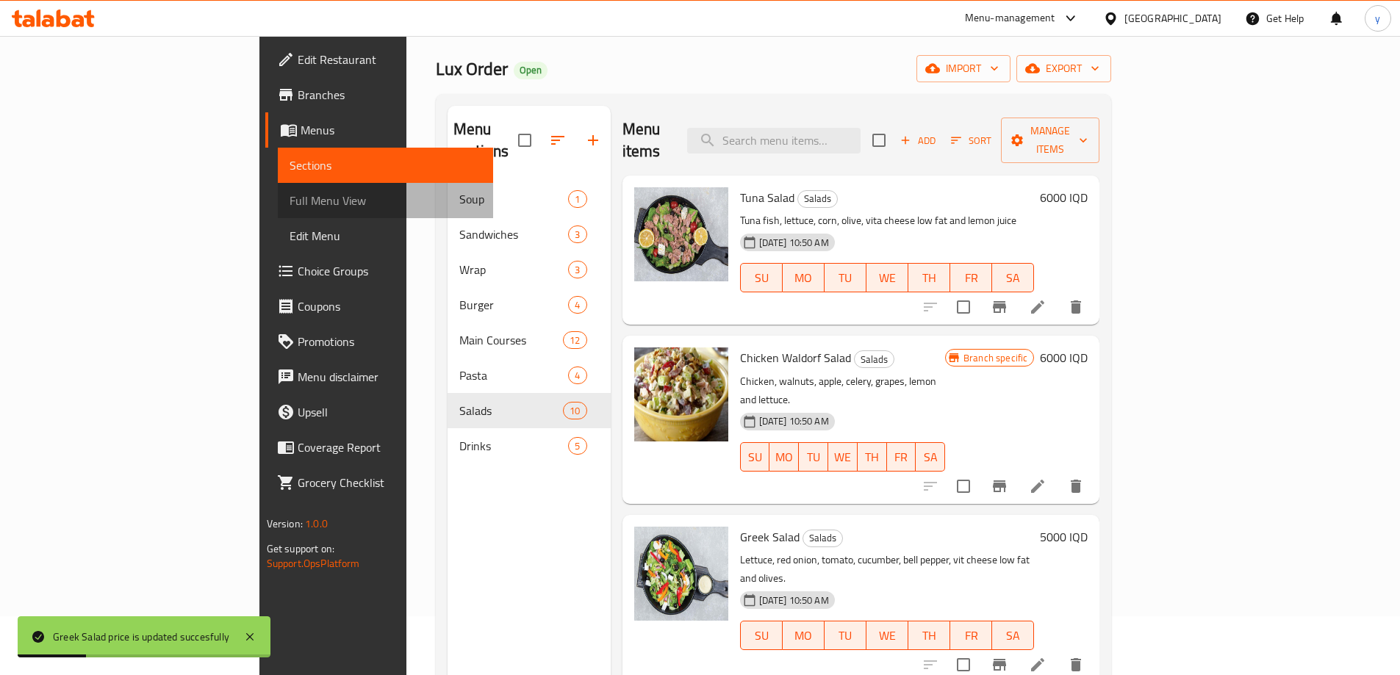
click at [289, 207] on span "Full Menu View" at bounding box center [385, 201] width 192 height 18
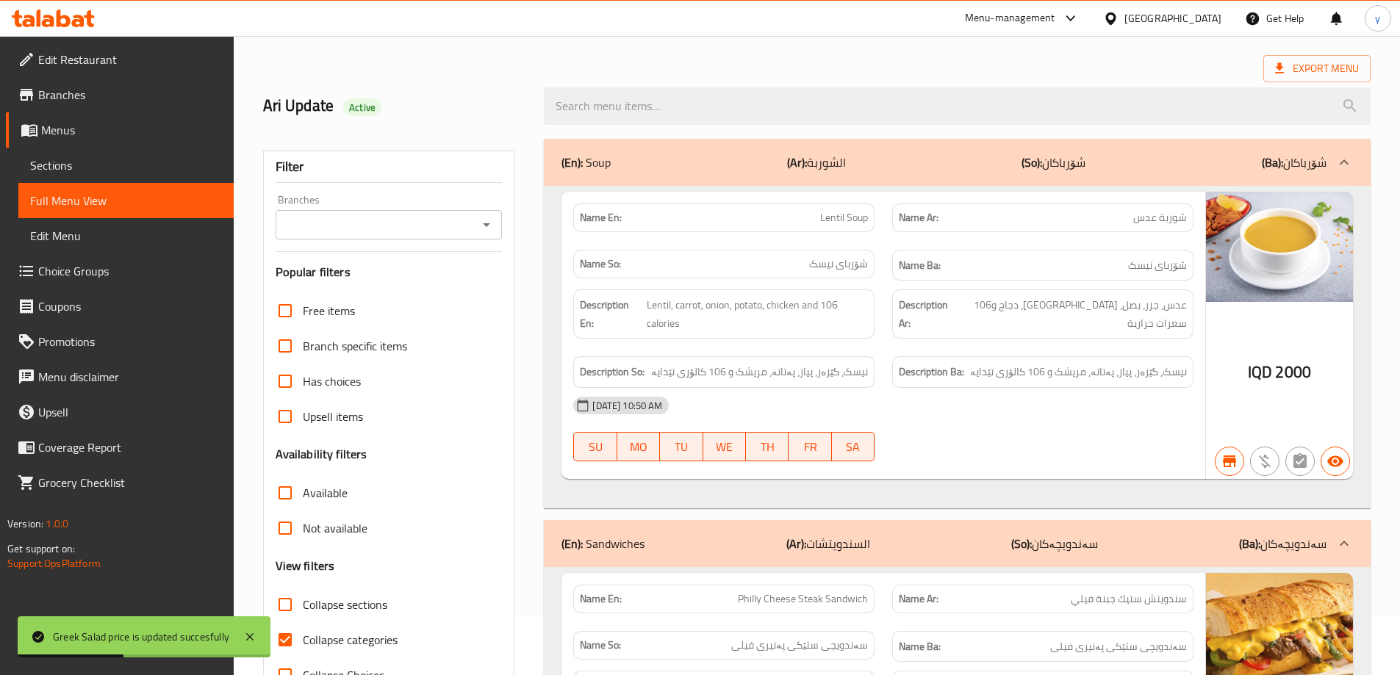
click at [485, 225] on icon "Open" at bounding box center [486, 225] width 7 height 4
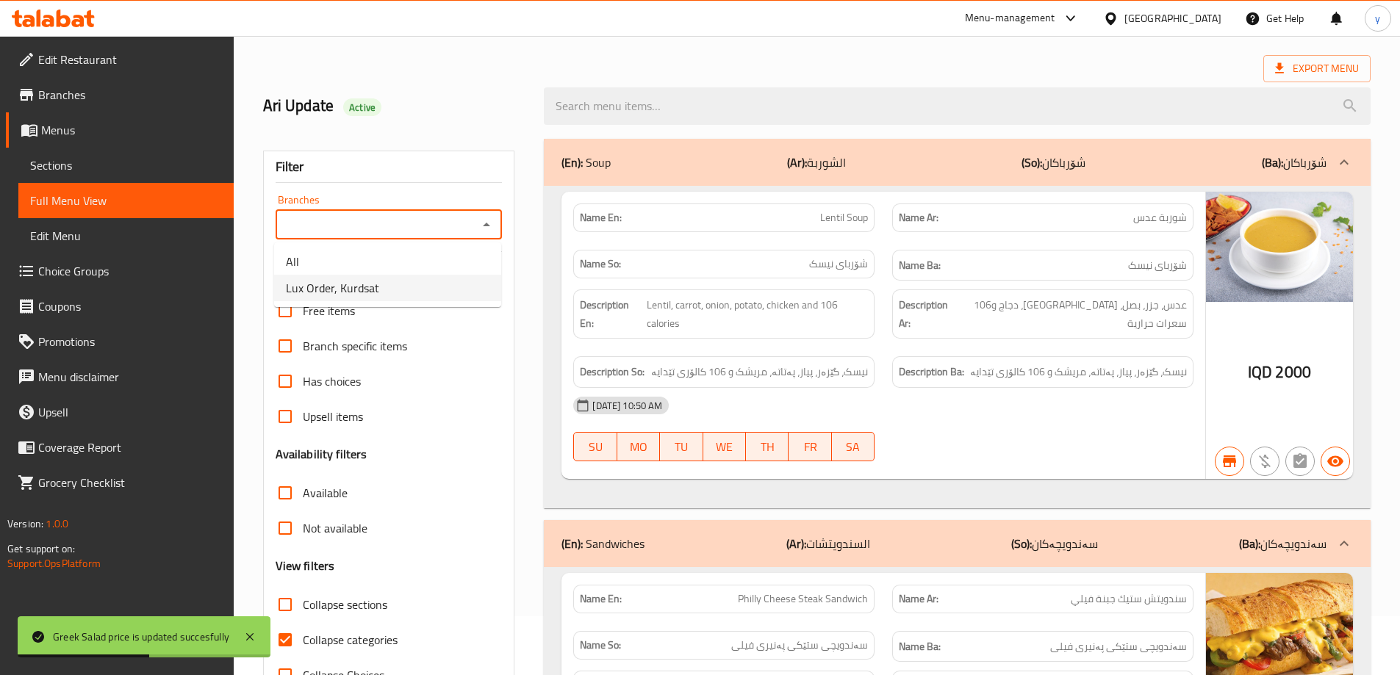
click at [454, 283] on li "Lux Order, Kurdsat" at bounding box center [387, 288] width 227 height 26
type input "Lux Order, Kurdsat"
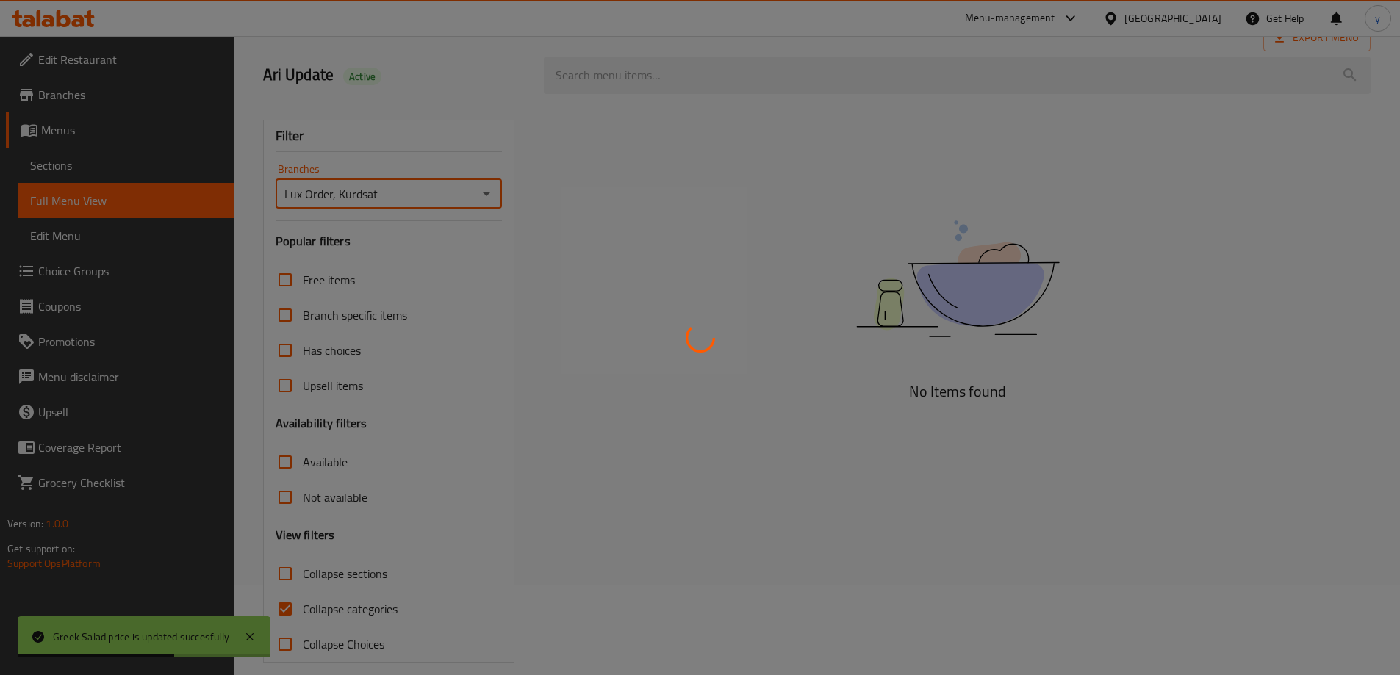
scroll to position [107, 0]
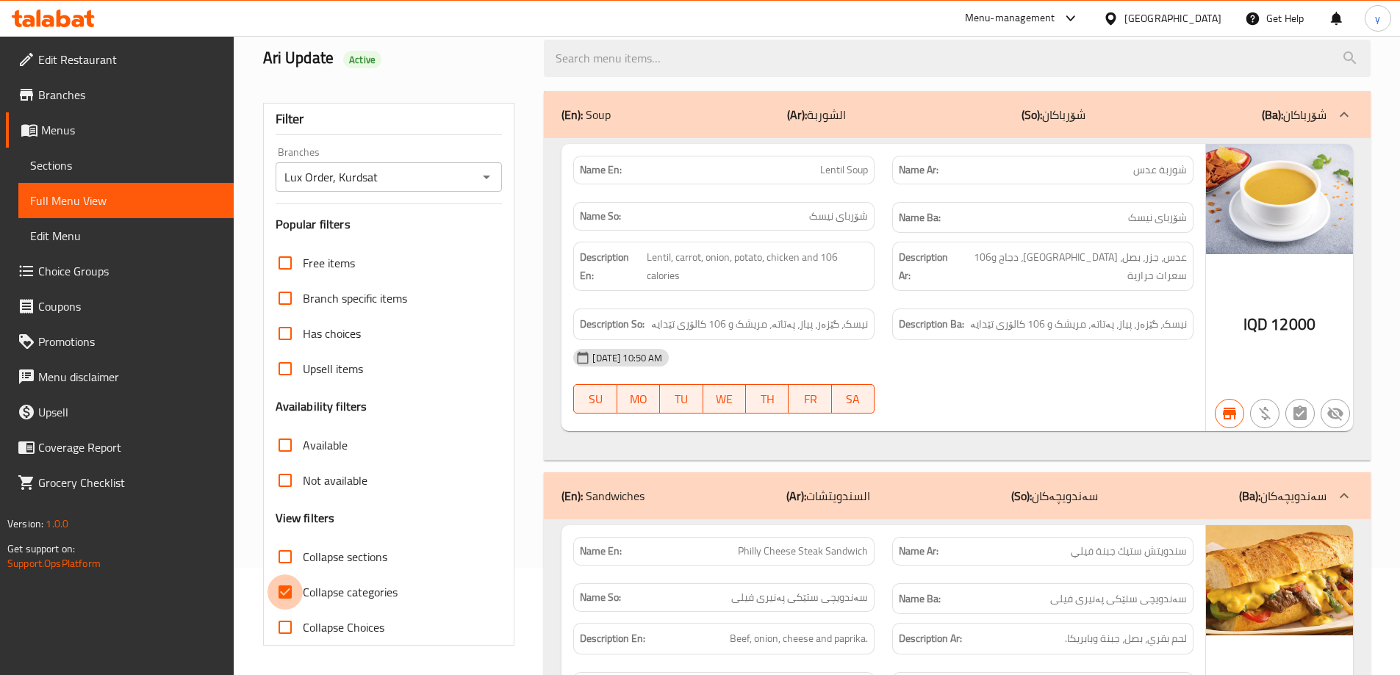
click at [284, 587] on input "Collapse categories" at bounding box center [284, 591] width 35 height 35
checkbox input "false"
click at [285, 557] on input "Collapse sections" at bounding box center [284, 556] width 35 height 35
checkbox input "true"
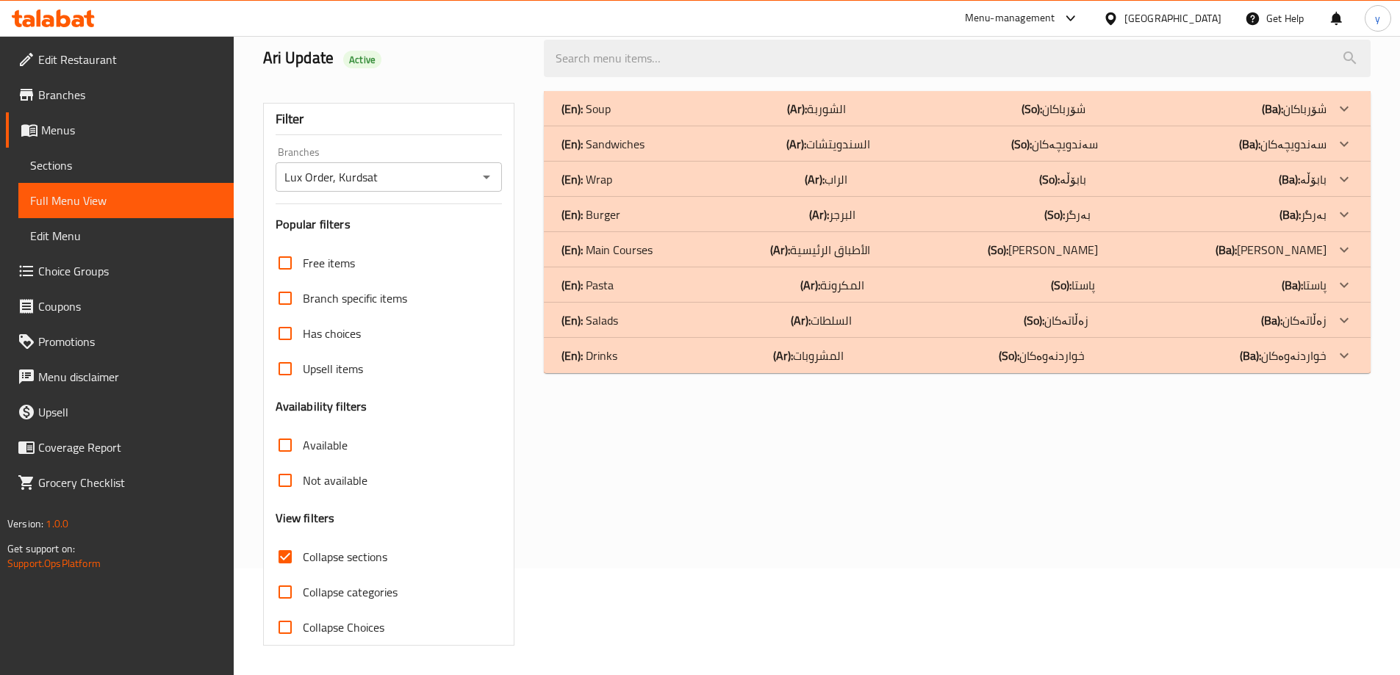
click at [856, 333] on div "(En): Salads (Ar): السلطات (So): زەڵاتەکان (Ba): زەڵاتەکان" at bounding box center [957, 320] width 826 height 35
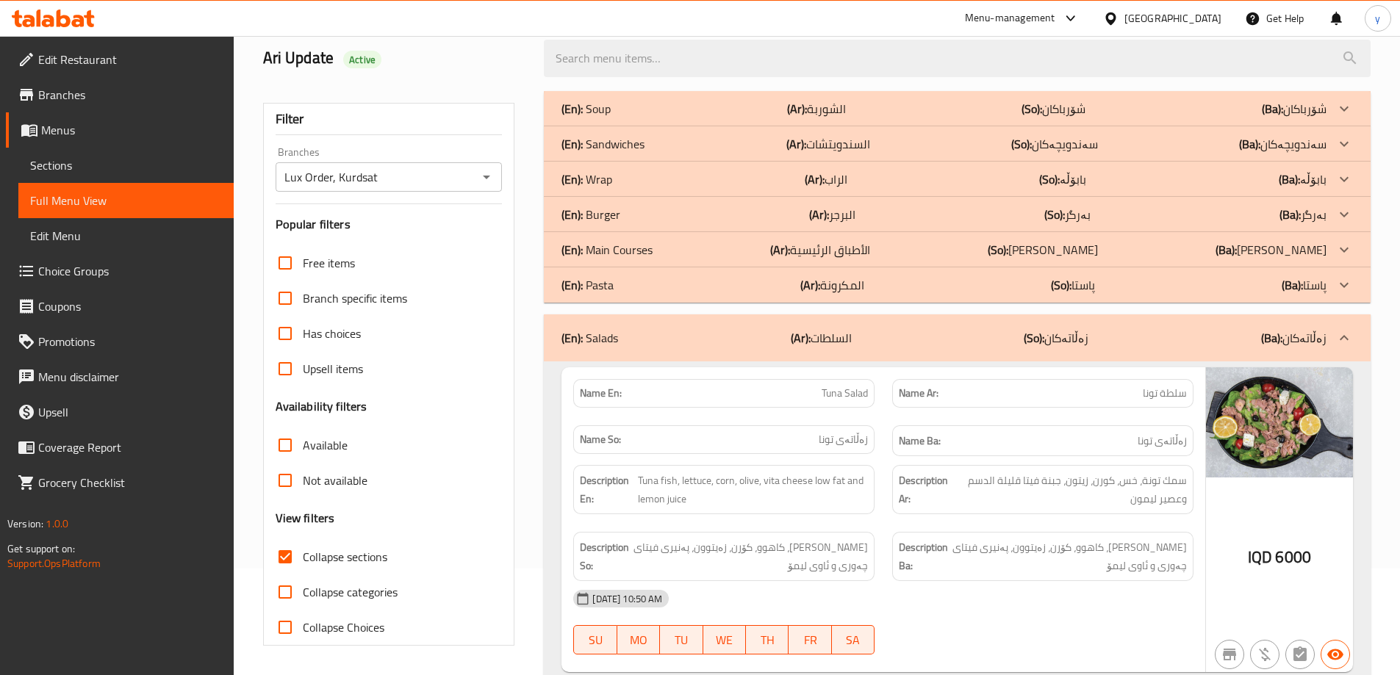
click at [934, 251] on div "(En): Main Courses (Ar): الأطباق الرئيسية (So): ژەمە سەرەکییەکان (Ba): ژەمە سەر…" at bounding box center [943, 250] width 765 height 18
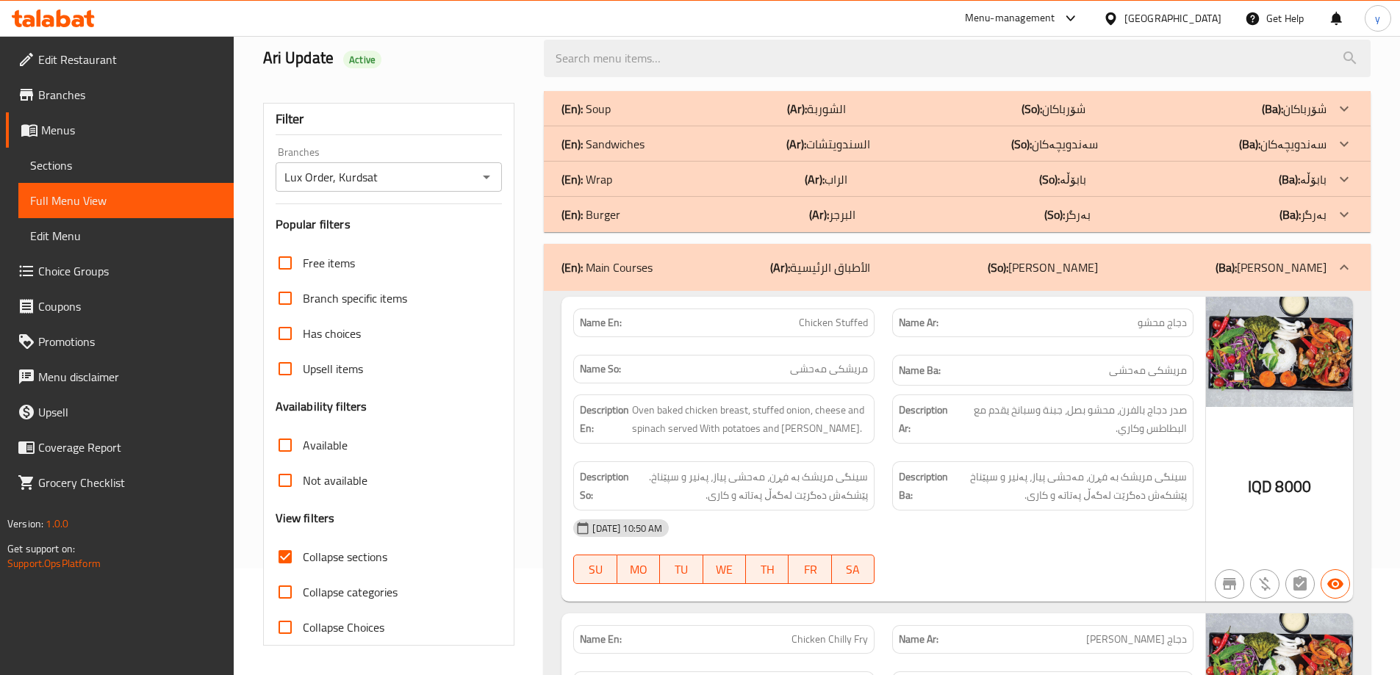
click at [1051, 201] on div "(En): Burger (Ar): البرجر (So): بەرگر (Ba): بەرگر" at bounding box center [957, 214] width 826 height 35
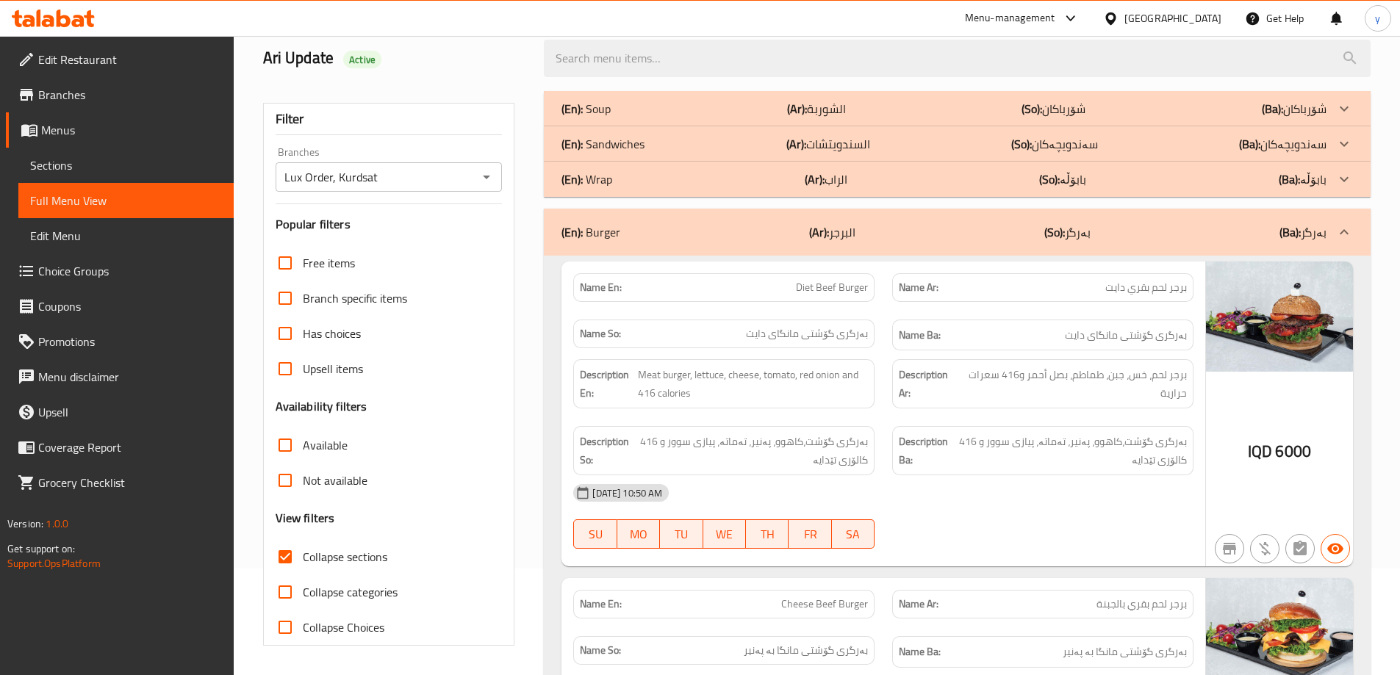
click at [853, 151] on p "(Ar): السندويتشات" at bounding box center [828, 144] width 84 height 18
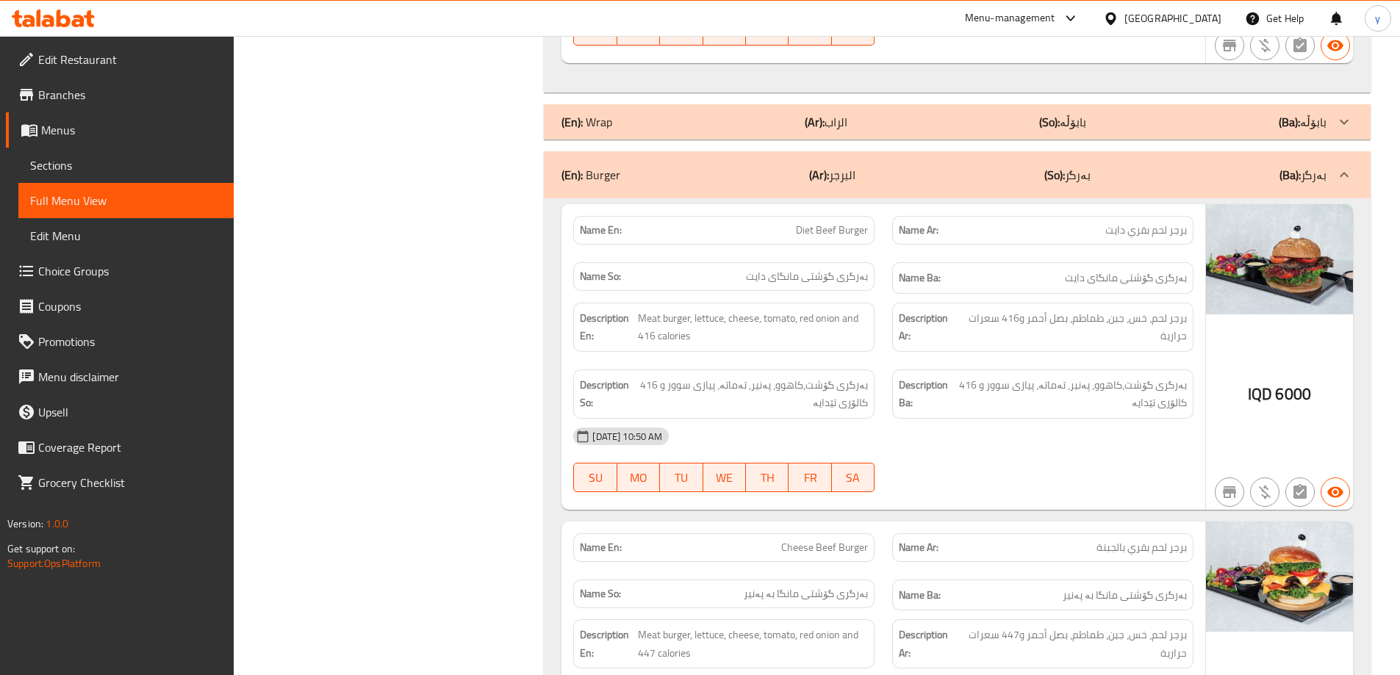
scroll to position [988, 0]
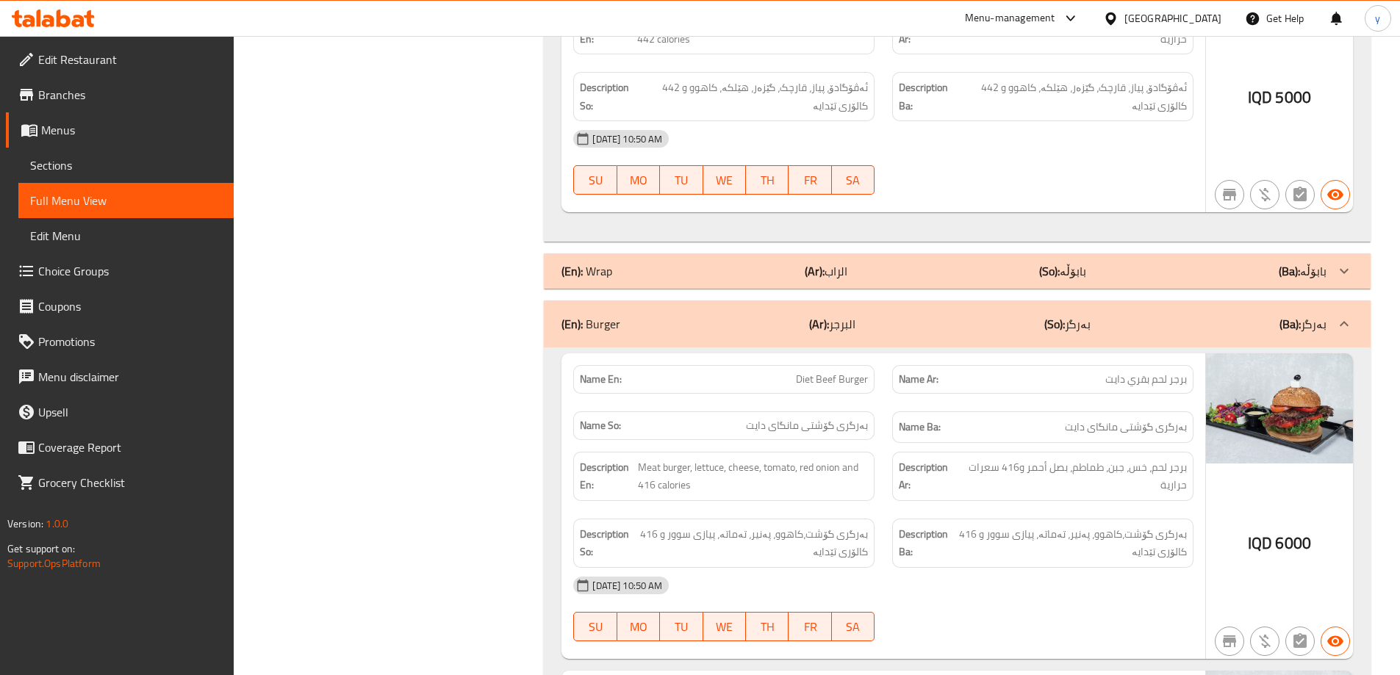
click at [898, 275] on div "(En): Wrap (Ar): الراب (So): بابۆڵە (Ba): بابۆڵە" at bounding box center [943, 271] width 765 height 18
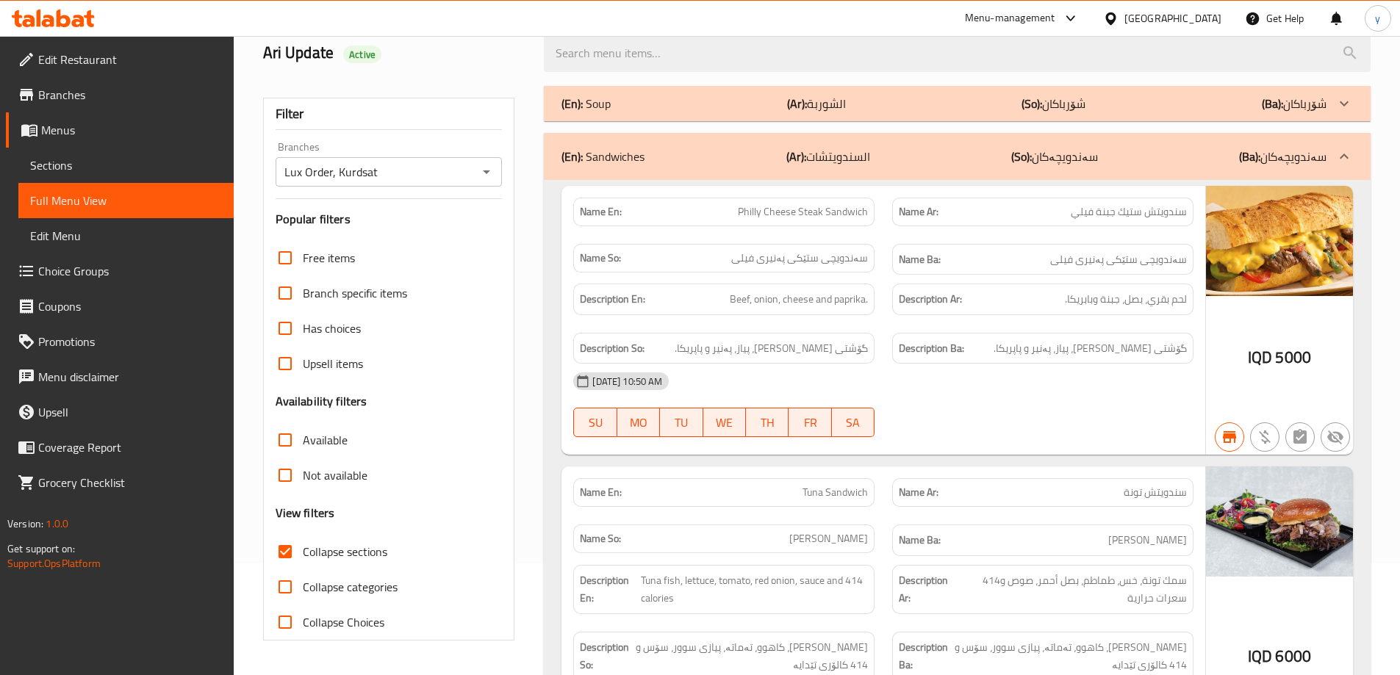
scroll to position [147, 0]
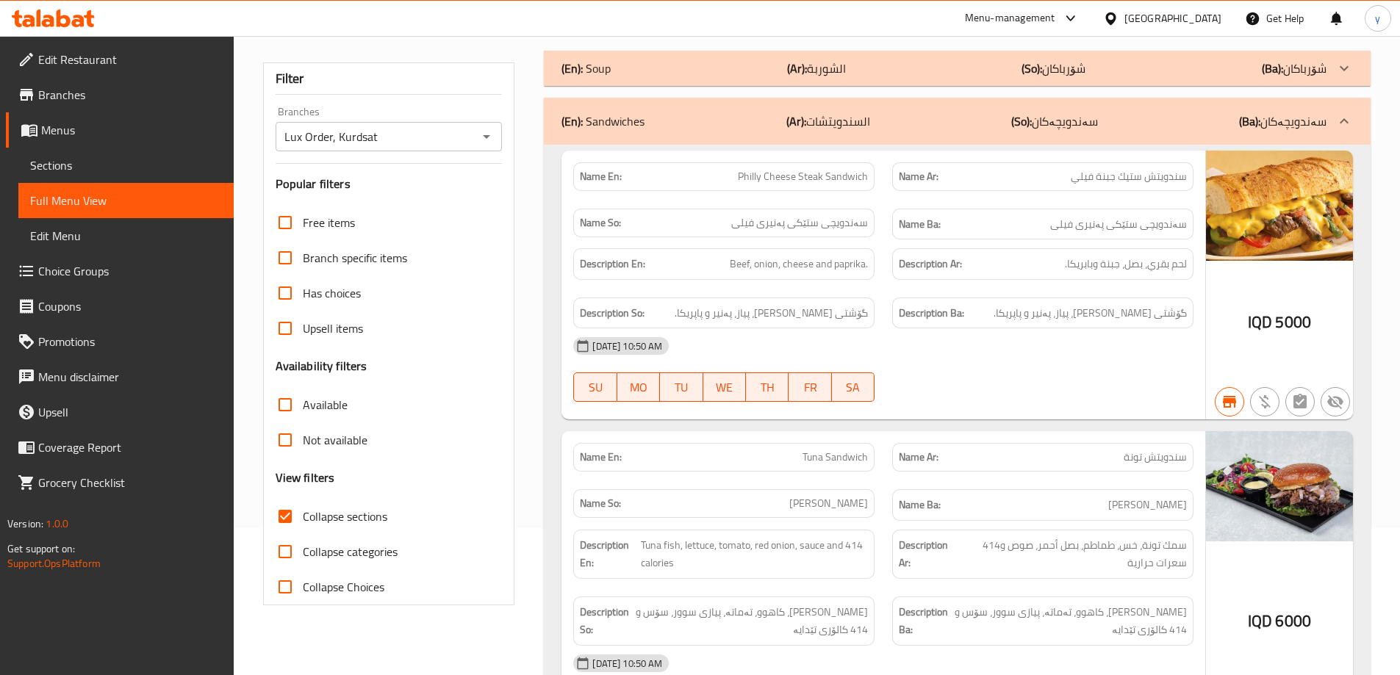
click at [285, 541] on input "Collapse categories" at bounding box center [284, 551] width 35 height 35
checkbox input "true"
click at [289, 513] on input "Collapse sections" at bounding box center [284, 516] width 35 height 35
checkbox input "true"
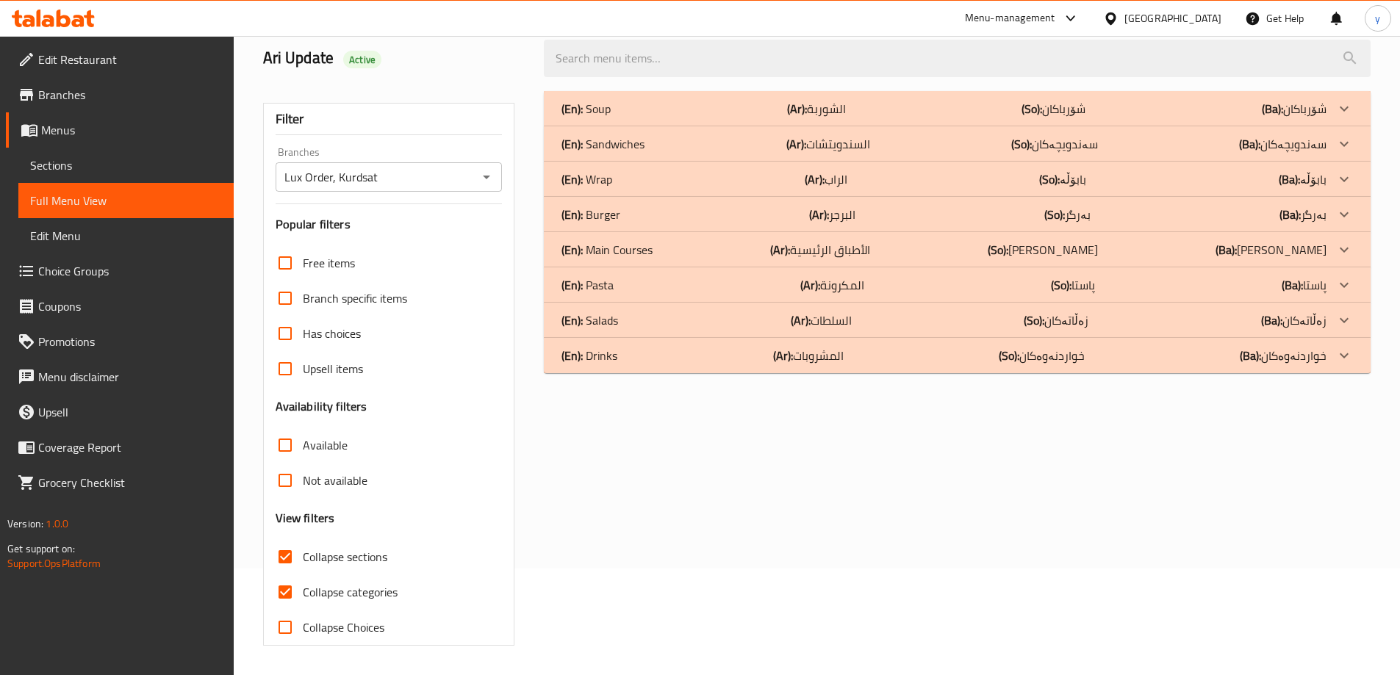
scroll to position [107, 0]
click at [282, 538] on div "Free items Branch specific items Has choices Upsell items Availability filters …" at bounding box center [388, 445] width 227 height 400
click at [278, 591] on input "Collapse categories" at bounding box center [284, 591] width 35 height 35
checkbox input "false"
click at [638, 323] on div "(En): Salads (Ar): السلطات (So): زەڵاتەکان (Ba): زەڵاتەکان" at bounding box center [943, 320] width 765 height 18
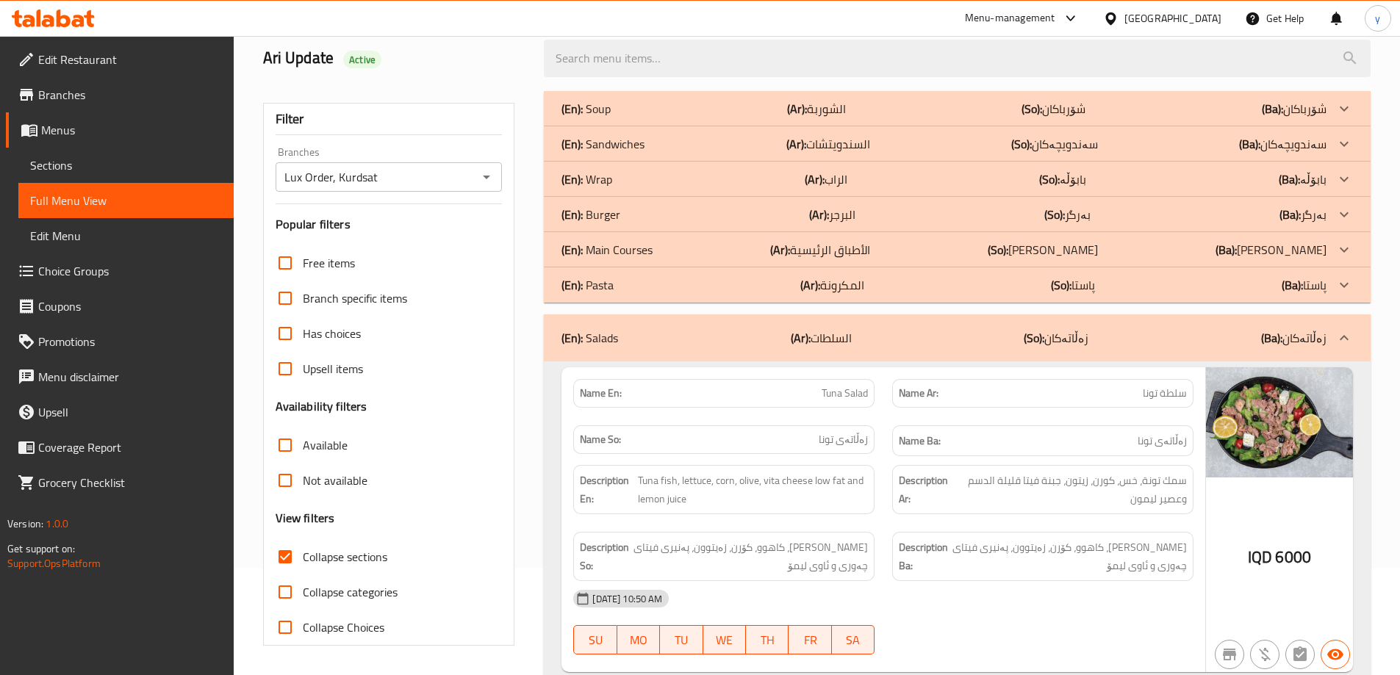
click at [643, 247] on p "(En): Main Courses" at bounding box center [606, 250] width 91 height 18
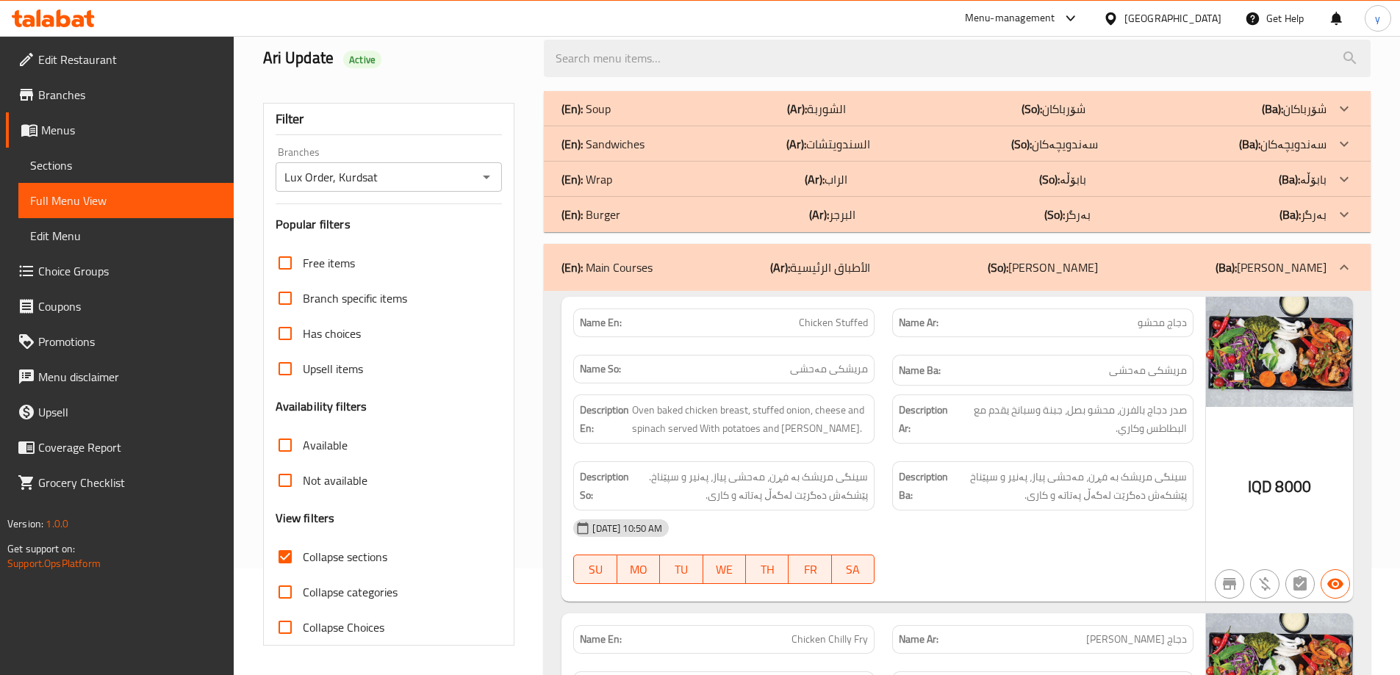
click at [637, 212] on div "(En): Burger (Ar): البرجر (So): بەرگر (Ba): بەرگر" at bounding box center [943, 215] width 765 height 18
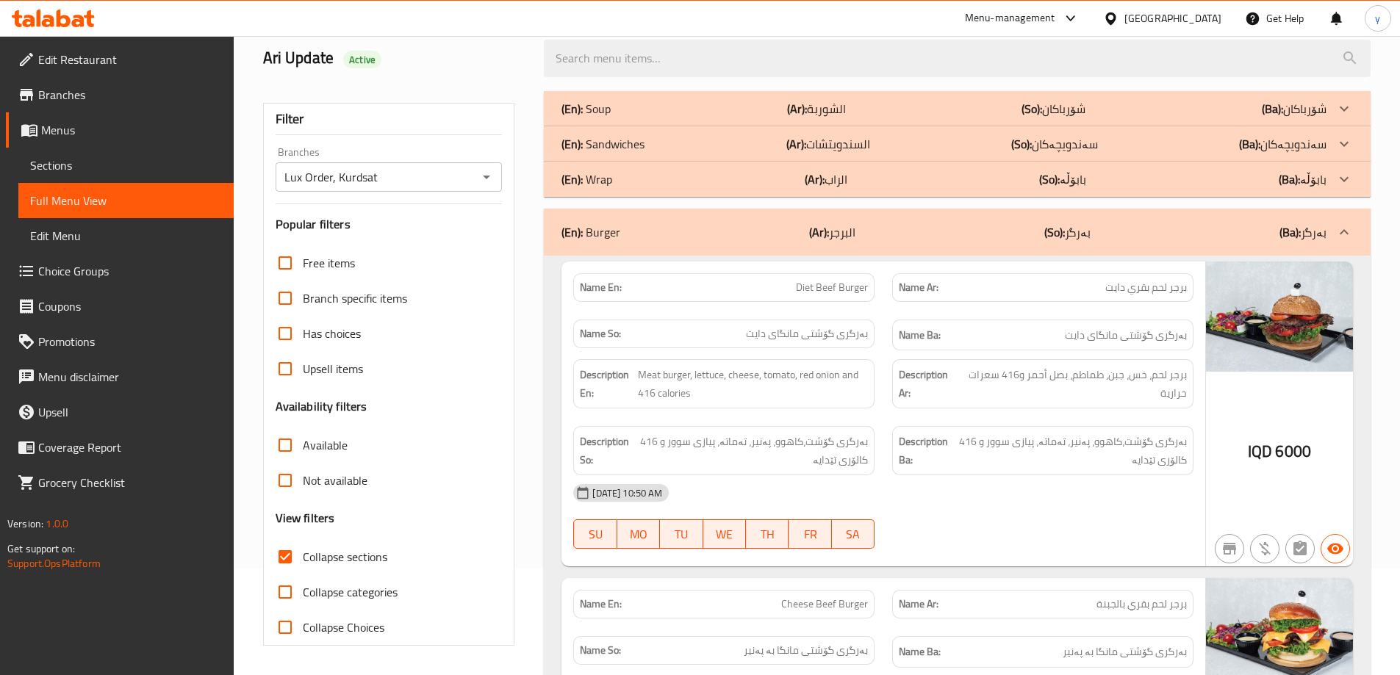
click at [633, 184] on div "(En): Wrap (Ar): الراب (So): بابۆڵە (Ba): بابۆڵە" at bounding box center [943, 179] width 765 height 18
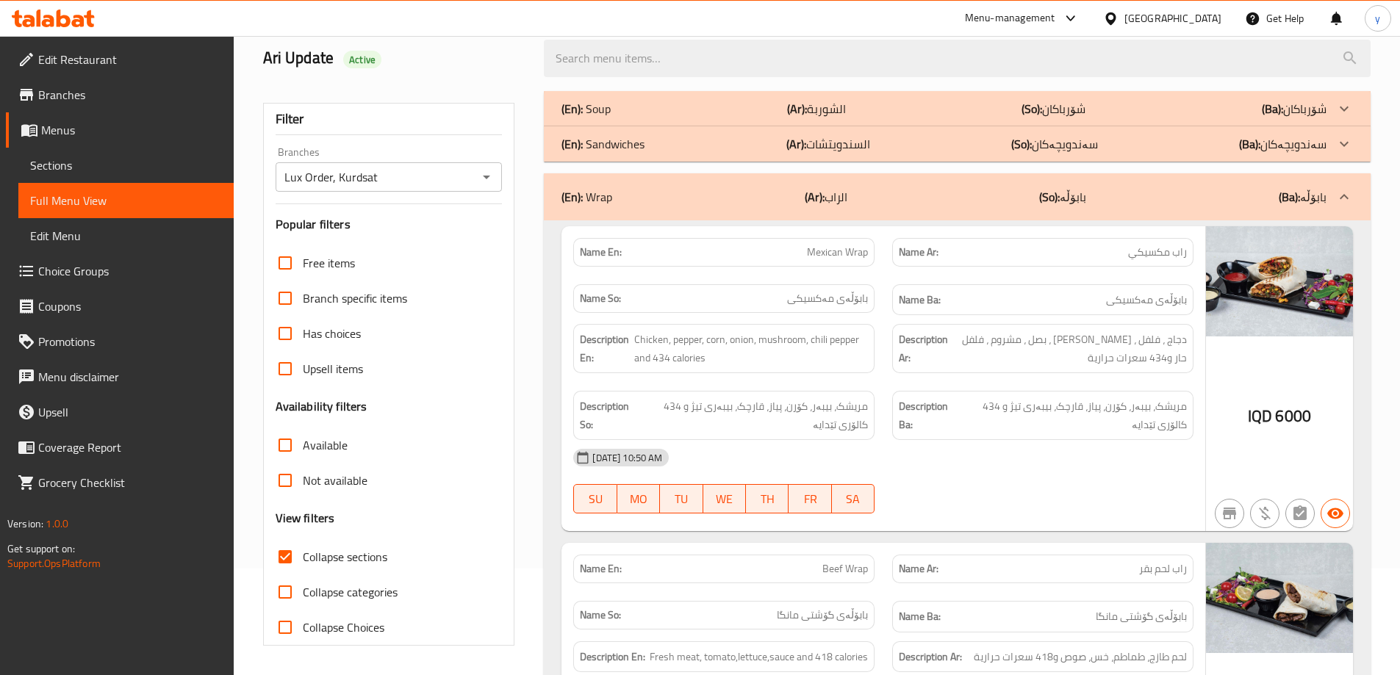
click at [638, 148] on p "(En): Sandwiches" at bounding box center [602, 144] width 83 height 18
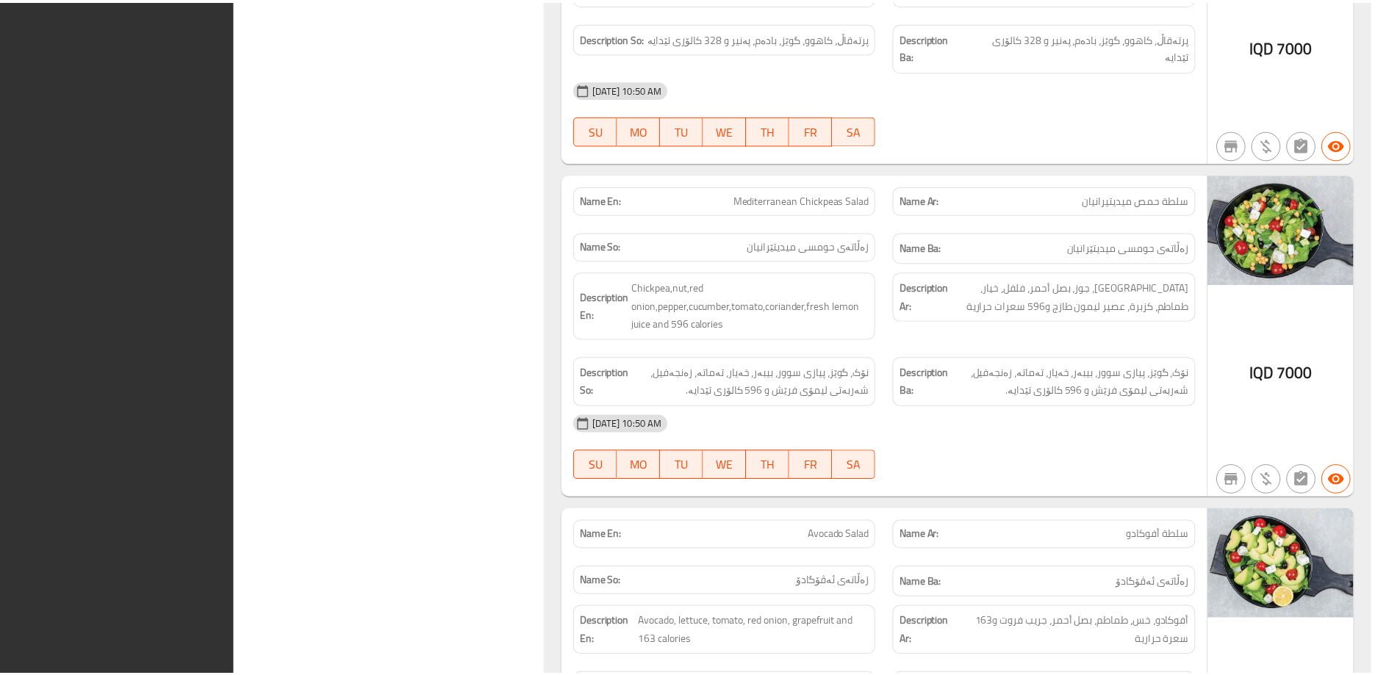
scroll to position [10002, 0]
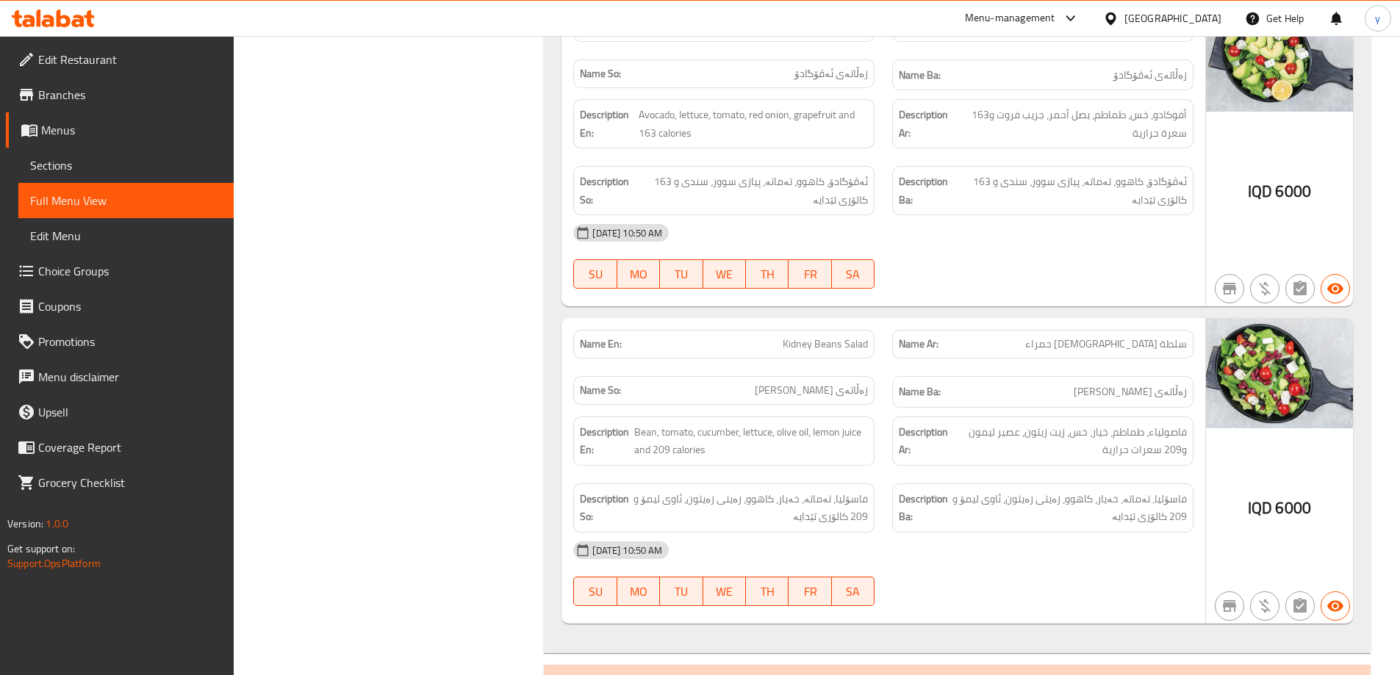
click at [127, 92] on span "Branches" at bounding box center [130, 95] width 184 height 18
